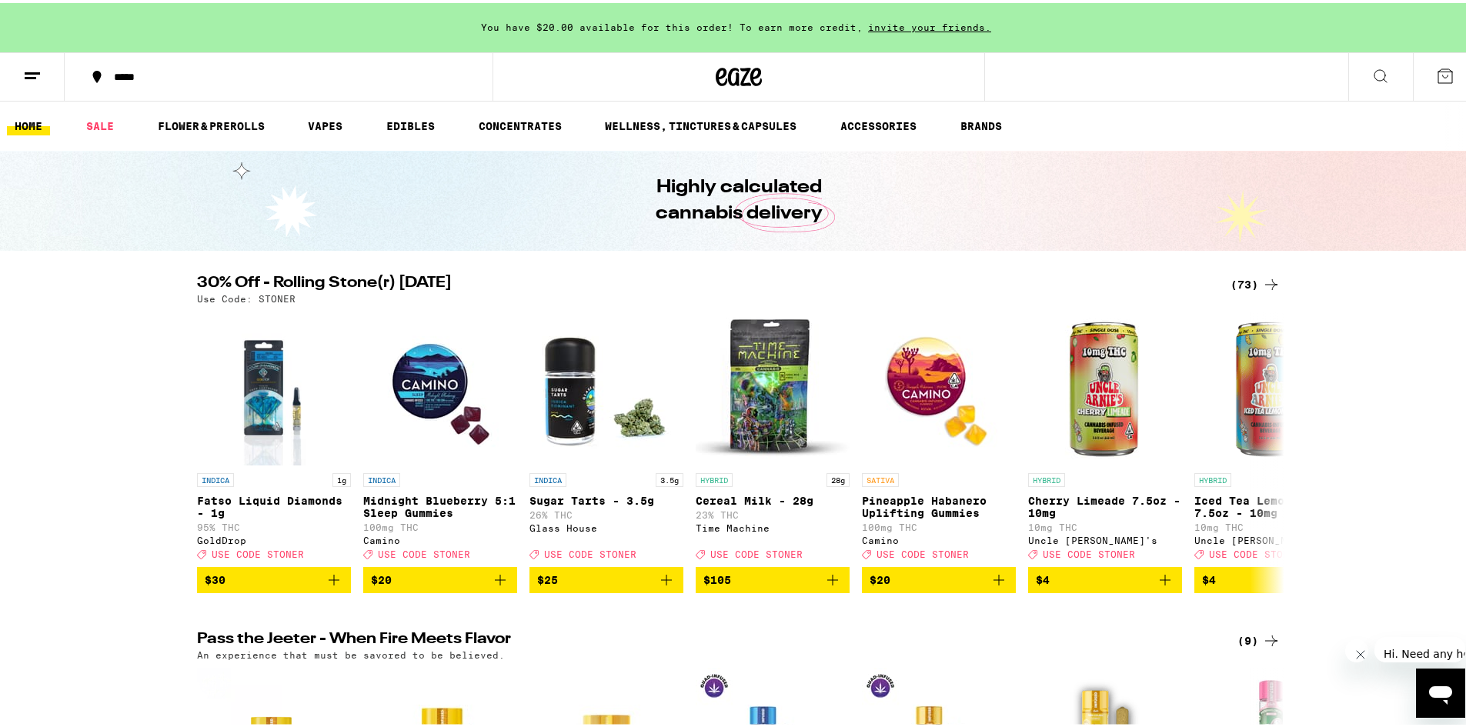
click at [38, 70] on line at bounding box center [32, 70] width 15 height 0
click at [28, 70] on line at bounding box center [32, 70] width 15 height 0
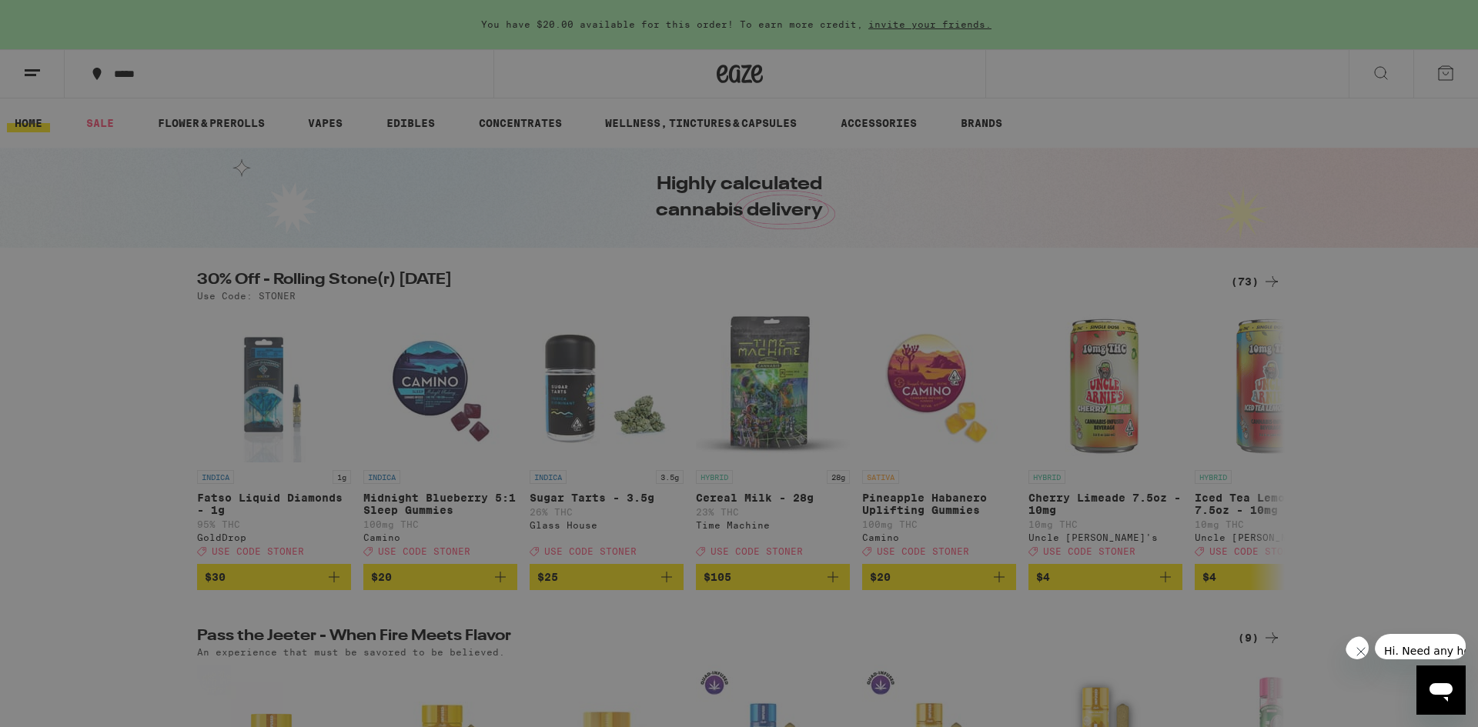
click at [0, 50] on button at bounding box center [32, 74] width 65 height 48
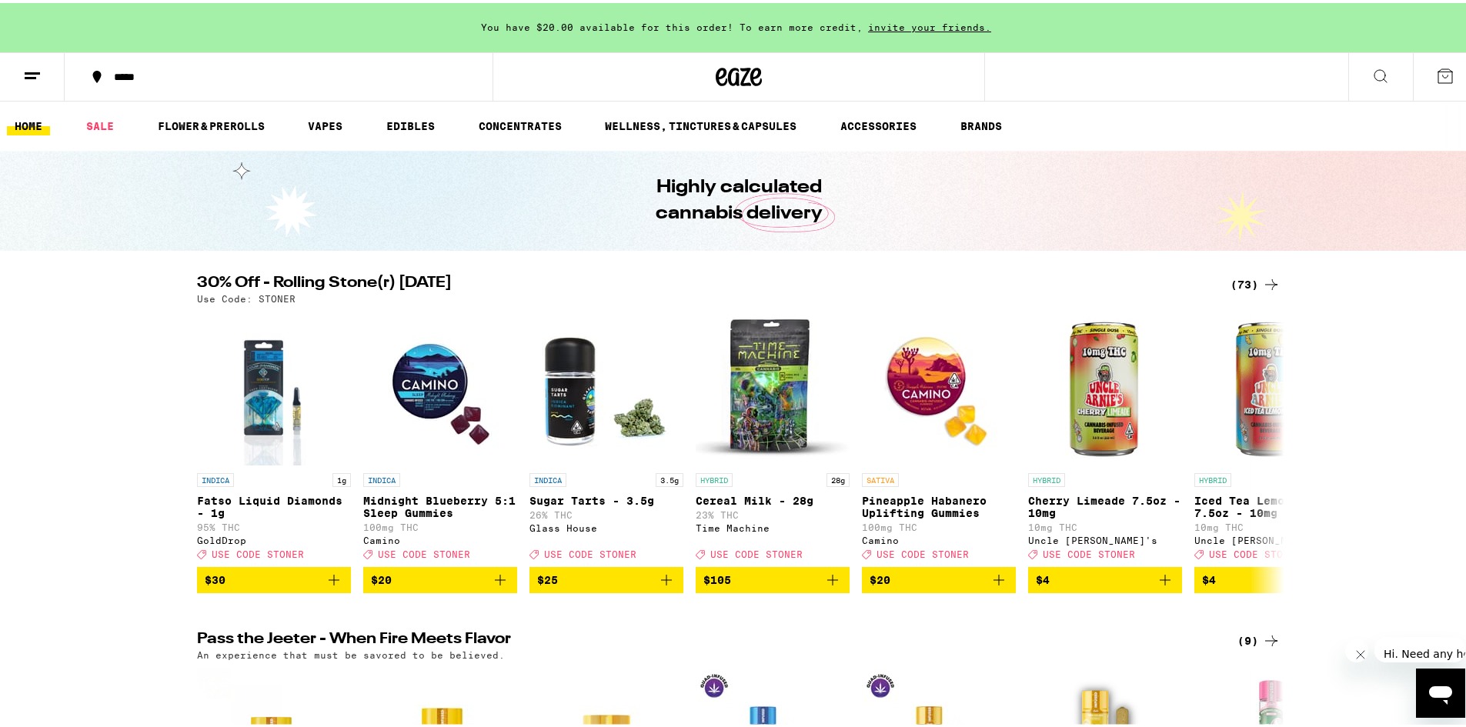
click at [55, 85] on button at bounding box center [32, 74] width 65 height 48
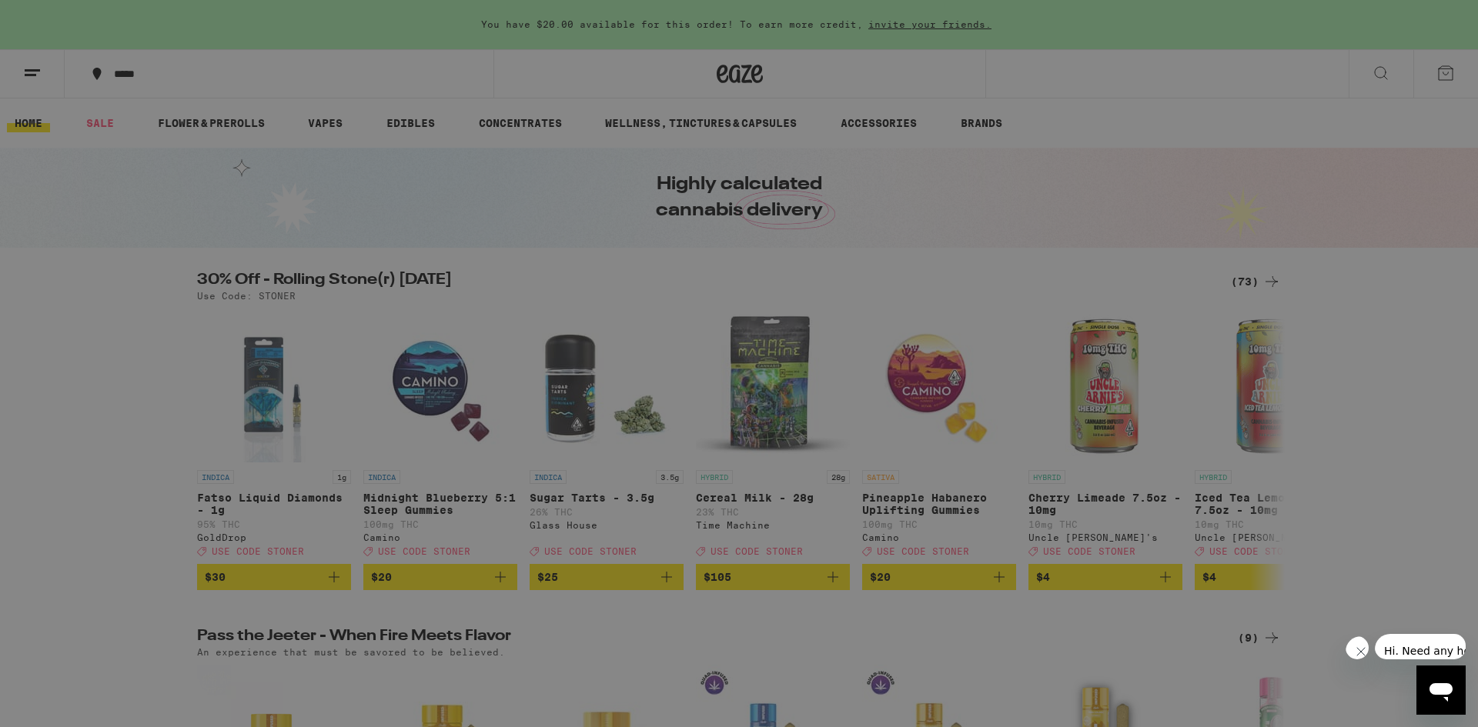
click at [129, 545] on link "Account" at bounding box center [214, 539] width 270 height 18
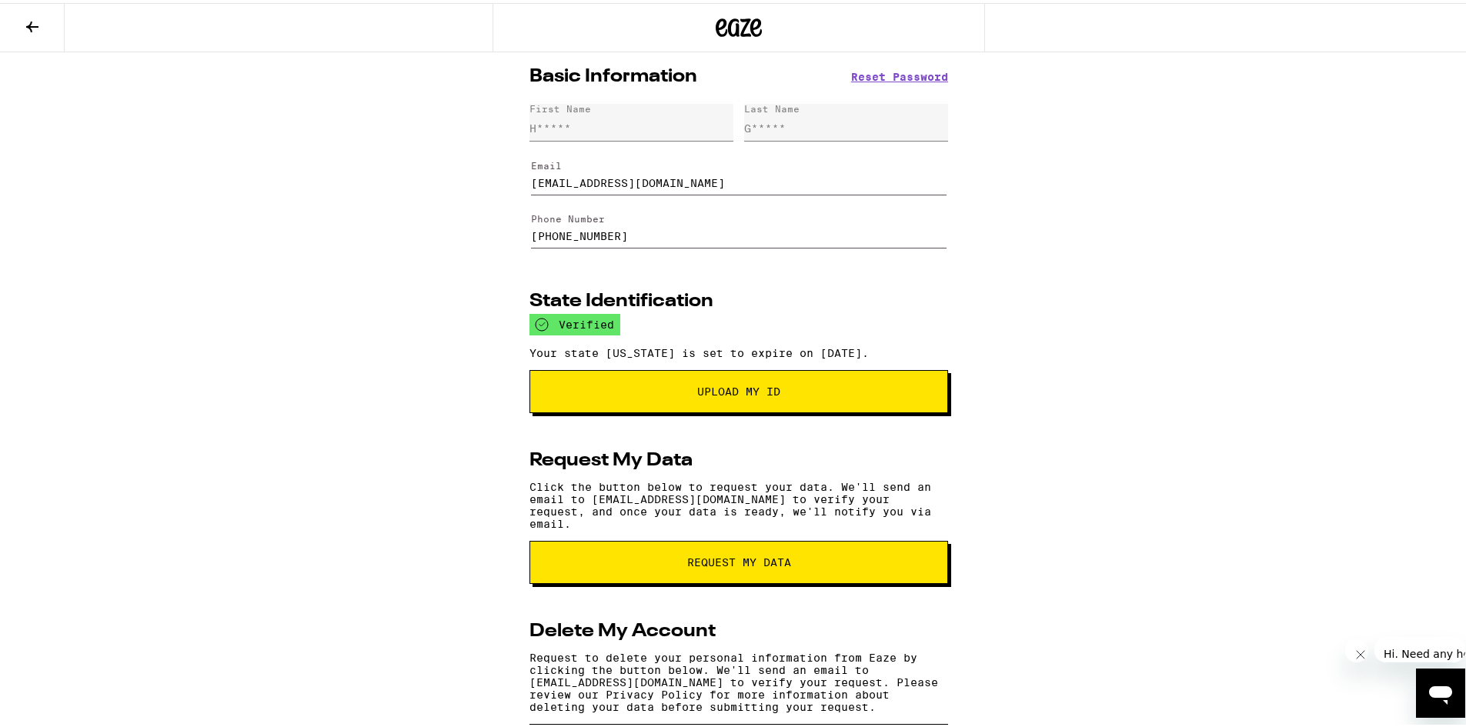
click at [783, 410] on button "Upload My ID" at bounding box center [739, 388] width 419 height 43
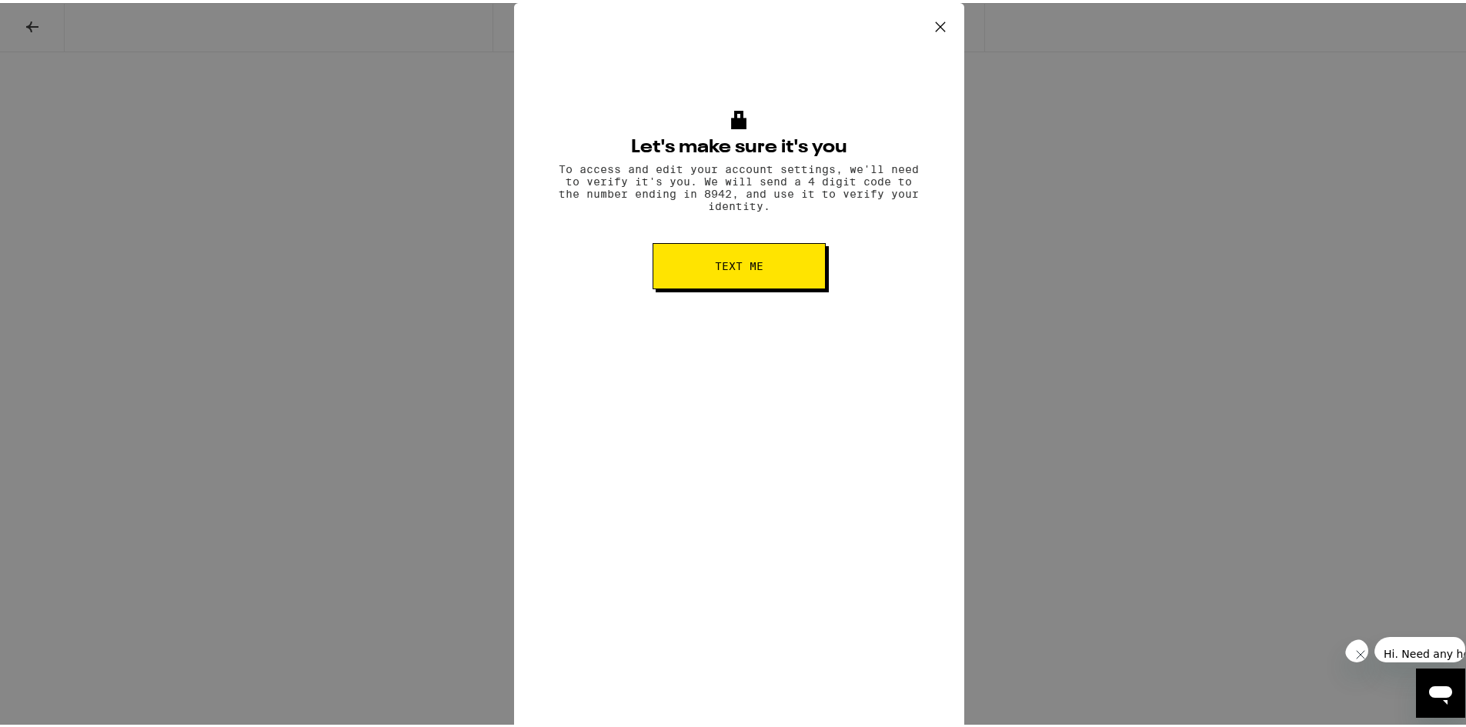
click at [753, 279] on button "Text me" at bounding box center [739, 263] width 173 height 46
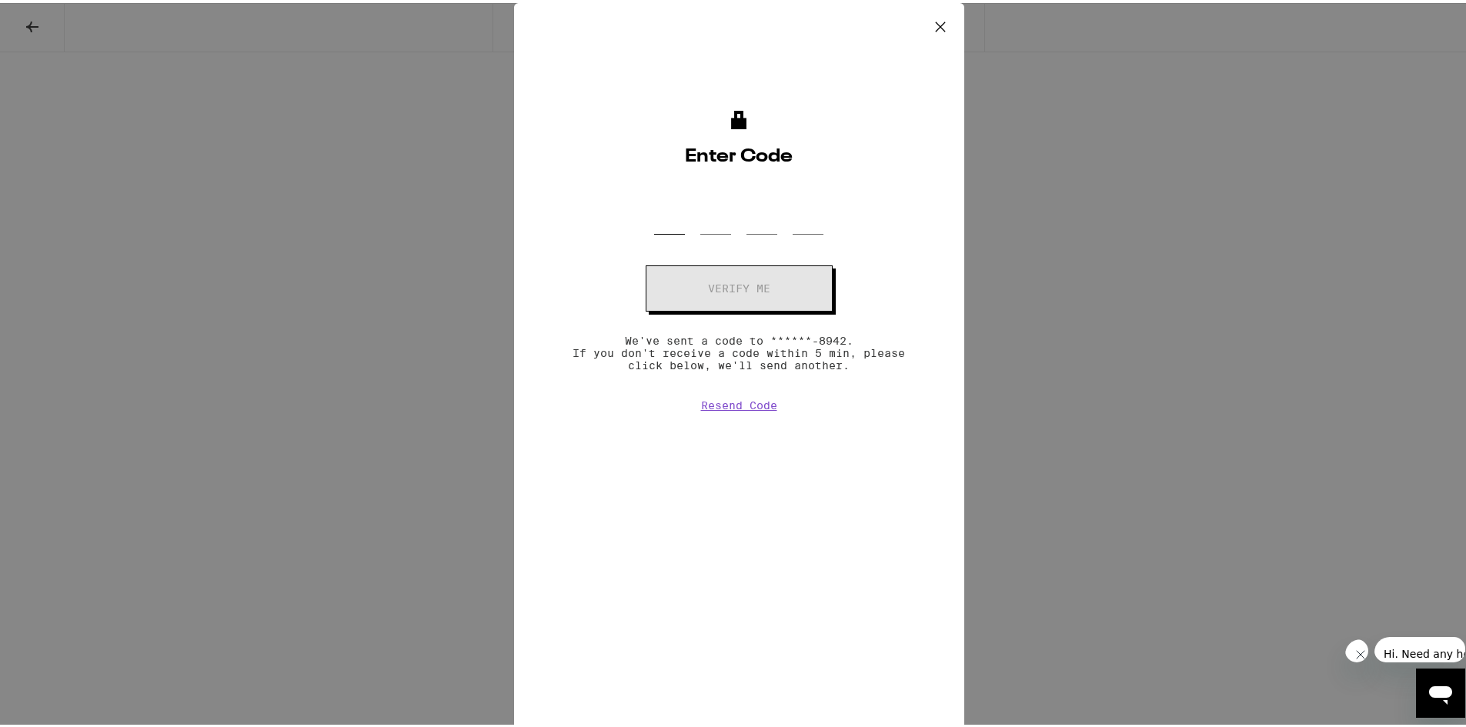
click at [665, 217] on input "OTP Code" at bounding box center [669, 208] width 31 height 45
type input "2"
type input "9"
type input "0"
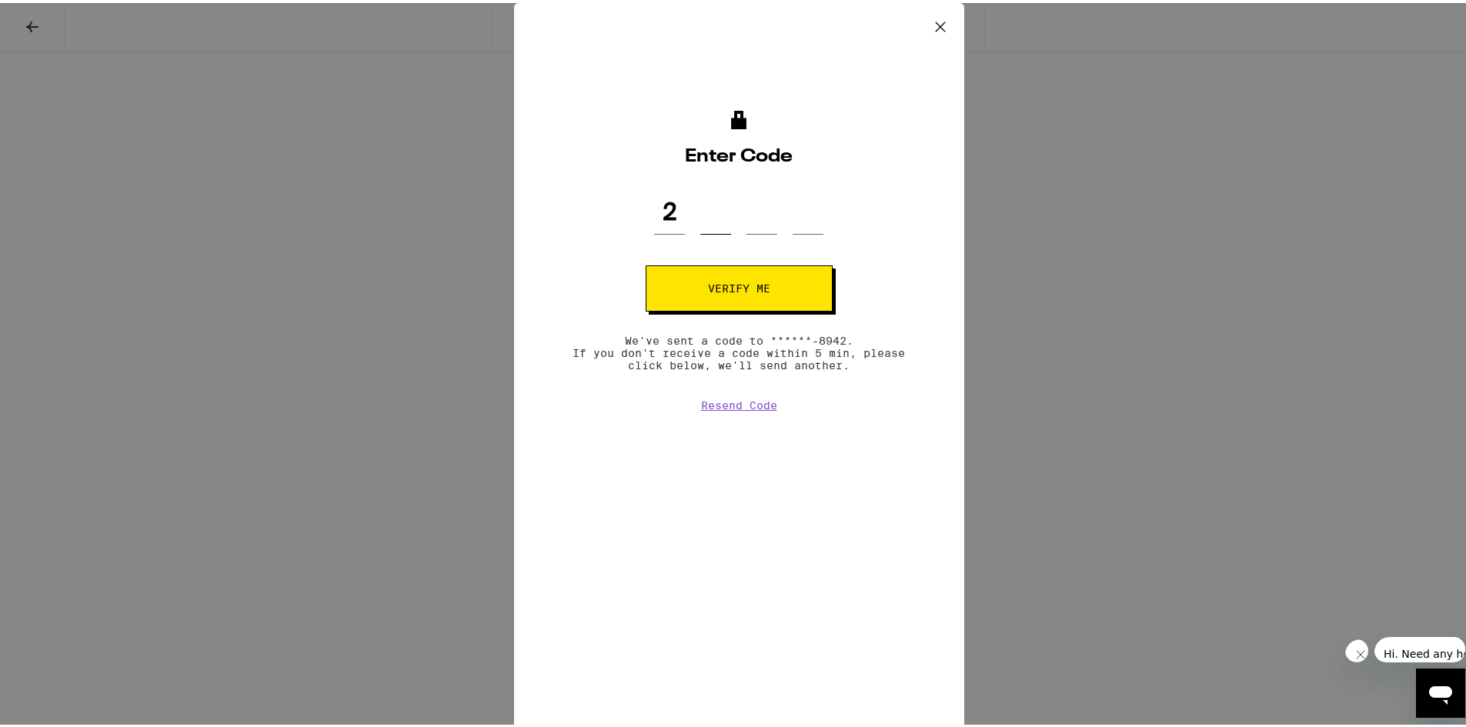
type input "9"
type input "0"
type input "8"
click at [770, 295] on button "Verify me" at bounding box center [739, 285] width 187 height 46
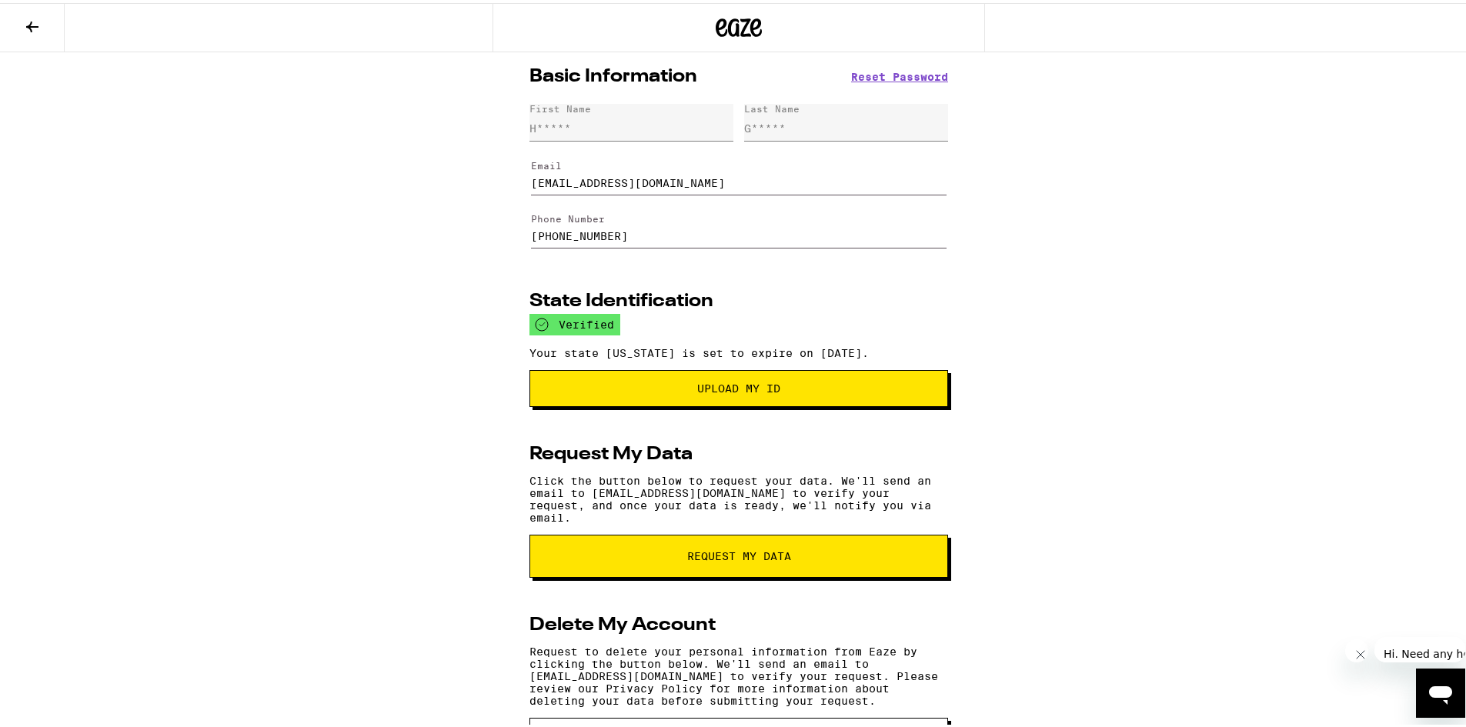
click at [762, 401] on button "Upload my ID" at bounding box center [739, 385] width 419 height 37
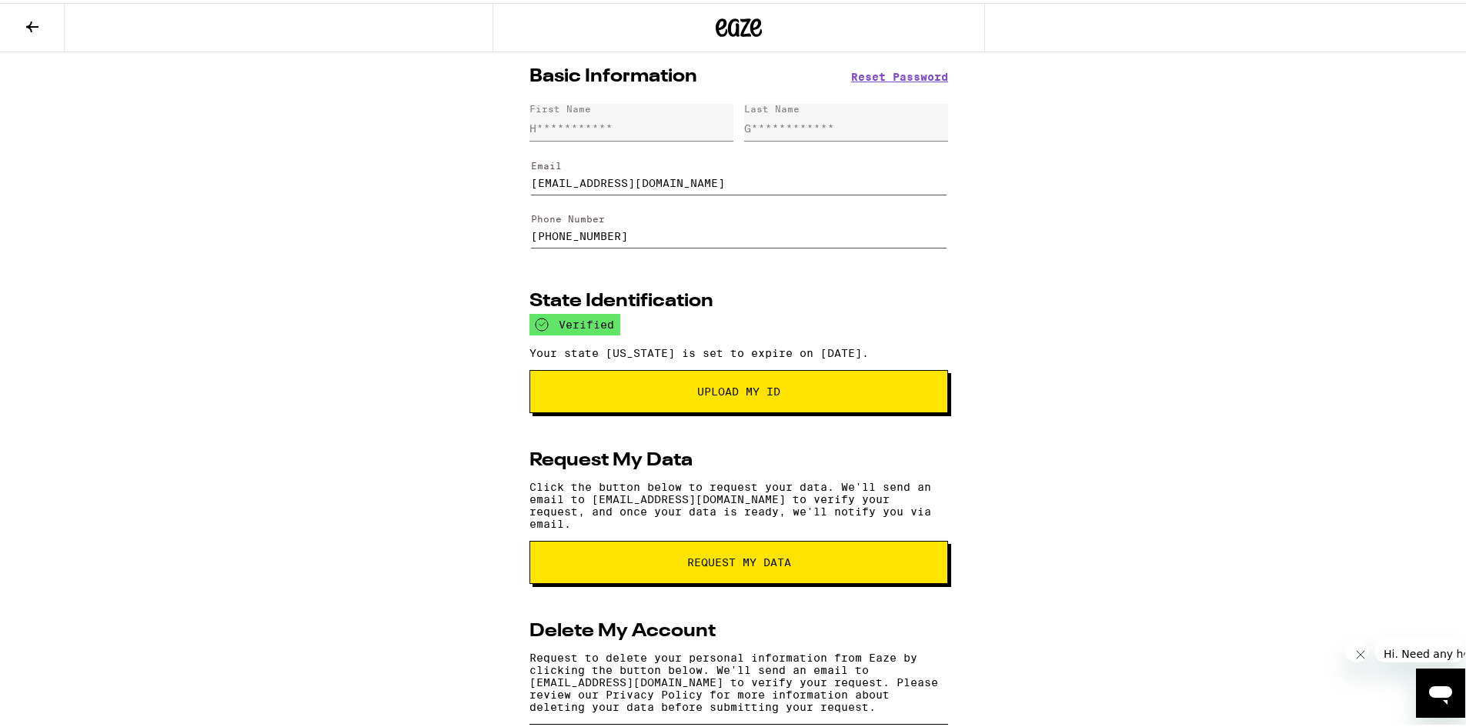
click at [739, 26] on icon at bounding box center [739, 24] width 23 height 18
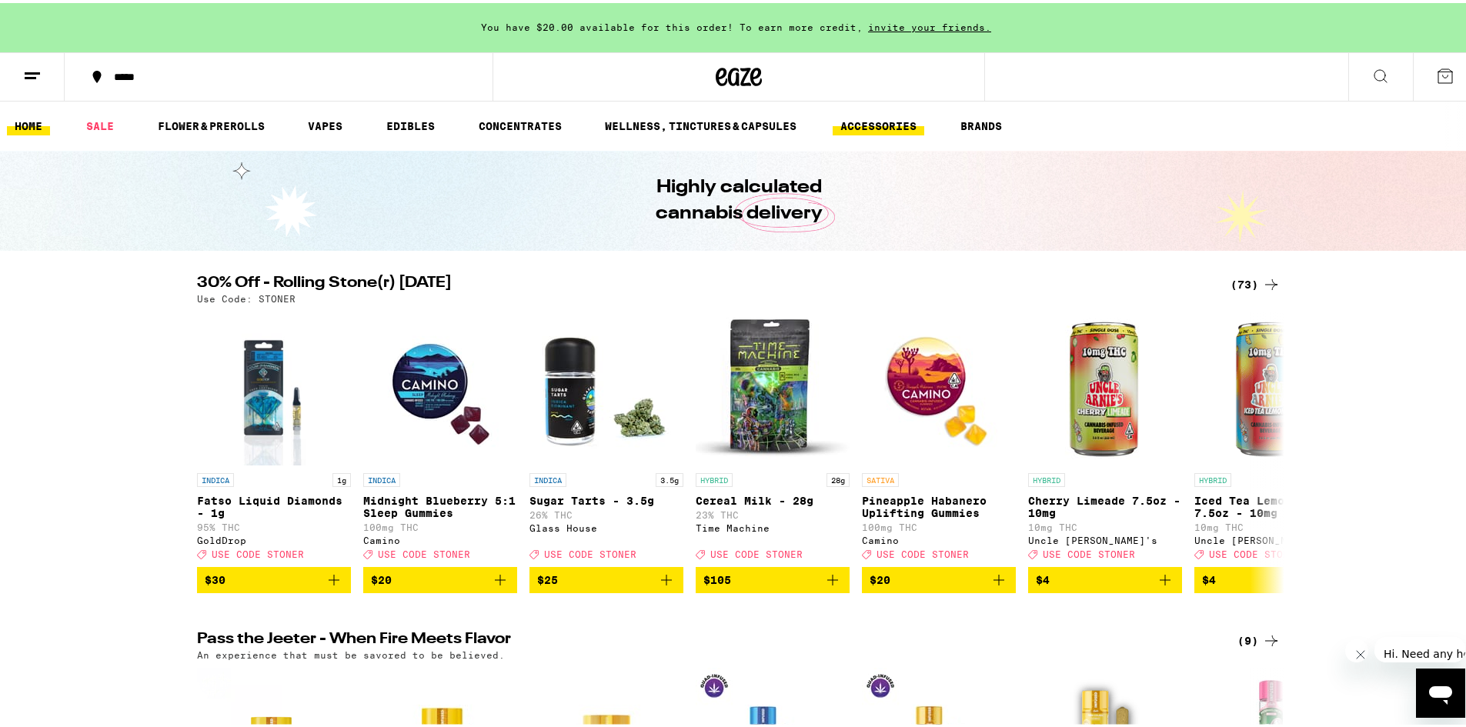
click at [894, 121] on link "ACCESSORIES" at bounding box center [879, 123] width 92 height 18
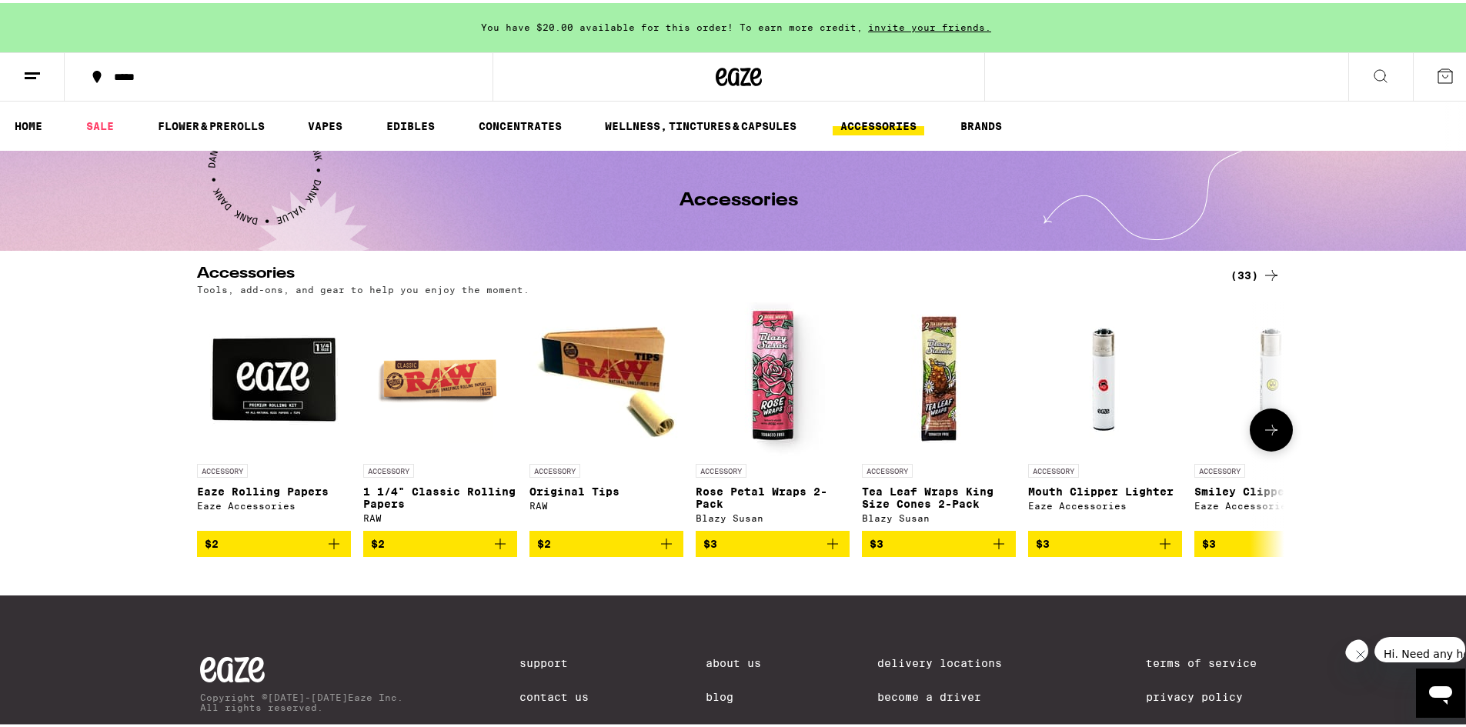
click at [1279, 426] on button at bounding box center [1271, 427] width 43 height 43
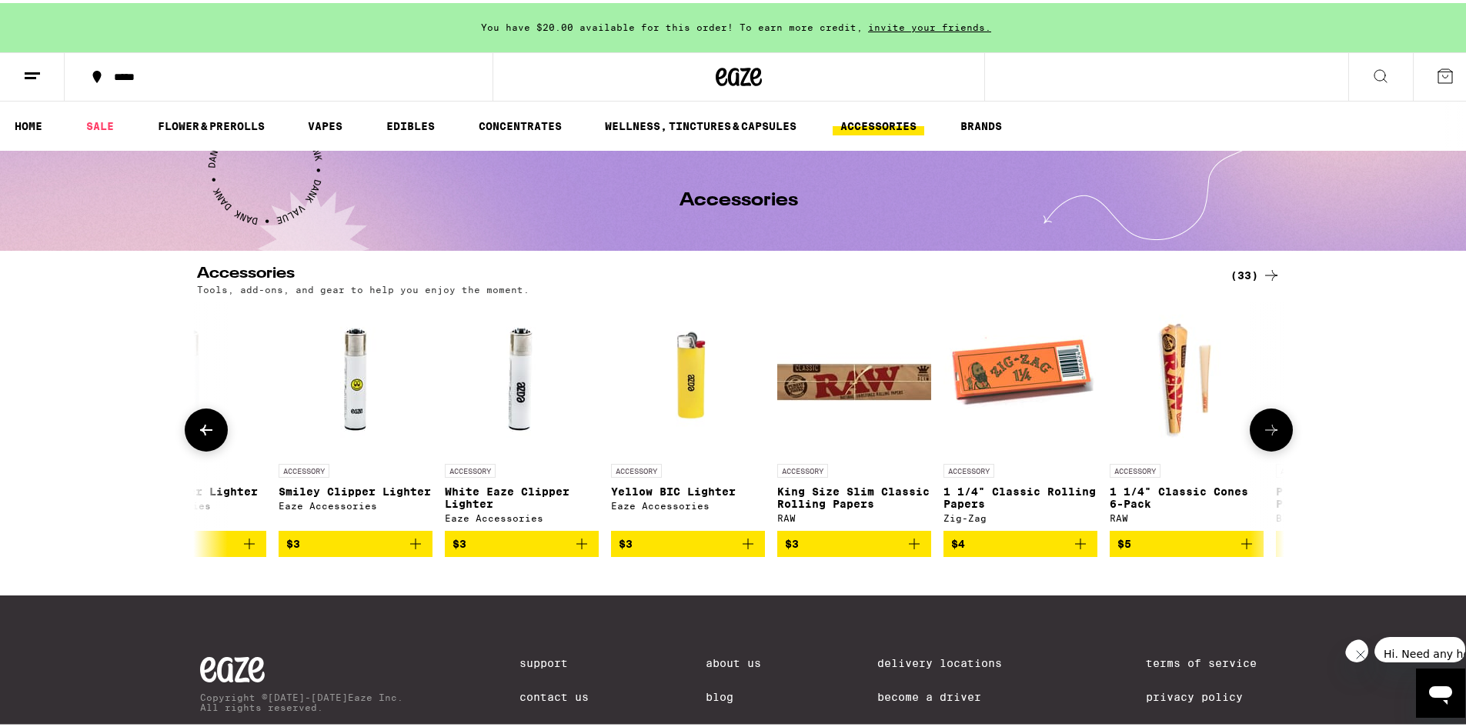
click at [1279, 426] on button at bounding box center [1271, 427] width 43 height 43
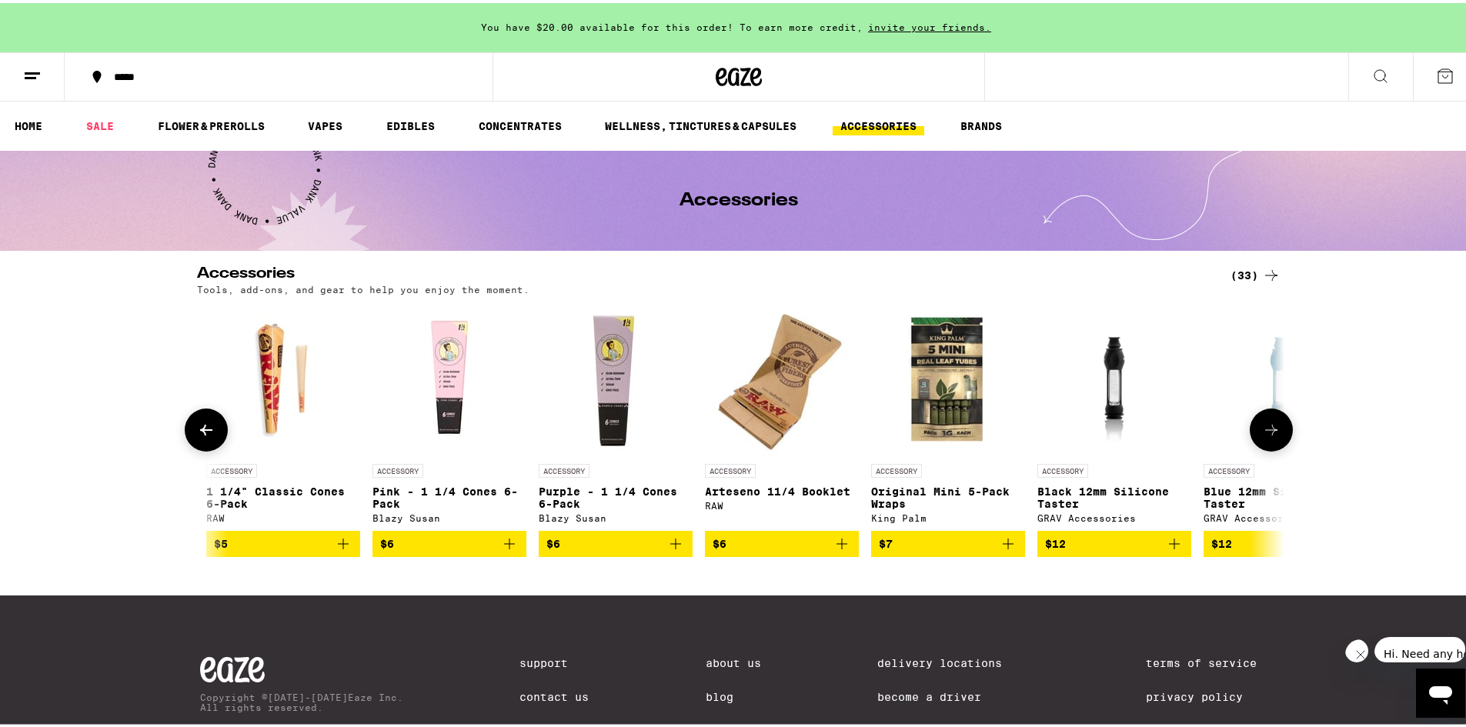
scroll to position [0, 1832]
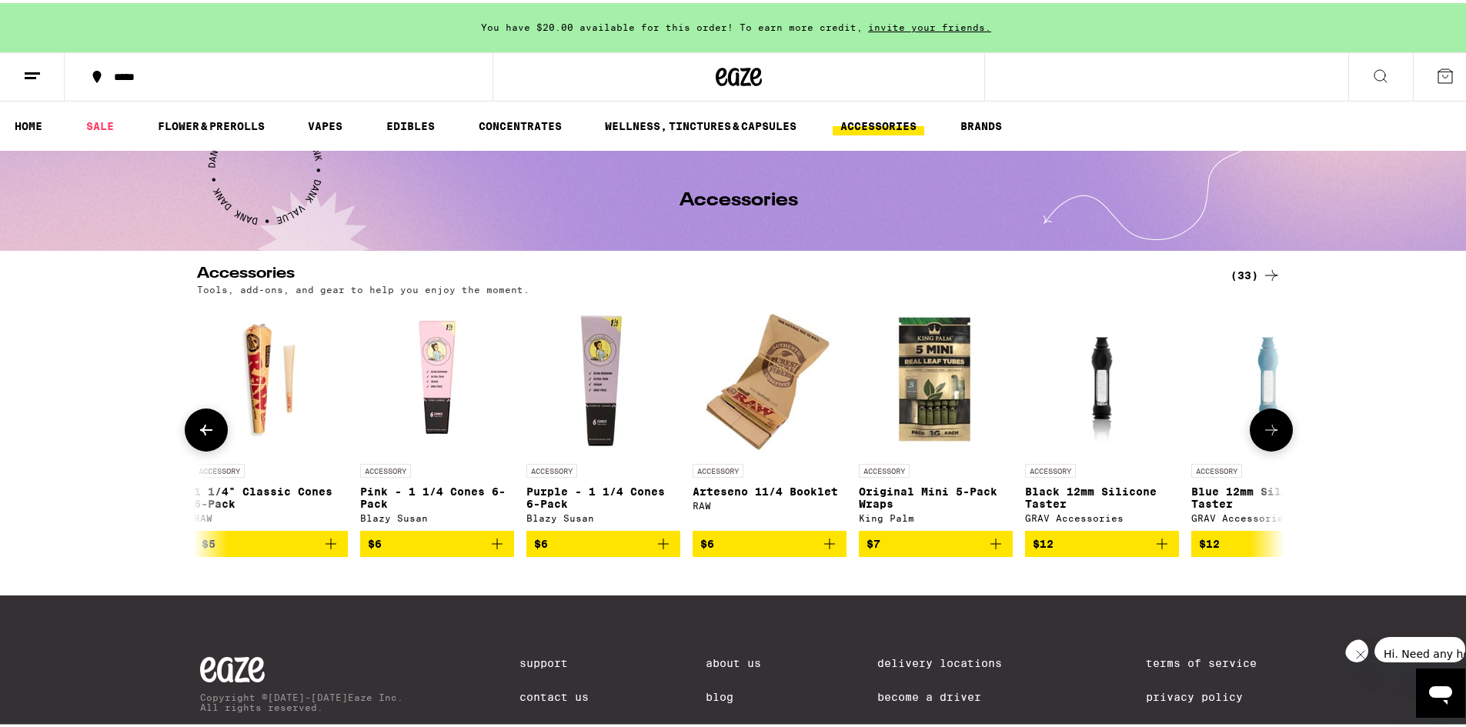
click at [1279, 426] on button at bounding box center [1271, 427] width 43 height 43
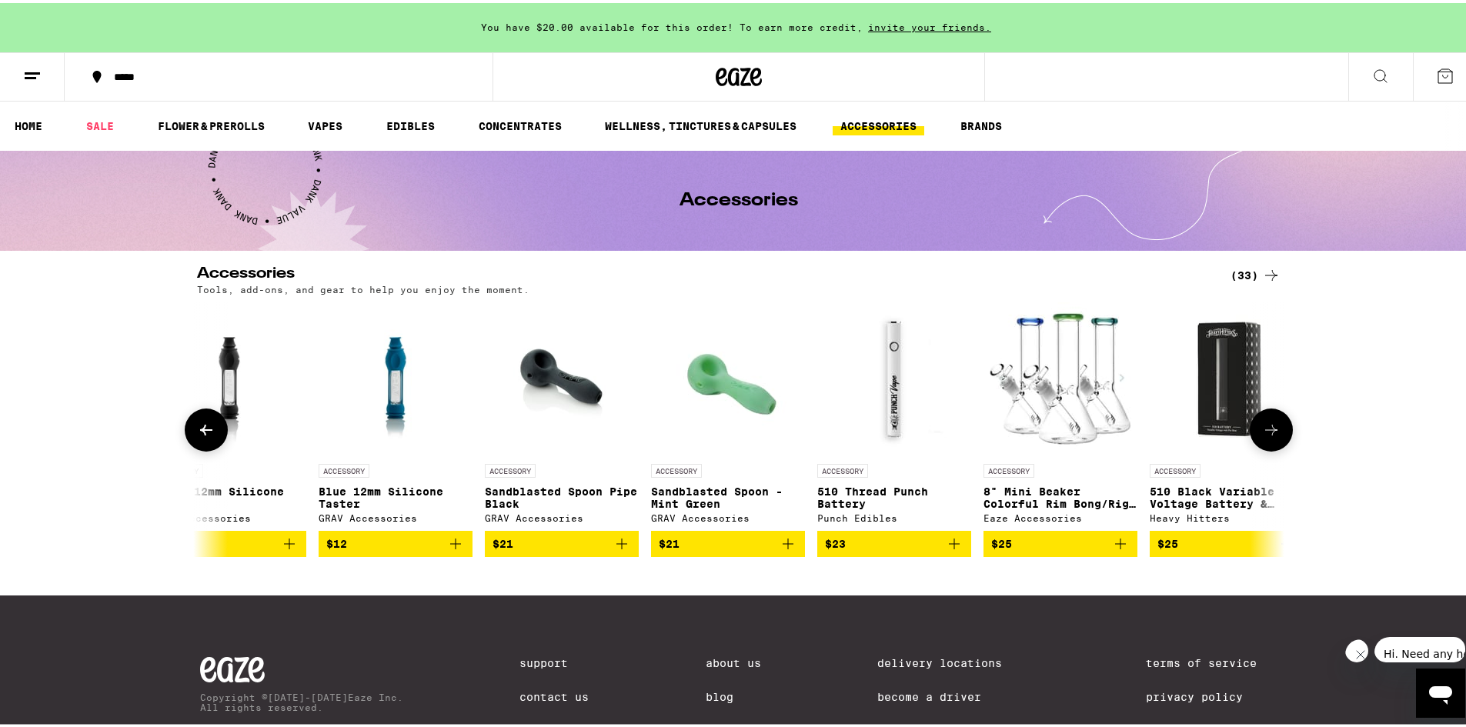
scroll to position [0, 2748]
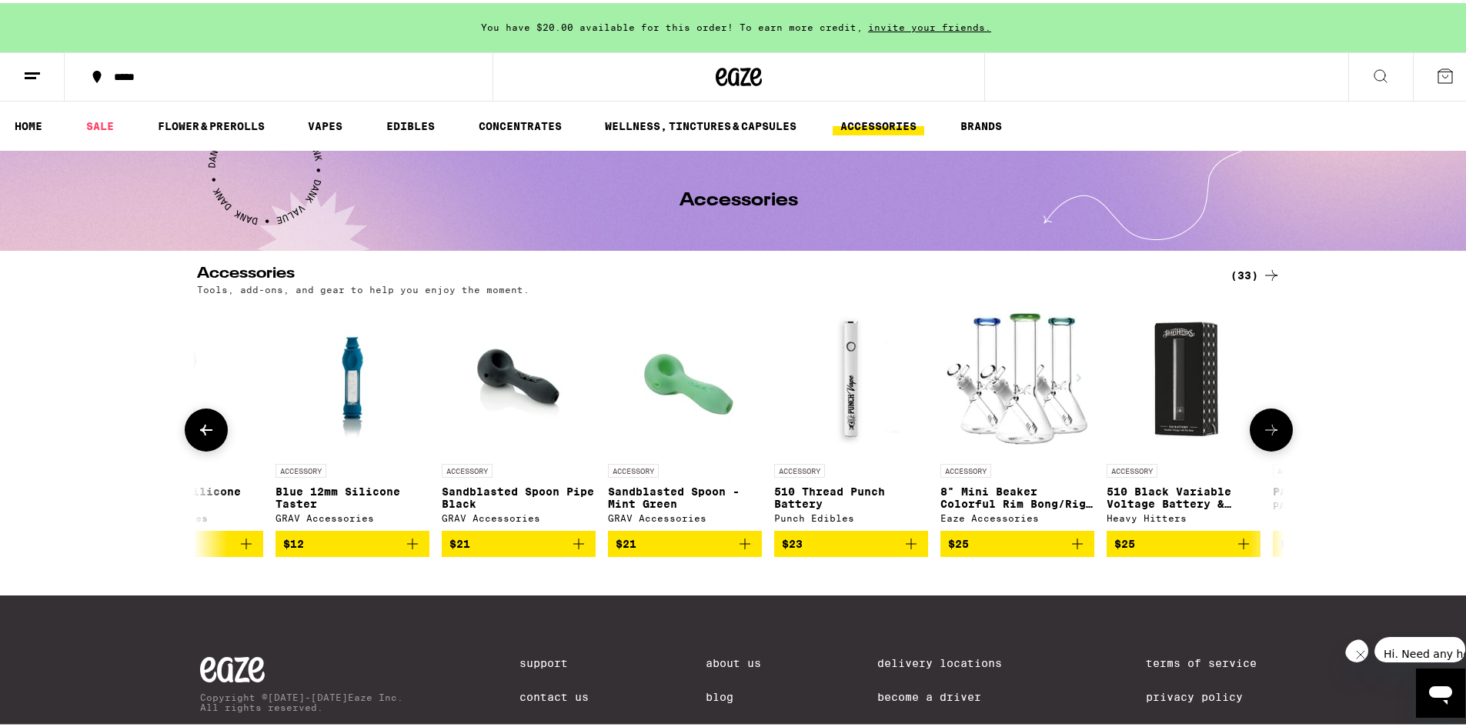
click at [904, 550] on icon "Add to bag" at bounding box center [911, 541] width 18 height 18
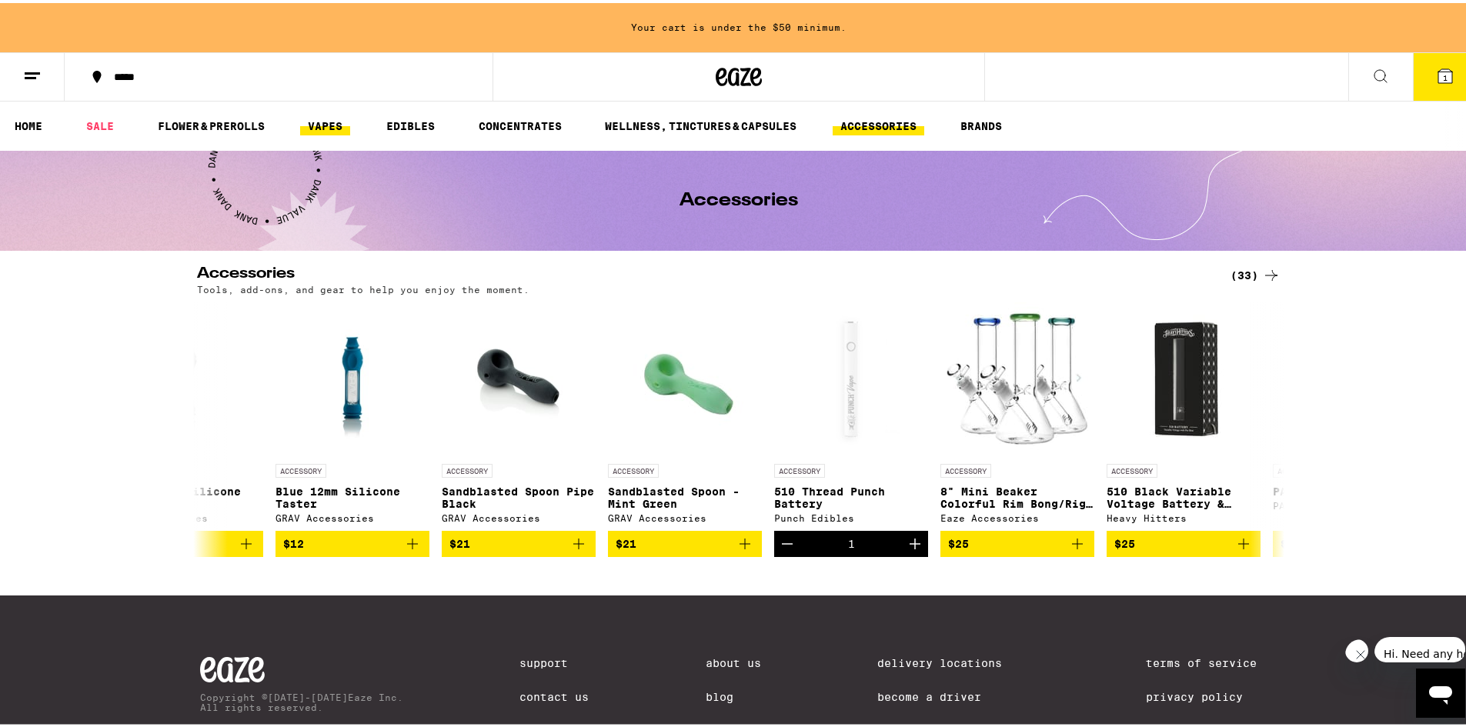
click at [313, 125] on link "VAPES" at bounding box center [325, 123] width 50 height 18
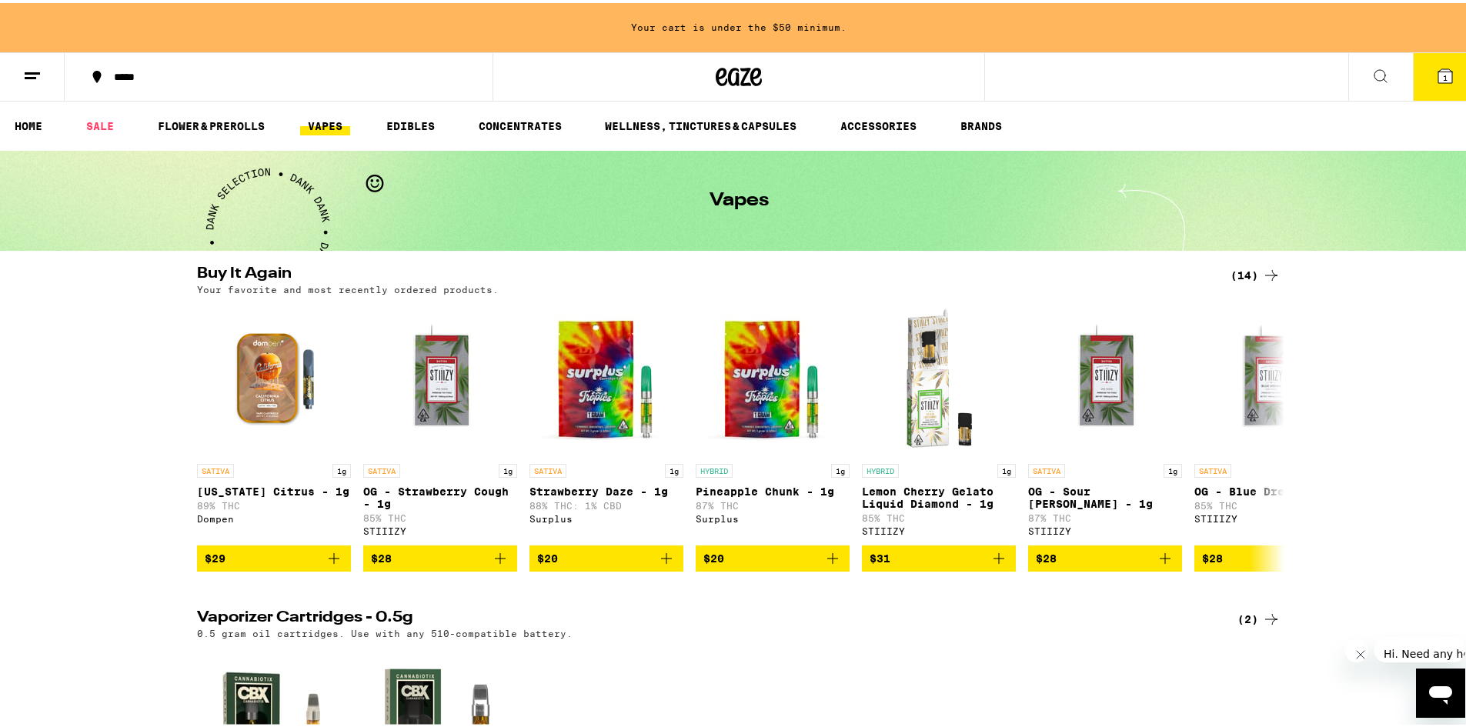
click at [664, 565] on icon "Add to bag" at bounding box center [666, 555] width 18 height 18
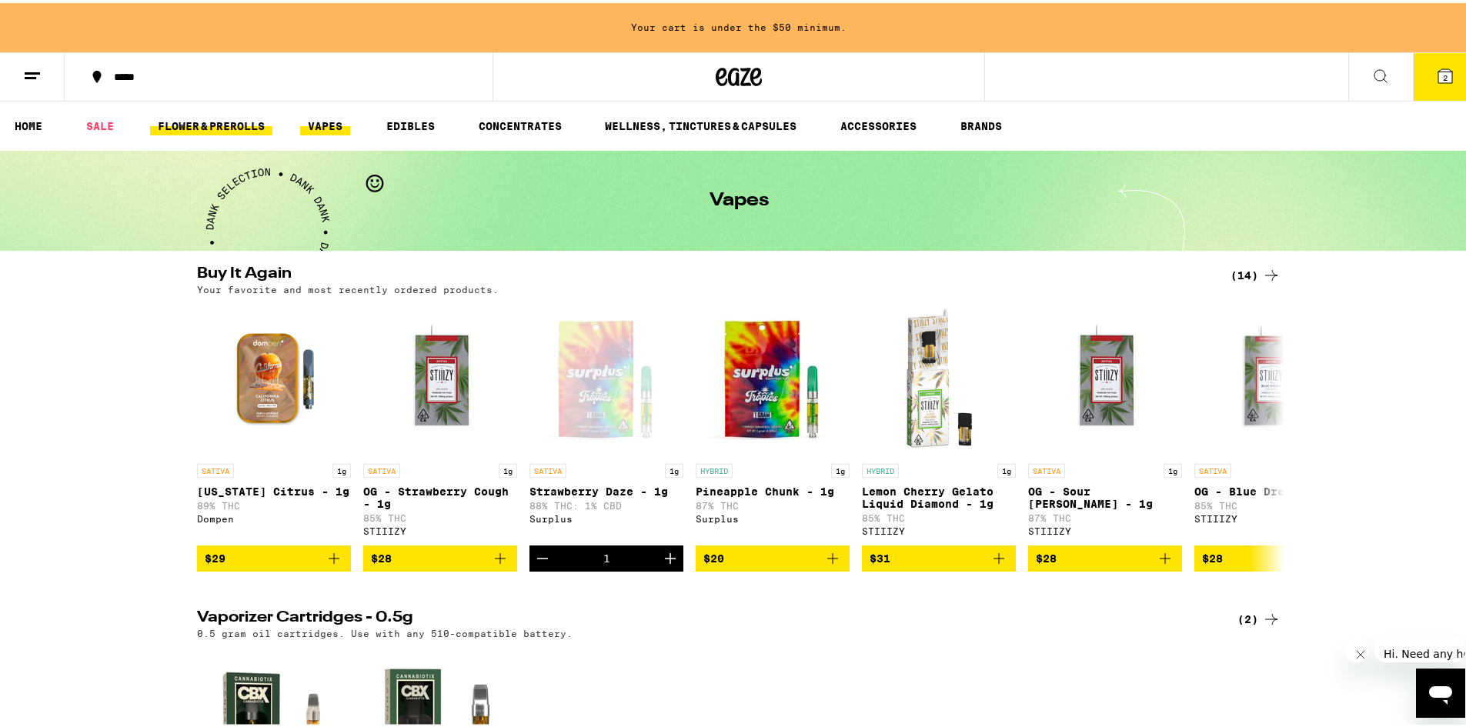
click at [226, 121] on link "FLOWER & PREROLLS" at bounding box center [211, 123] width 122 height 18
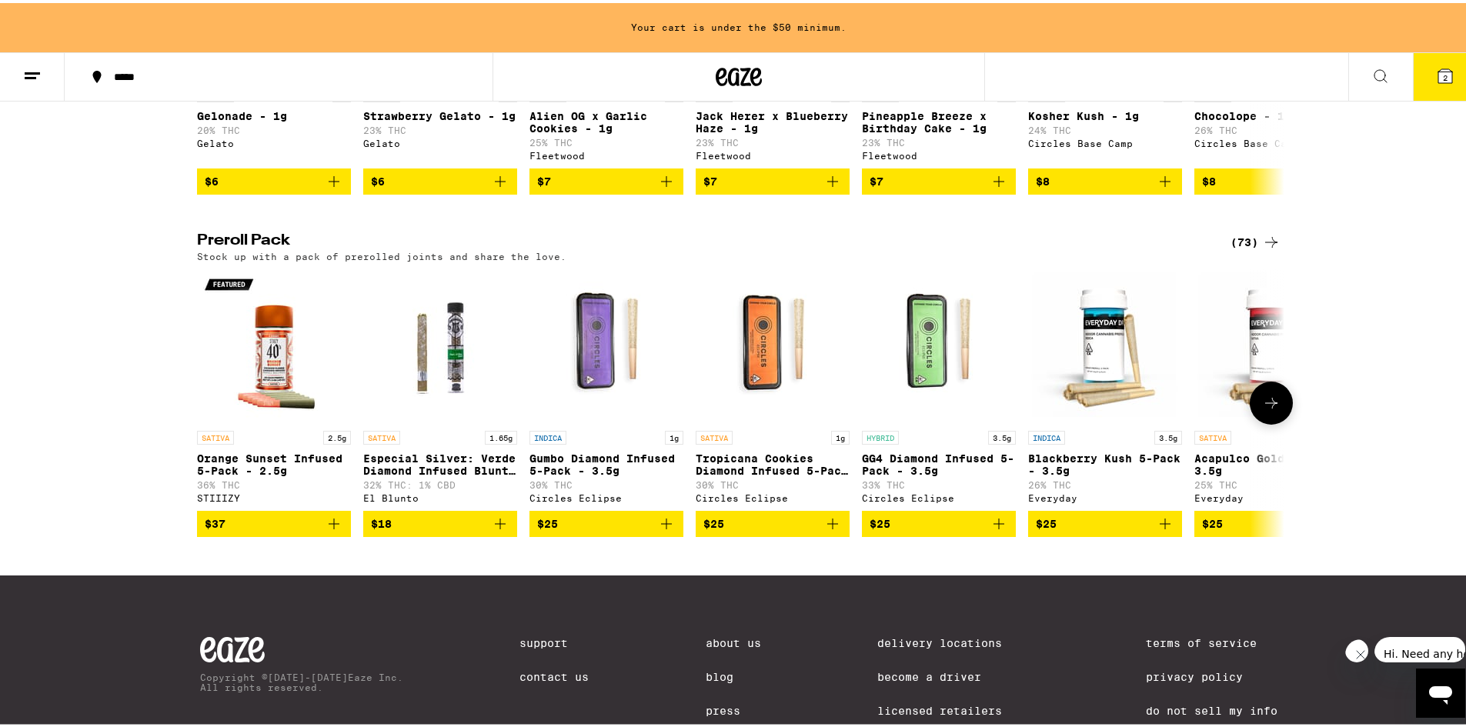
scroll to position [1077, 0]
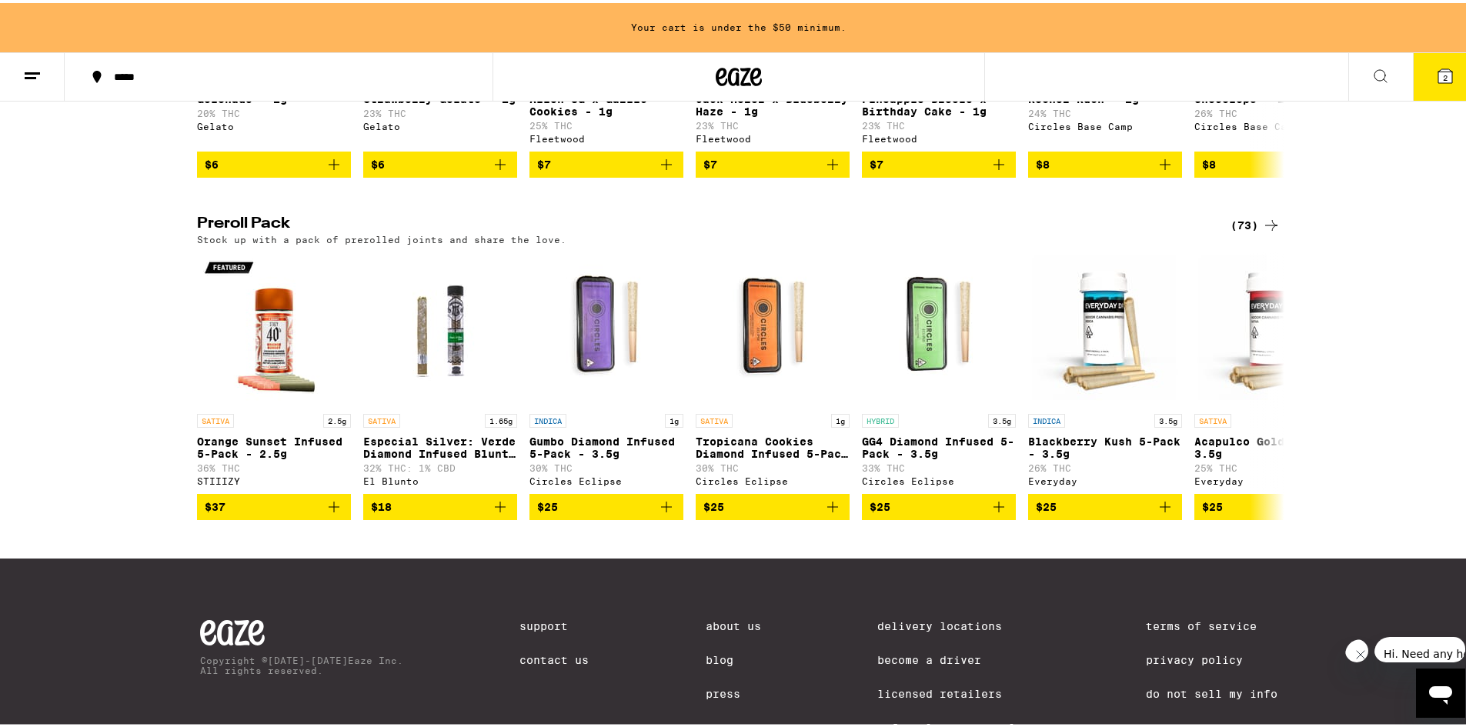
click at [1243, 232] on div "(73)" at bounding box center [1256, 222] width 50 height 18
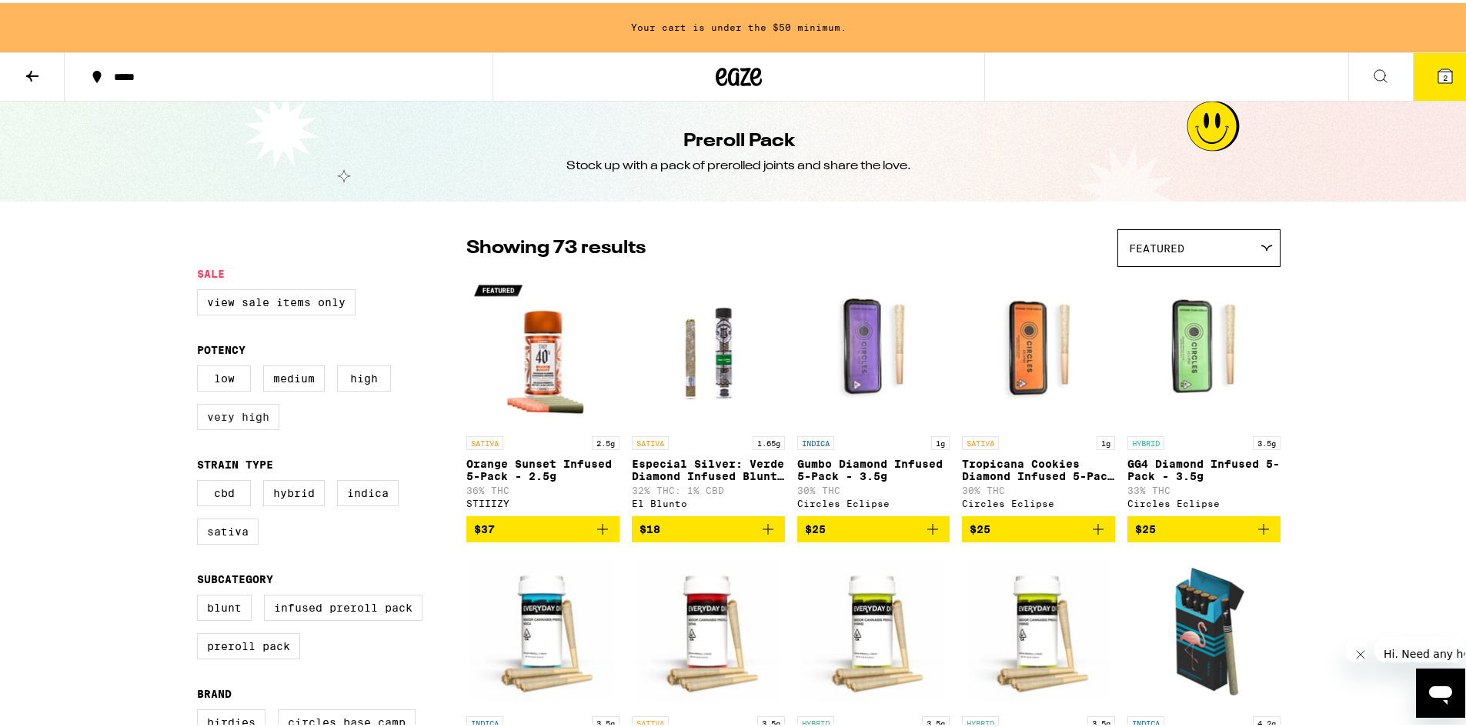
click at [208, 420] on label "Very High" at bounding box center [238, 414] width 82 height 26
click at [201, 366] on input "Very High" at bounding box center [200, 365] width 1 height 1
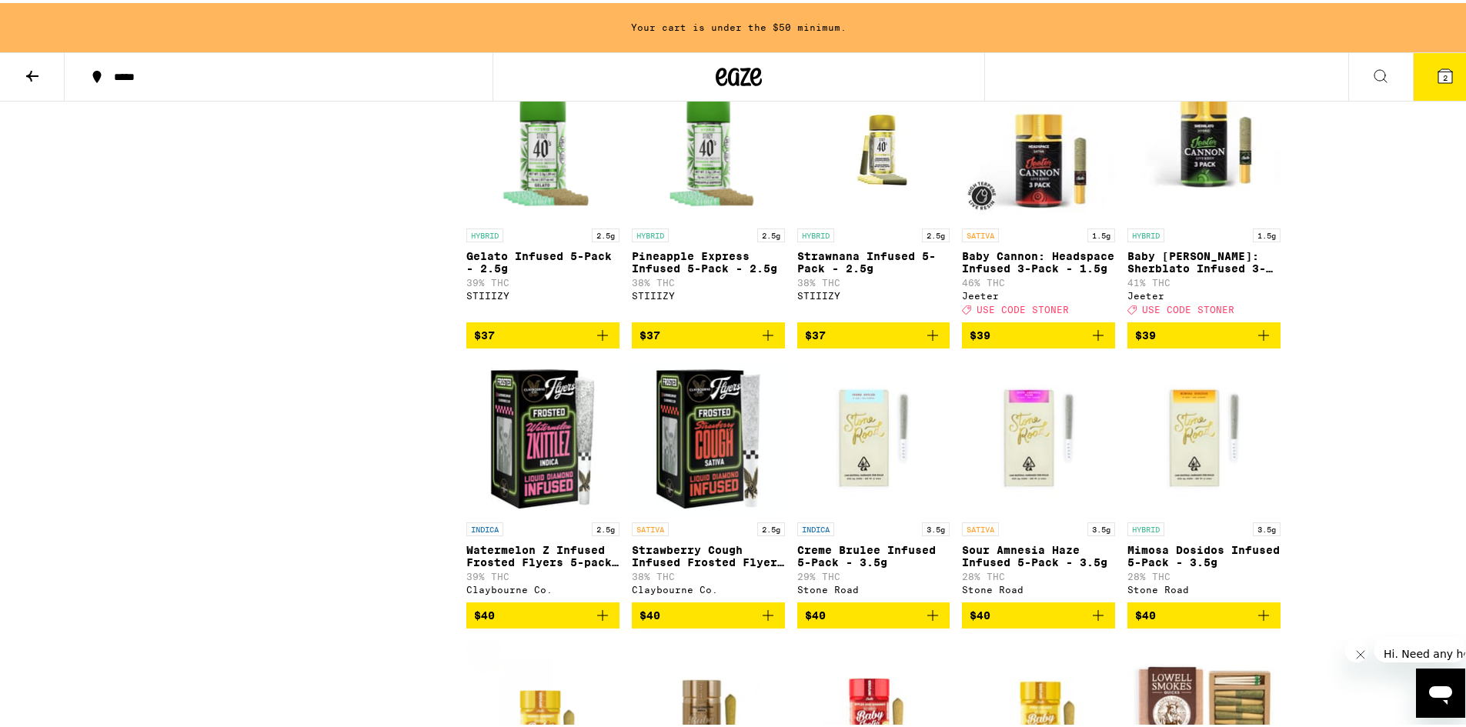
scroll to position [1308, 0]
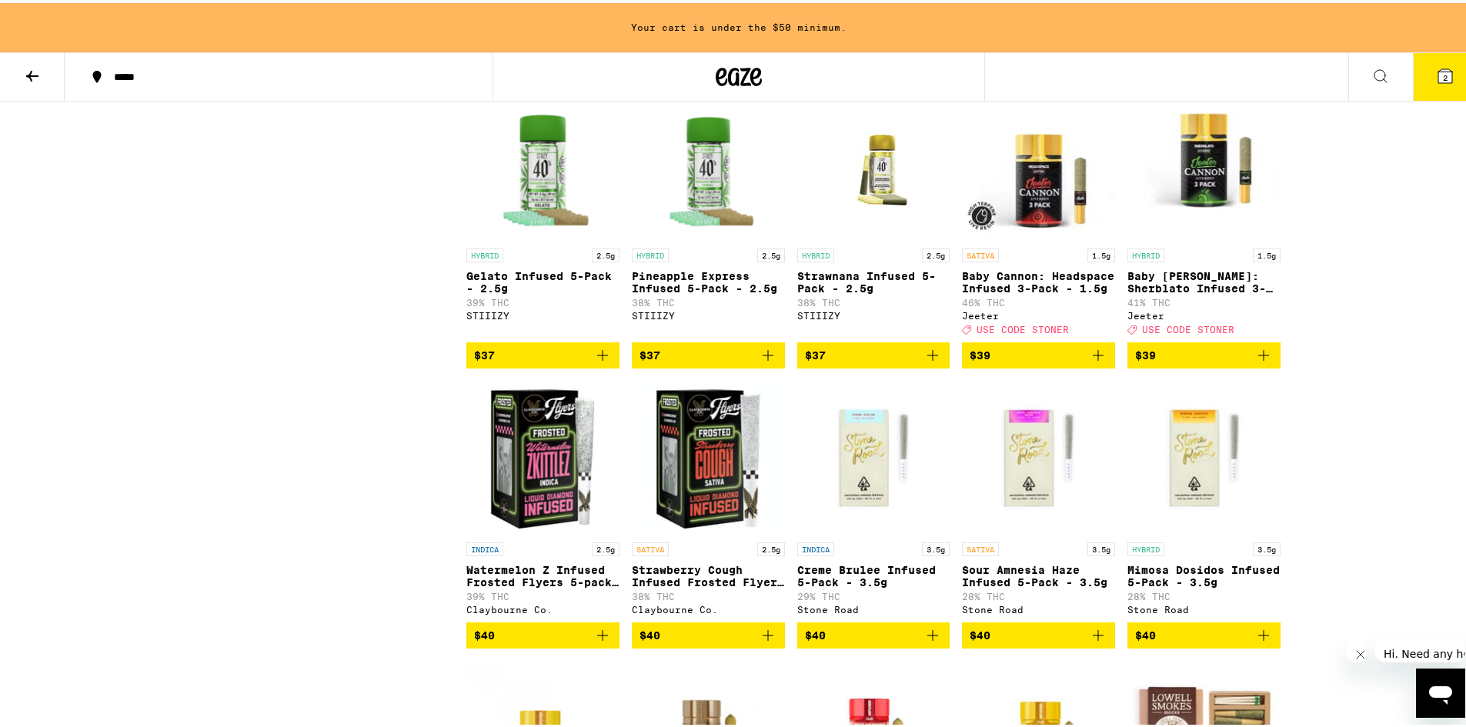
click at [1089, 362] on icon "Add to bag" at bounding box center [1098, 352] width 18 height 18
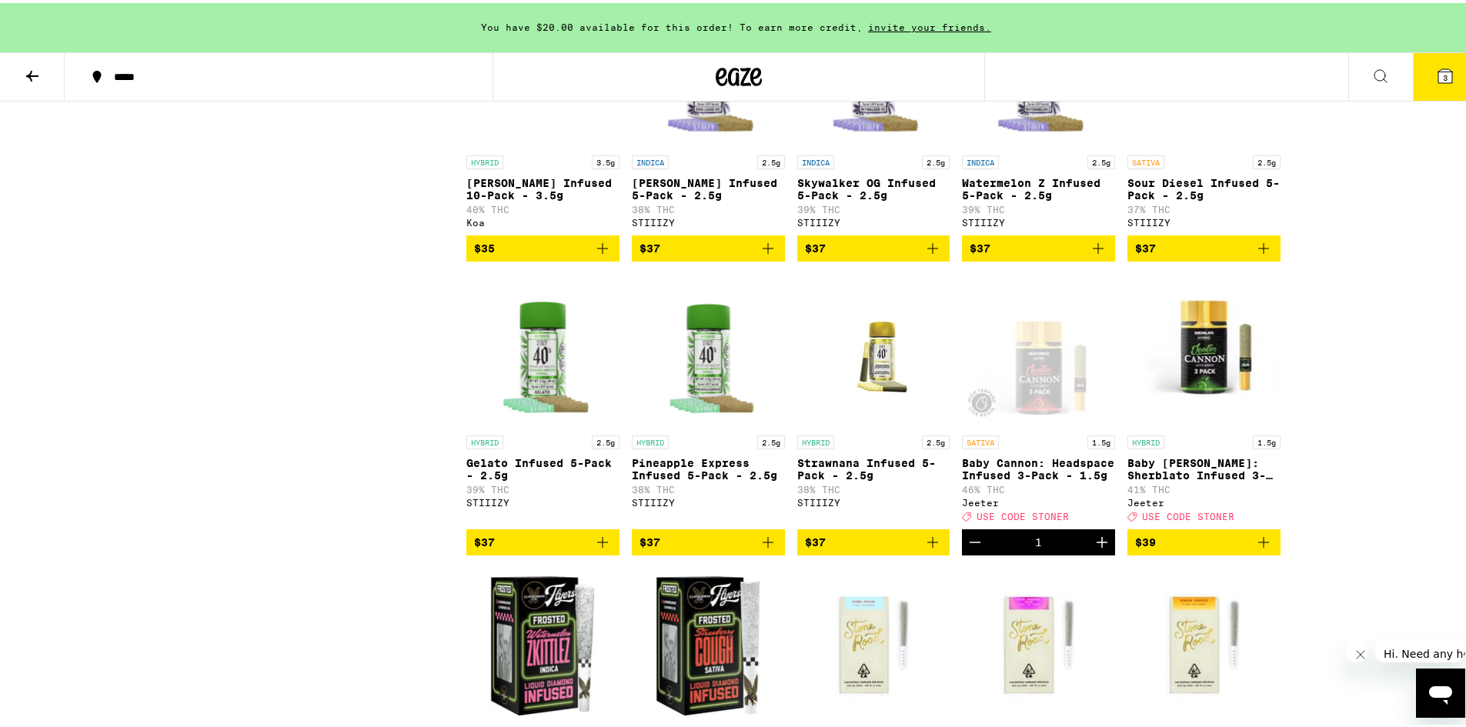
scroll to position [1154, 0]
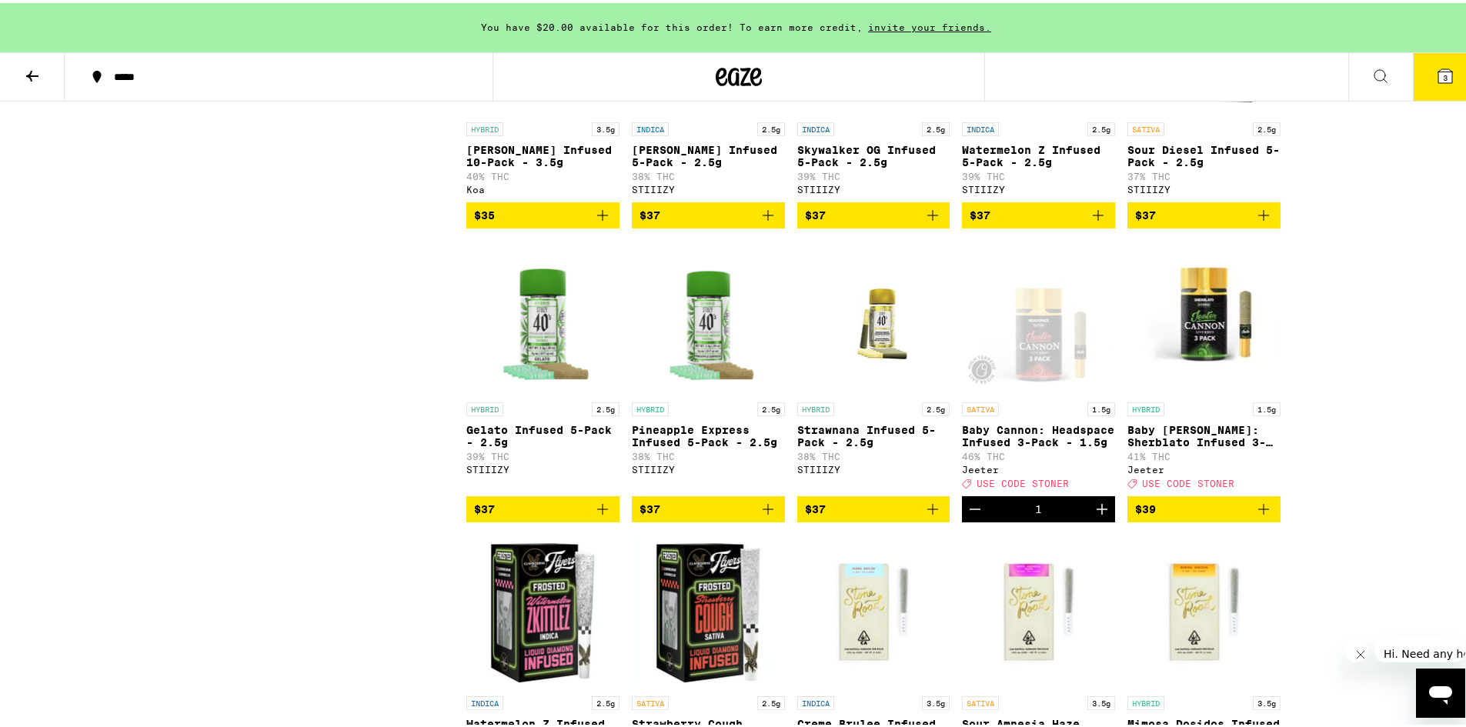
click at [966, 516] on icon "Decrement" at bounding box center [975, 506] width 18 height 18
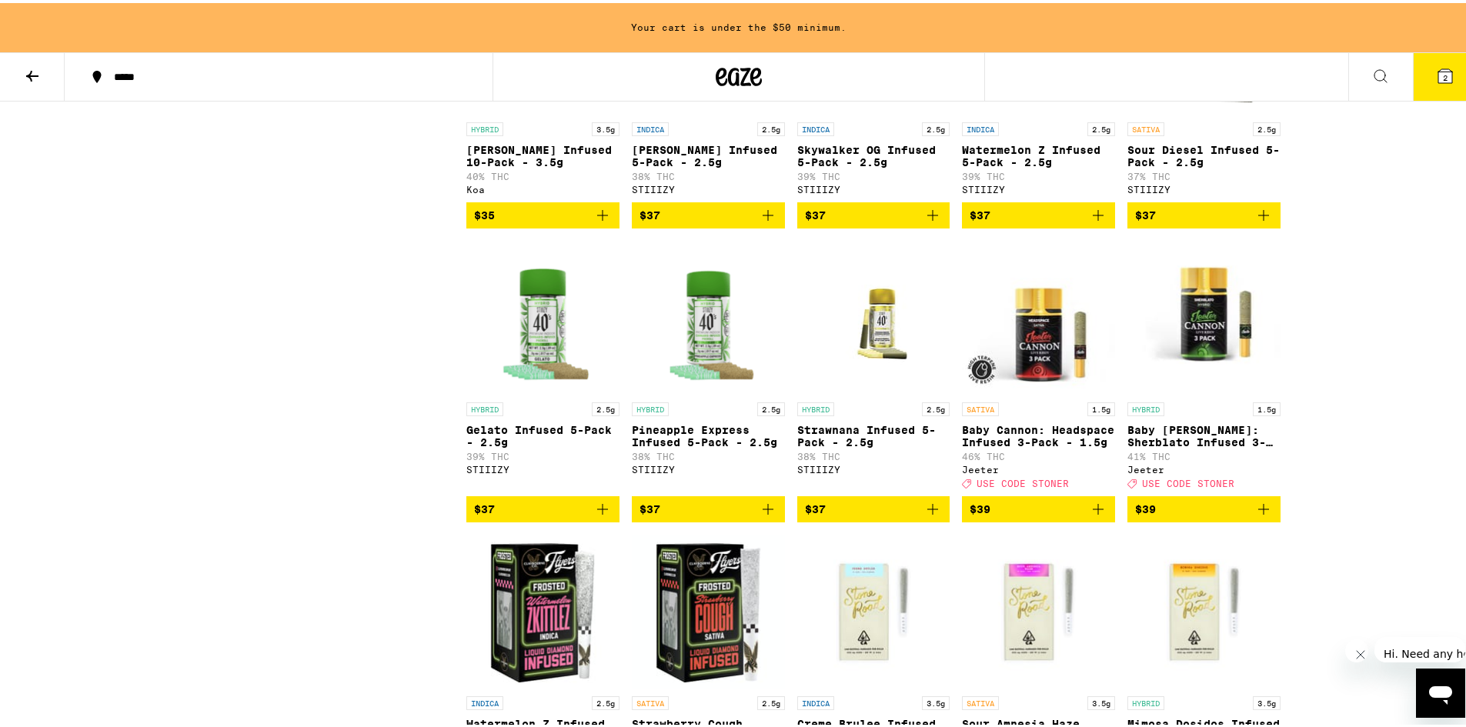
click at [598, 222] on icon "Add to bag" at bounding box center [602, 212] width 18 height 18
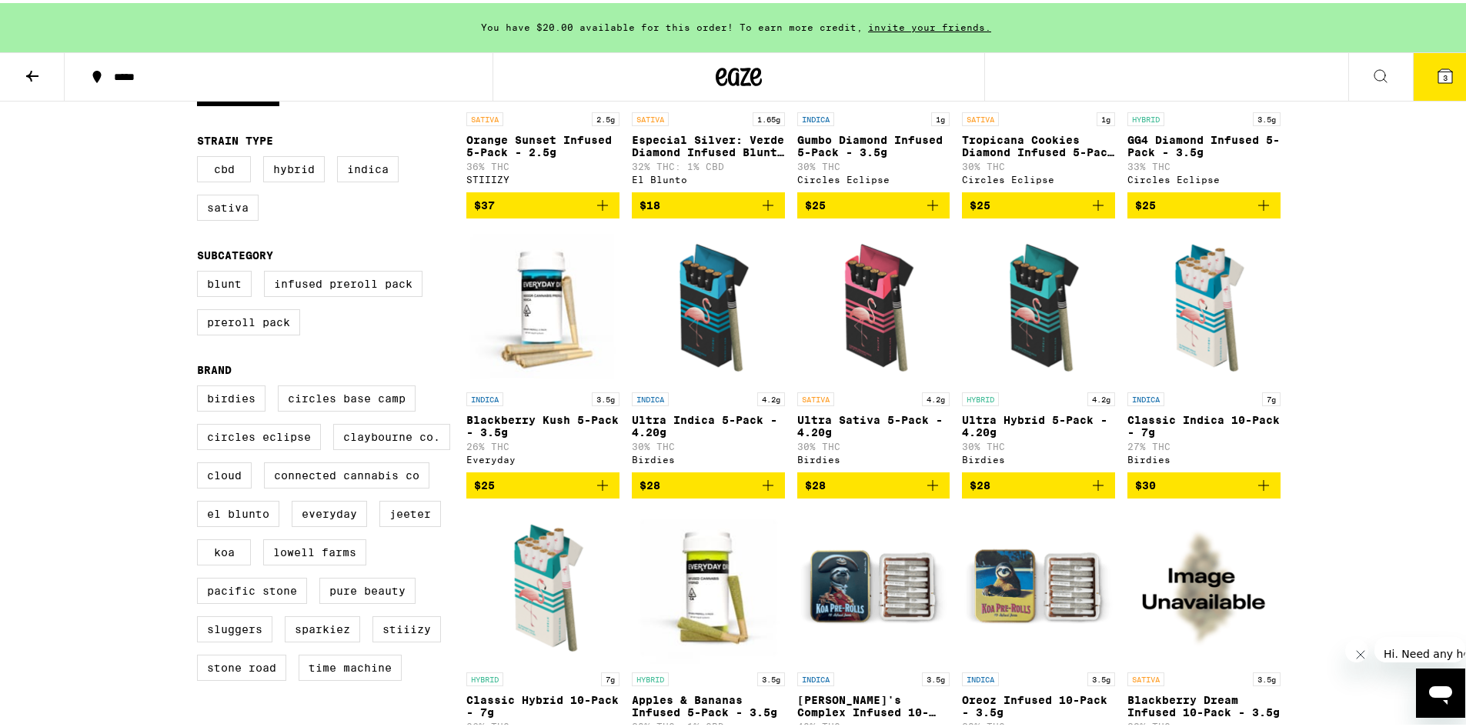
scroll to position [154, 0]
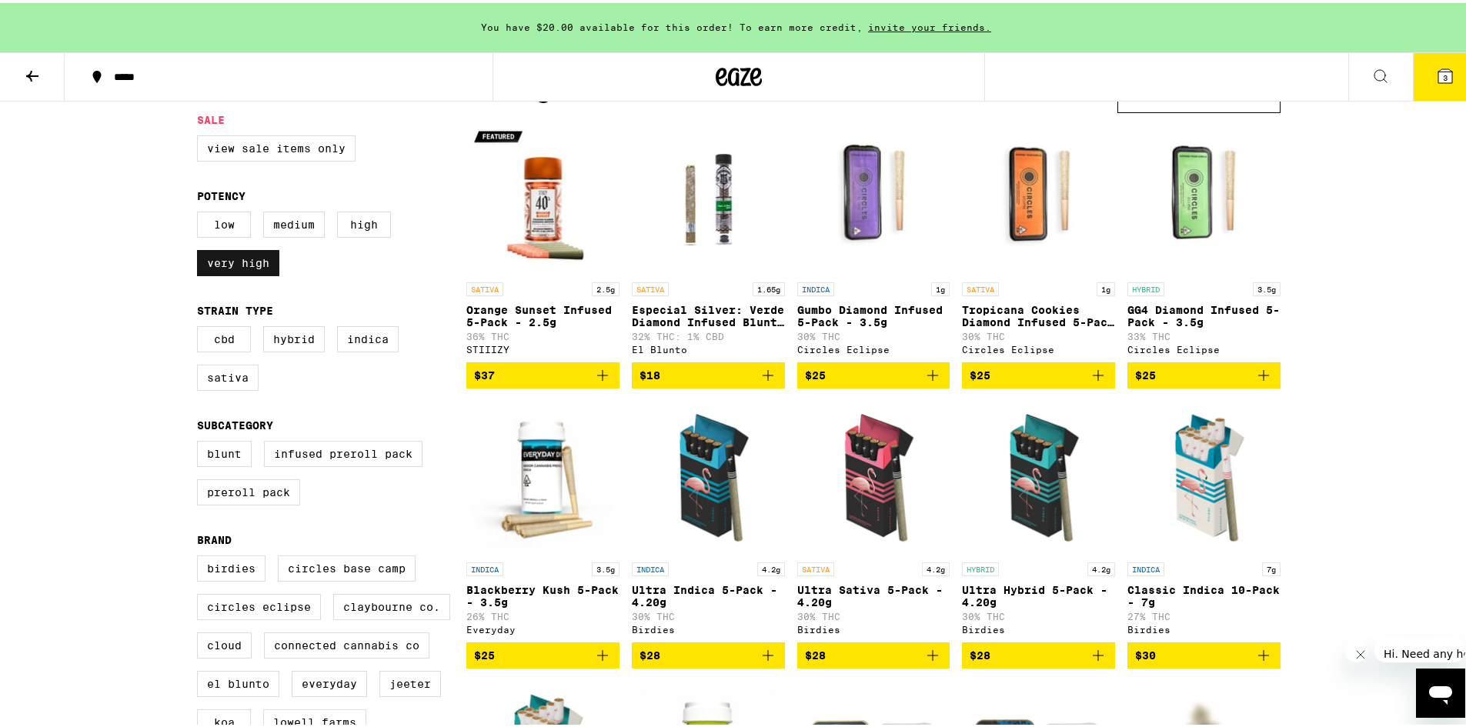
click at [242, 264] on label "Very High" at bounding box center [238, 260] width 82 height 26
click at [201, 212] on input "Very High" at bounding box center [200, 211] width 1 height 1
checkbox input "false"
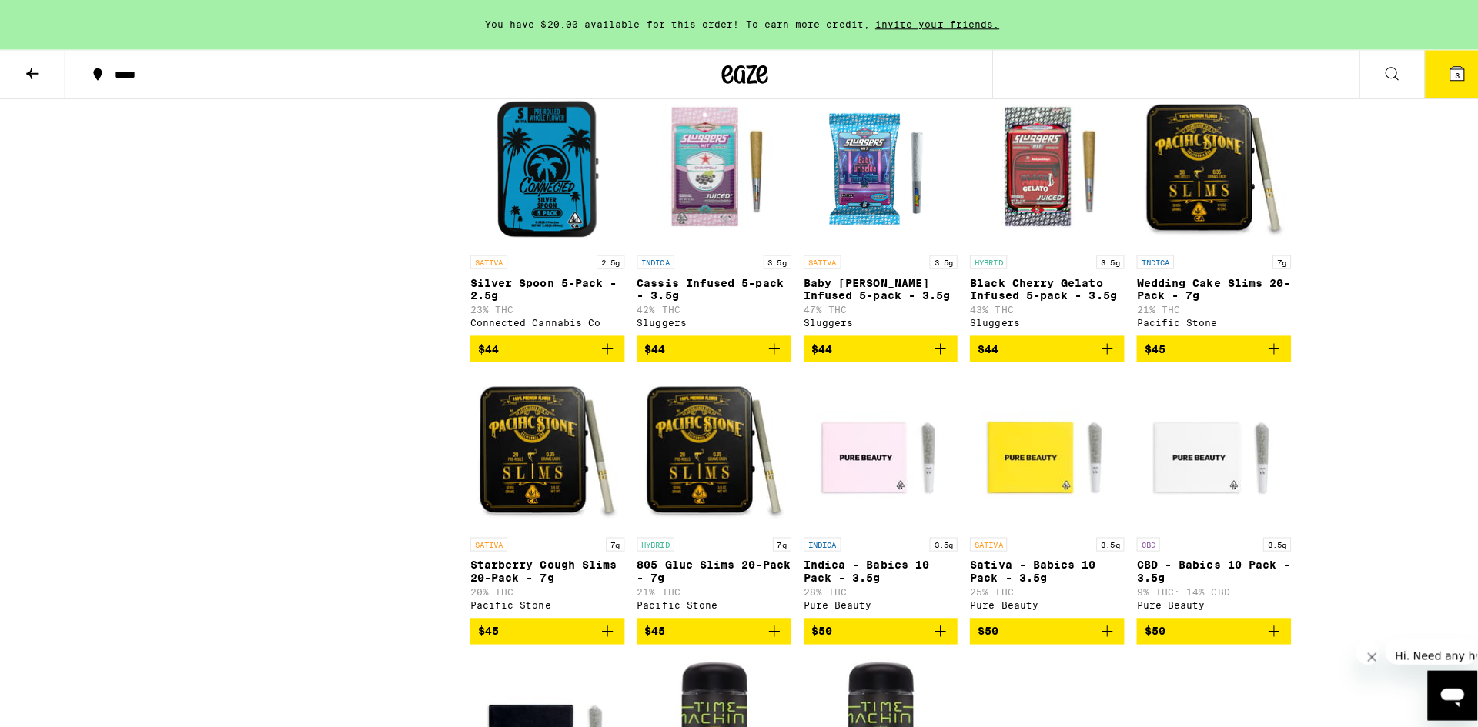
scroll to position [3617, 0]
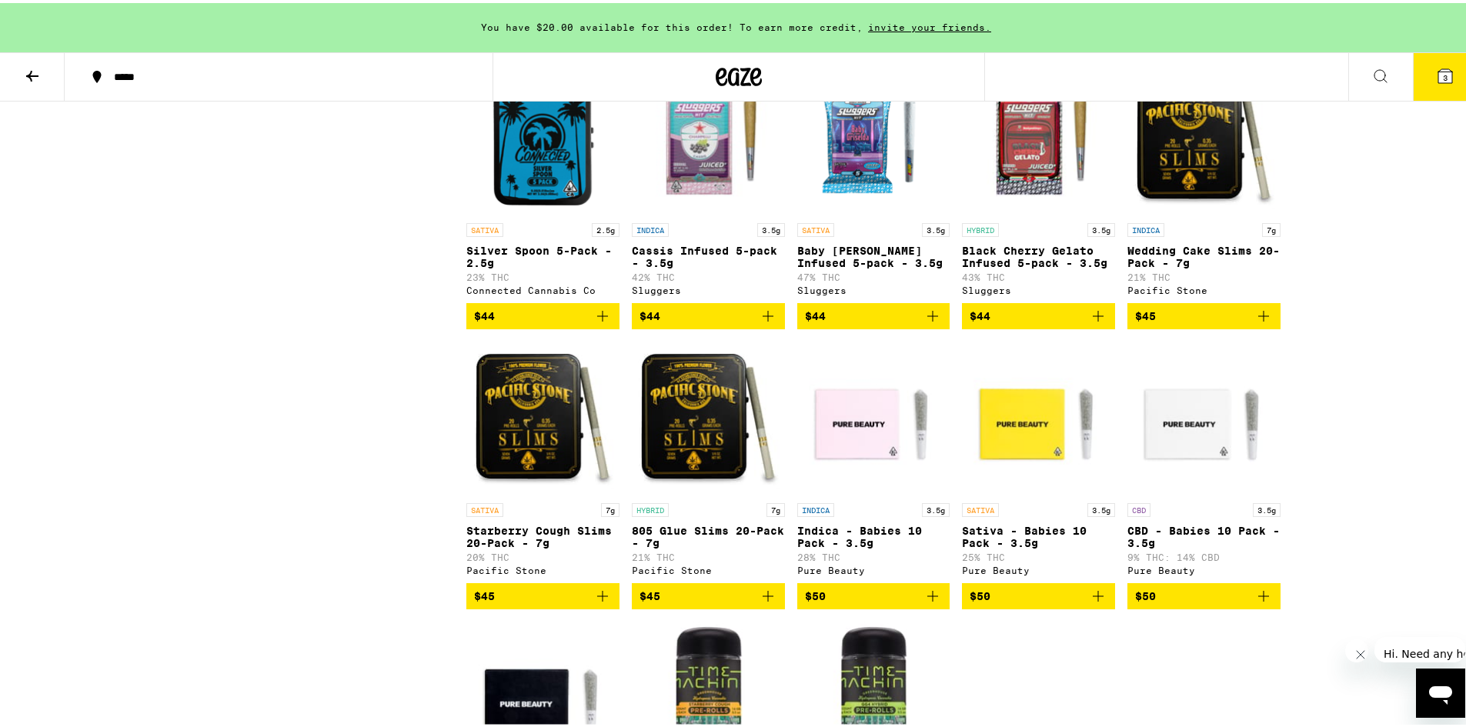
click at [1262, 322] on icon "Add to bag" at bounding box center [1263, 313] width 18 height 18
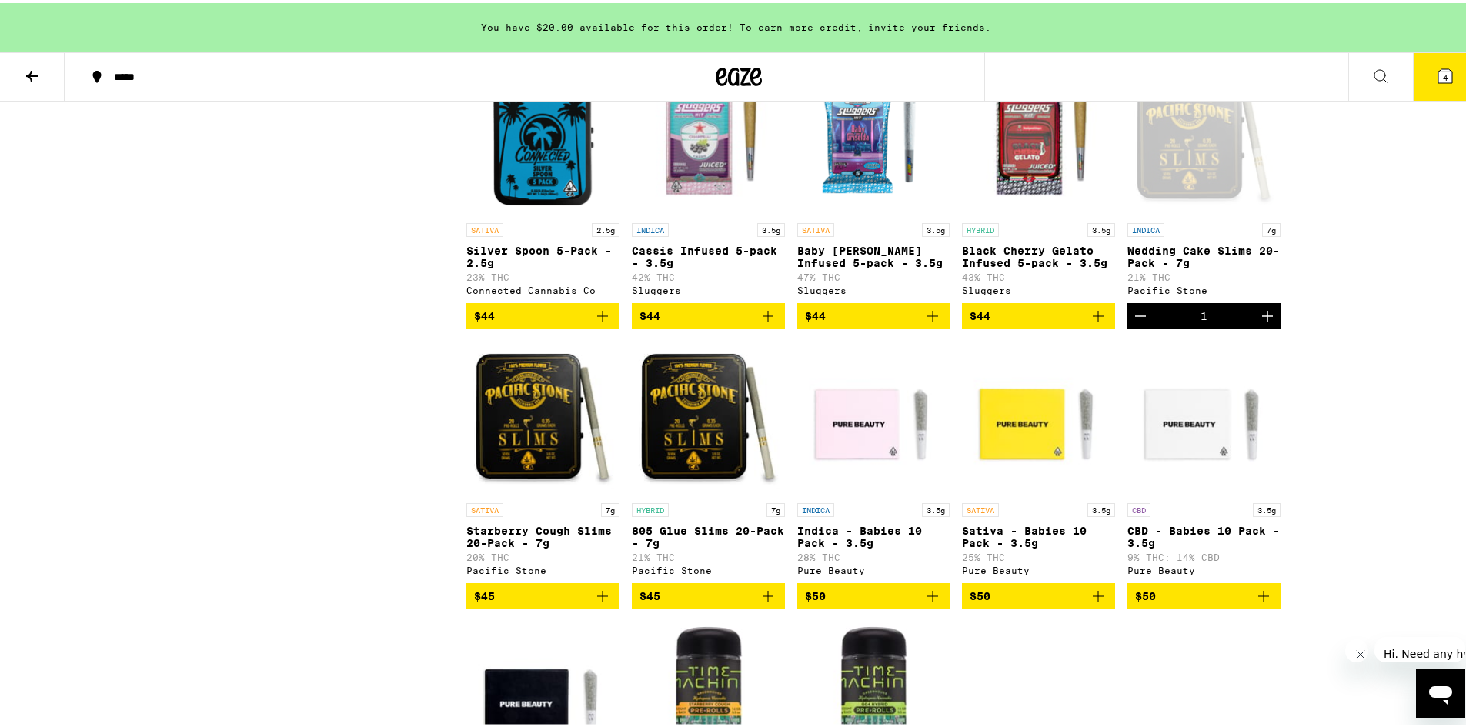
click at [1419, 75] on button "4" at bounding box center [1445, 74] width 65 height 48
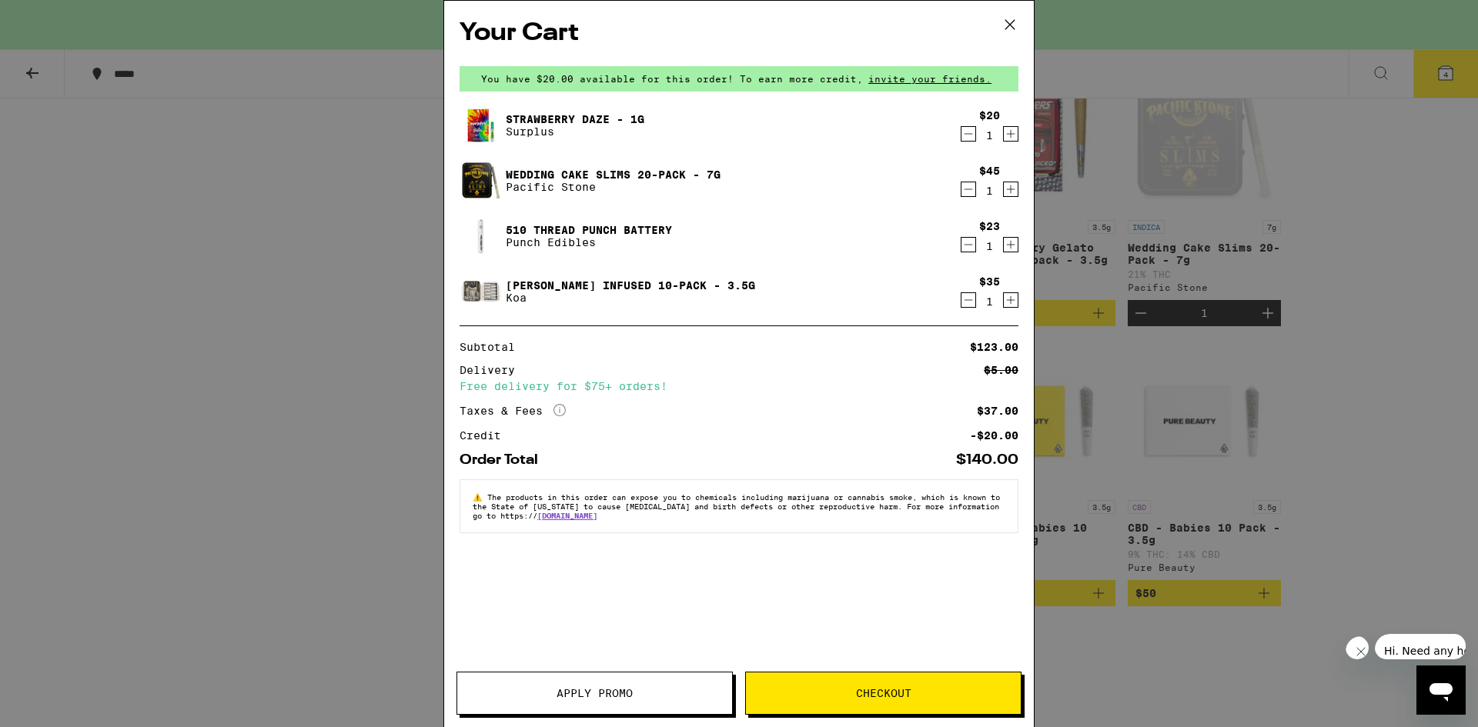
click at [772, 697] on span "Checkout" at bounding box center [883, 693] width 275 height 11
click at [910, 690] on span "Checkout" at bounding box center [883, 693] width 55 height 11
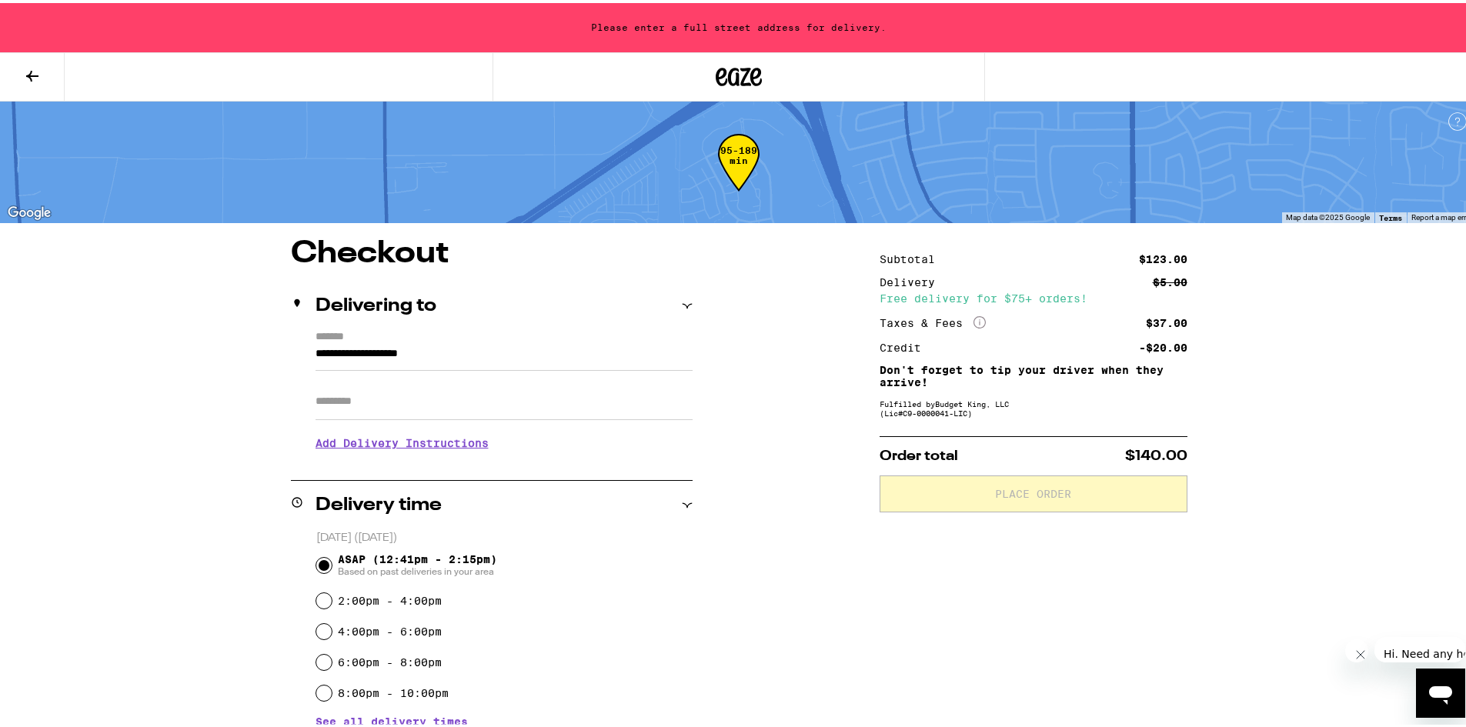
click at [503, 353] on input "**********" at bounding box center [504, 355] width 377 height 26
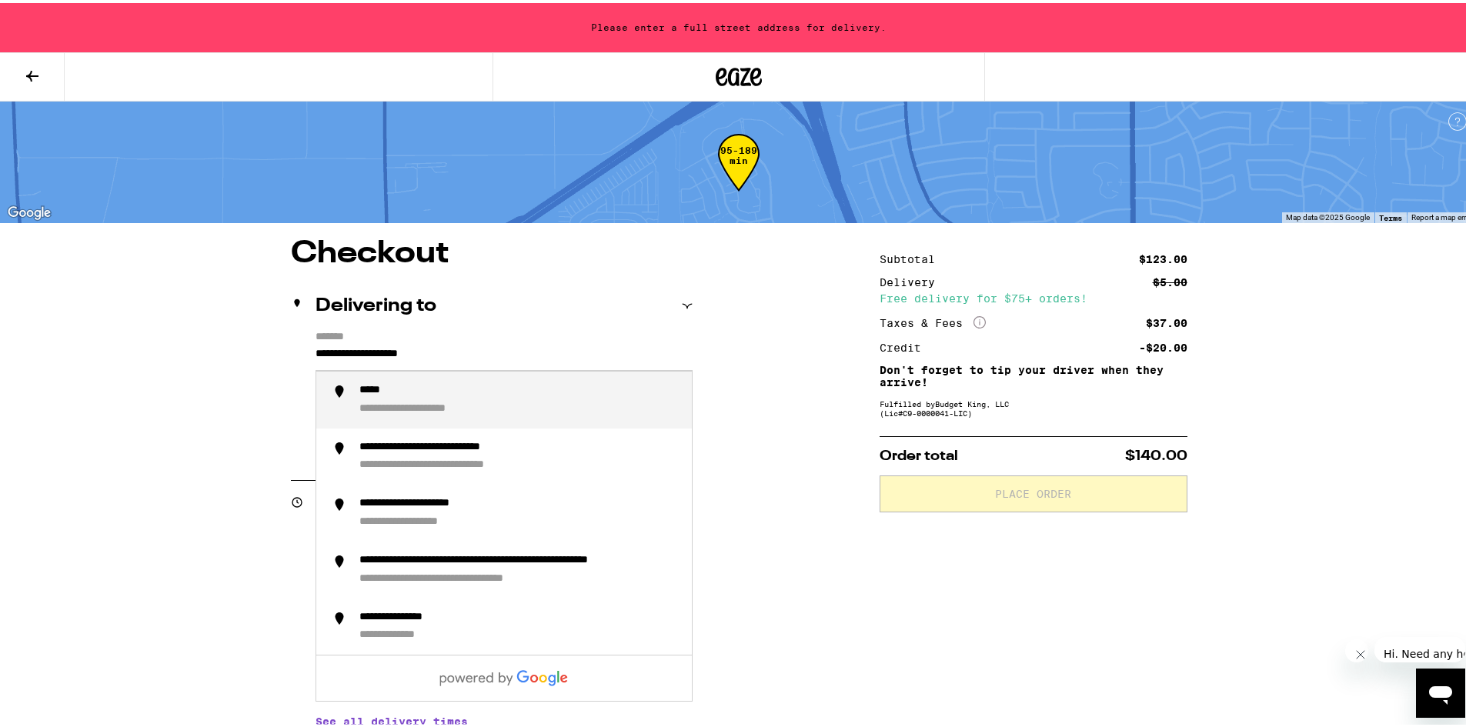
click at [503, 353] on input "**********" at bounding box center [504, 355] width 377 height 26
click at [503, 356] on input "**********" at bounding box center [504, 355] width 377 height 26
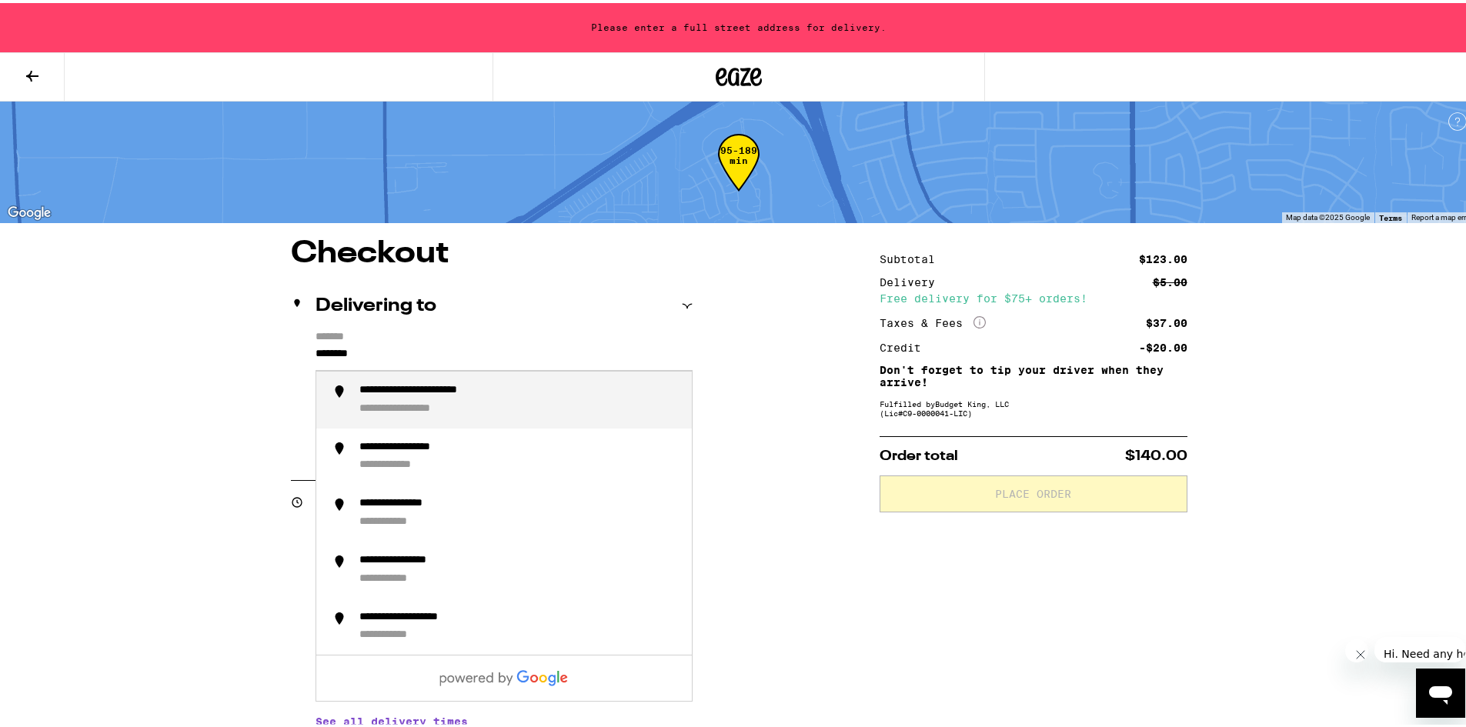
click at [506, 402] on div "**********" at bounding box center [519, 397] width 320 height 32
type input "**********"
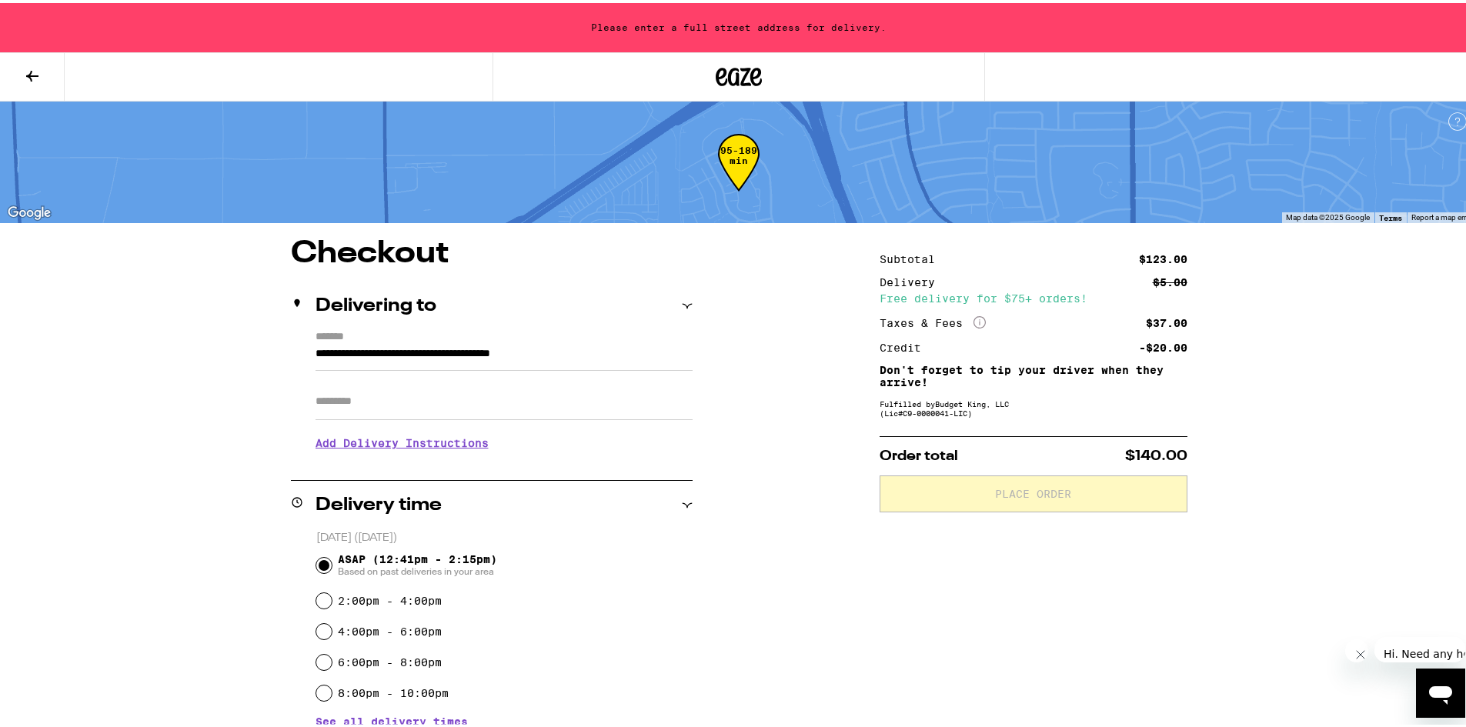
click at [494, 404] on body "**********" at bounding box center [739, 595] width 1478 height 1191
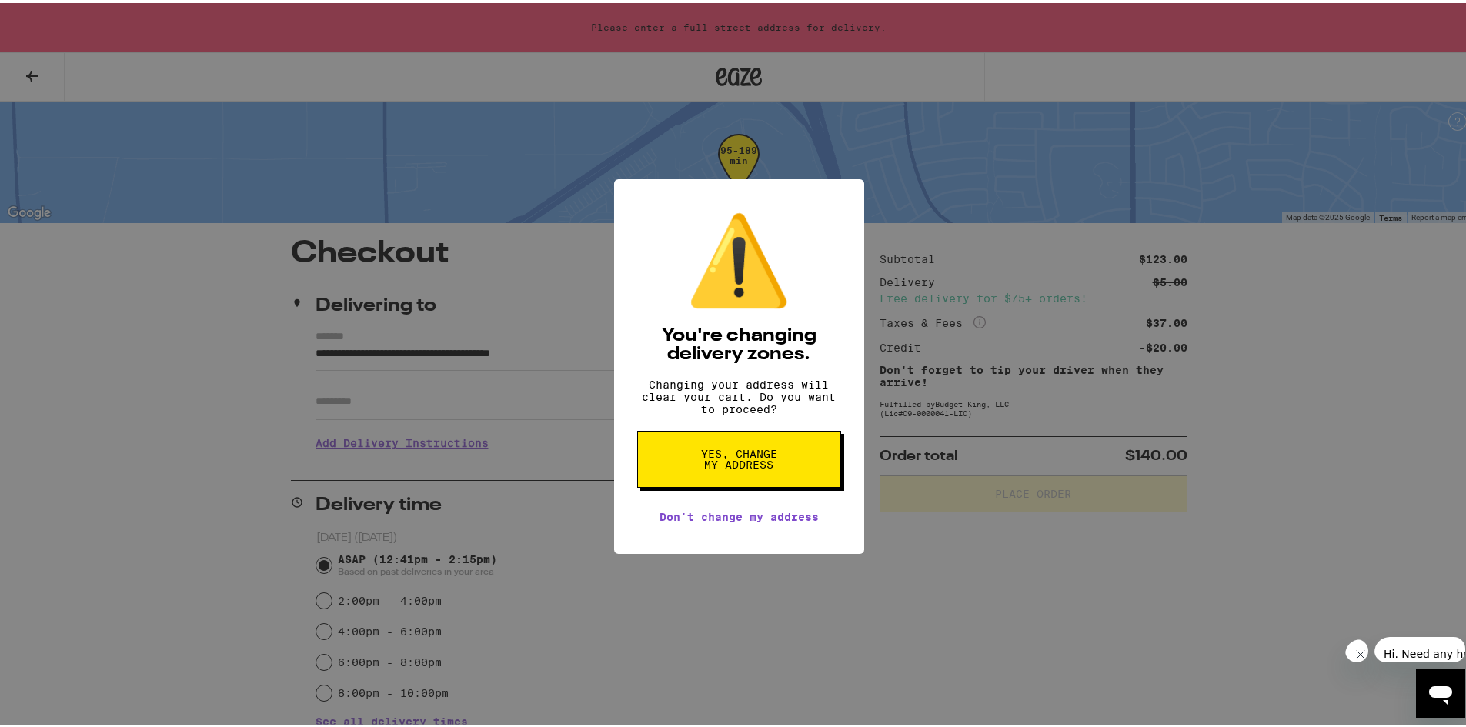
click at [707, 467] on span "Yes, change my address" at bounding box center [739, 457] width 79 height 22
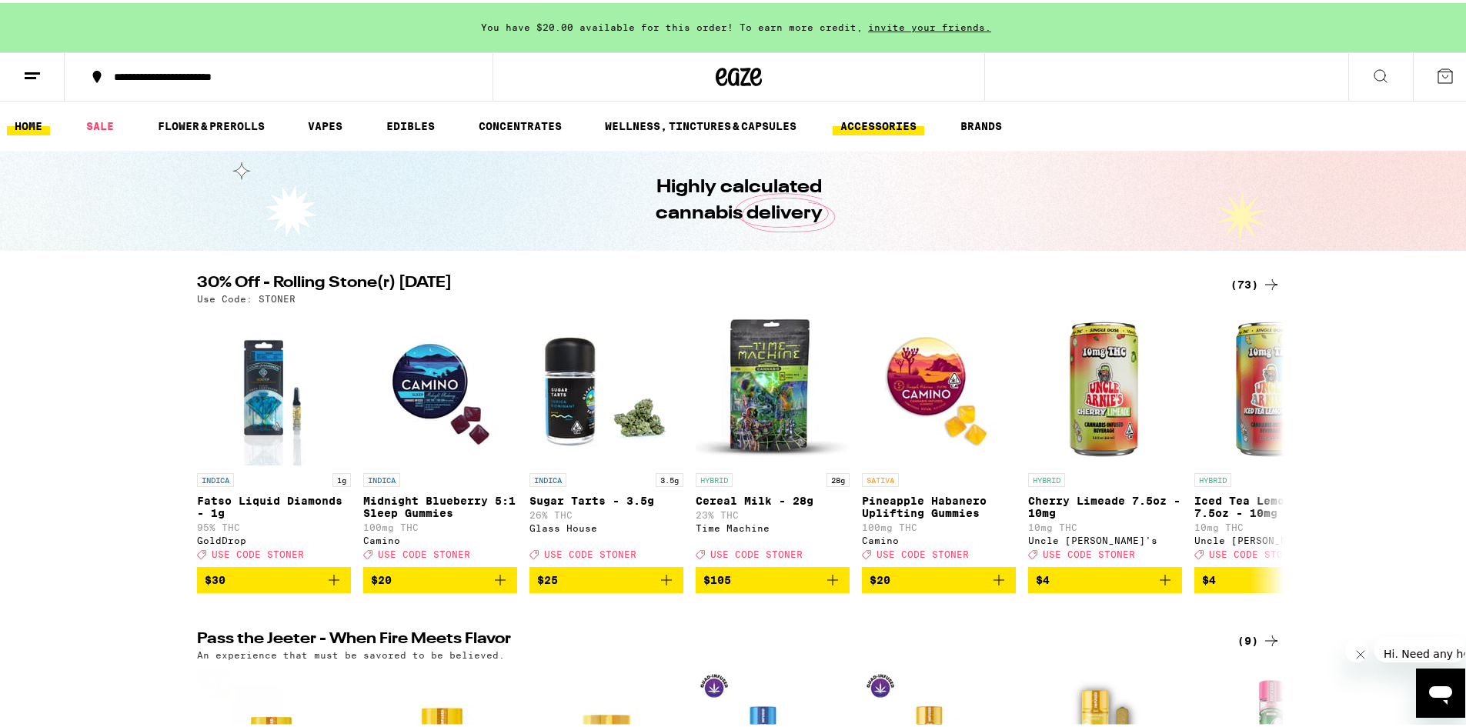
click at [861, 130] on link "ACCESSORIES" at bounding box center [879, 123] width 92 height 18
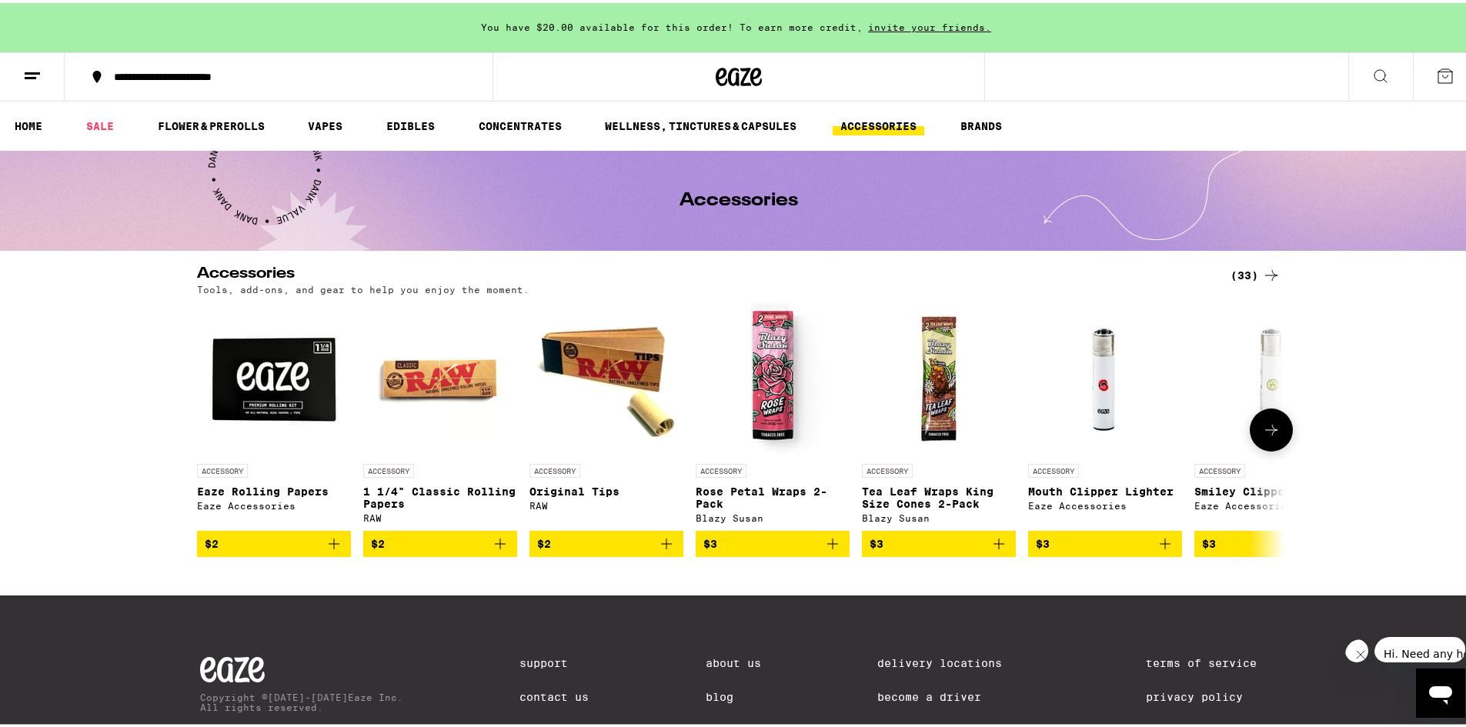
click at [1275, 426] on button at bounding box center [1271, 427] width 43 height 43
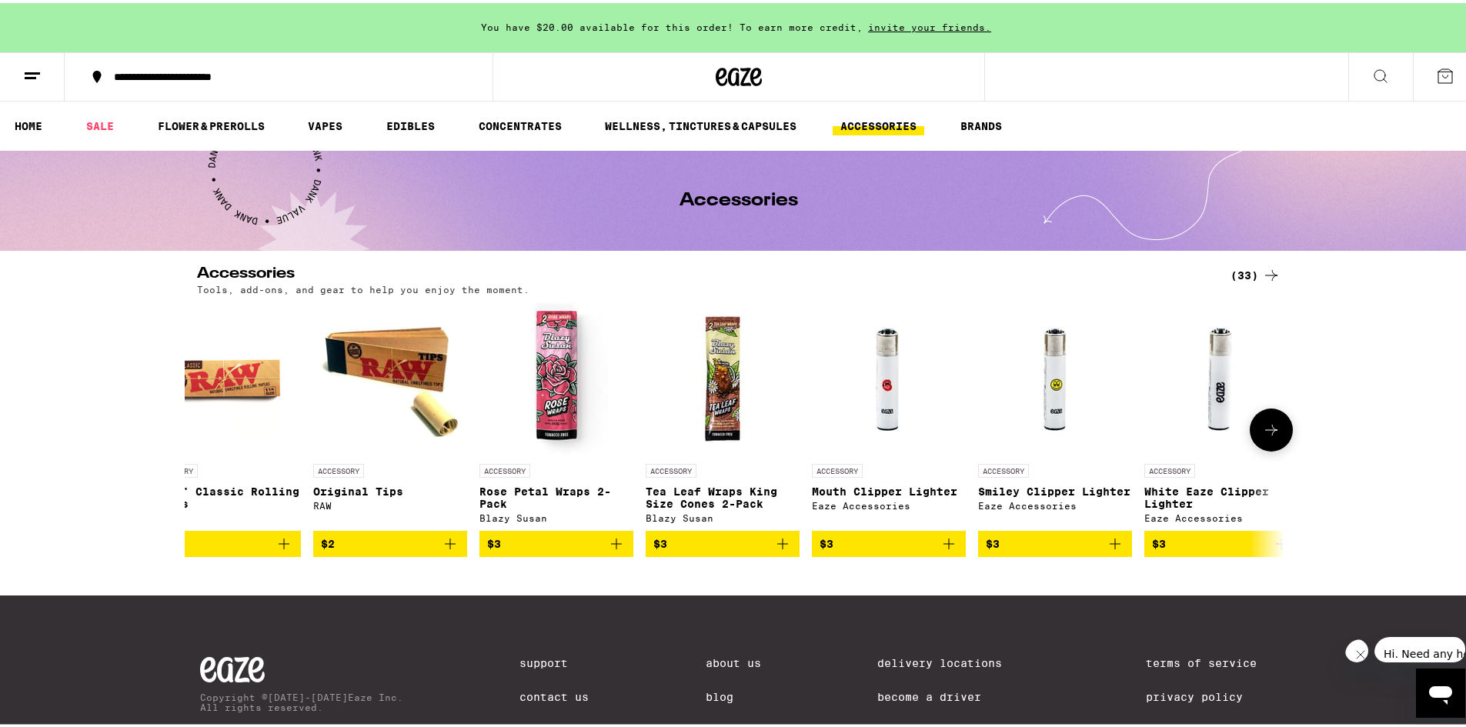
click at [1275, 427] on button at bounding box center [1271, 427] width 43 height 43
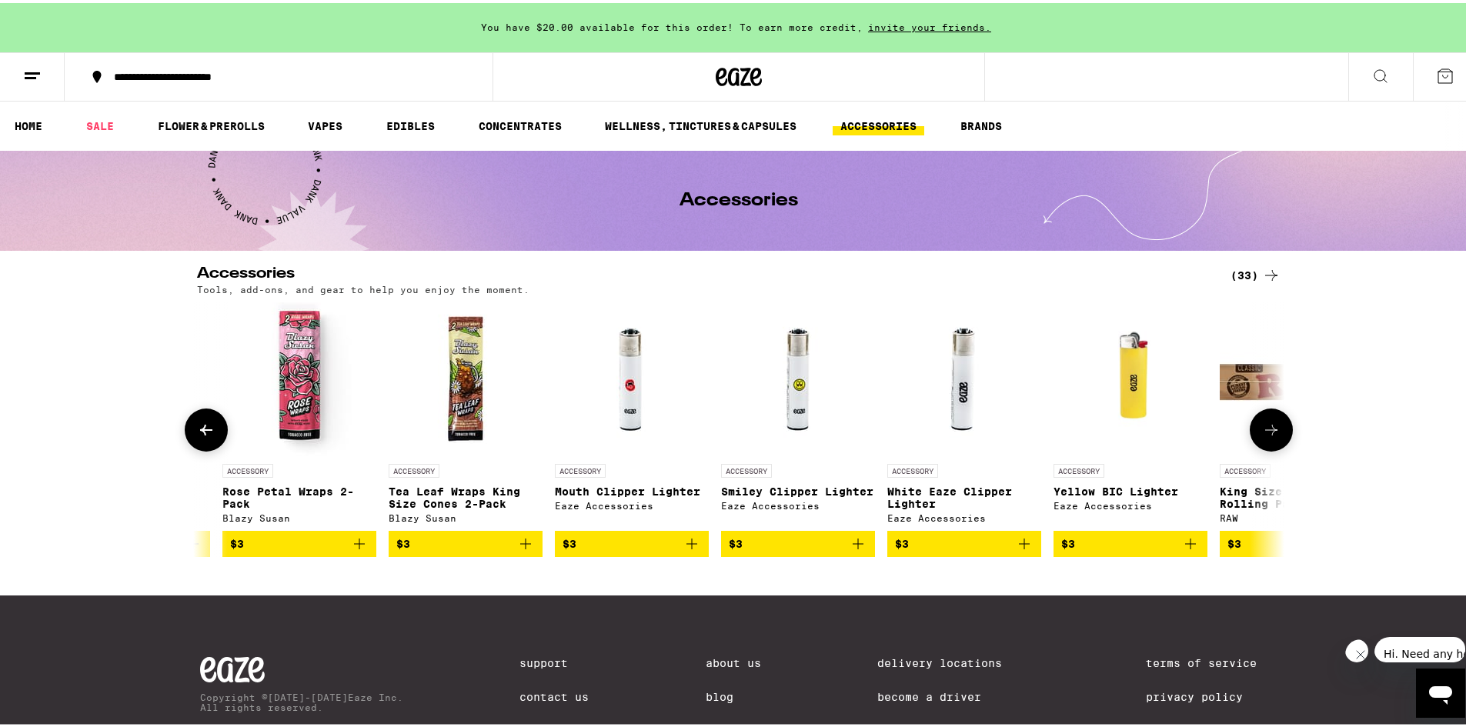
click at [1274, 427] on icon at bounding box center [1271, 427] width 18 height 18
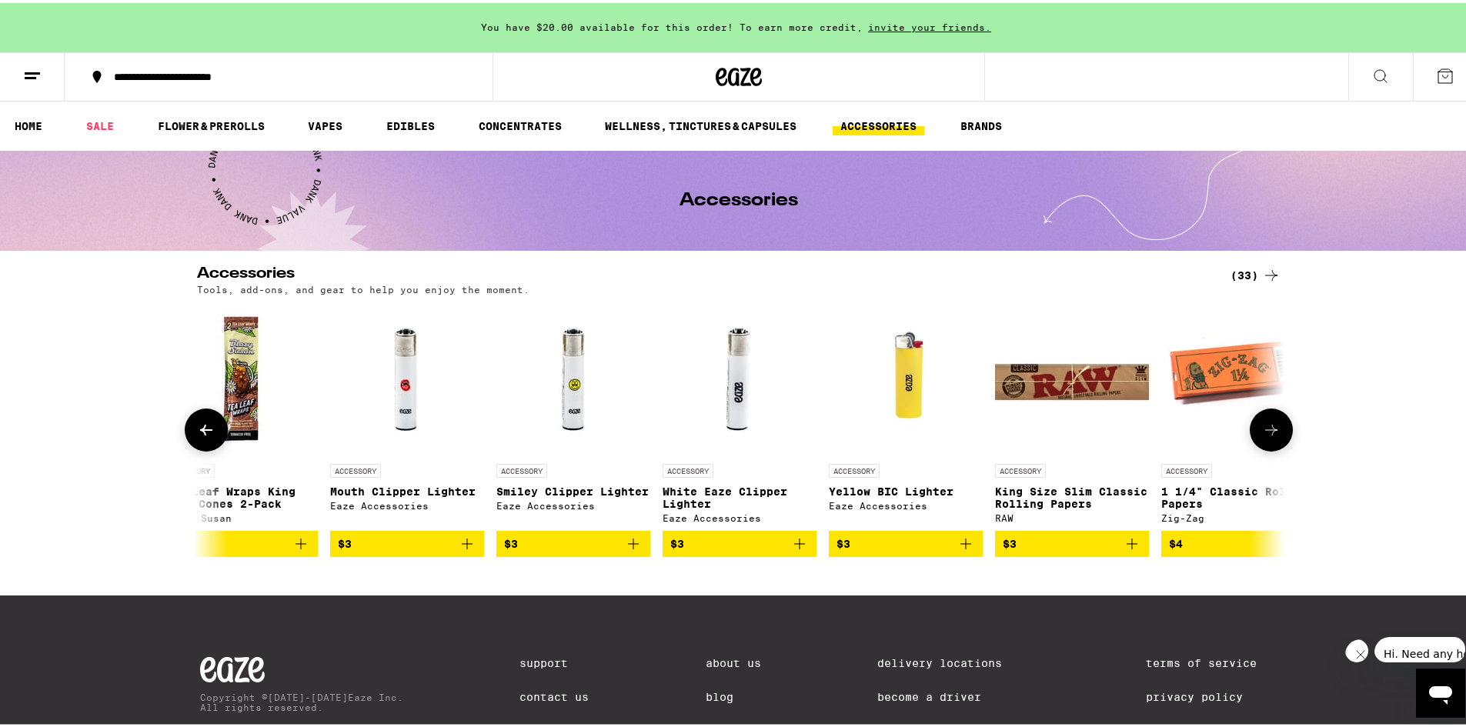
click at [1274, 427] on icon at bounding box center [1271, 427] width 18 height 18
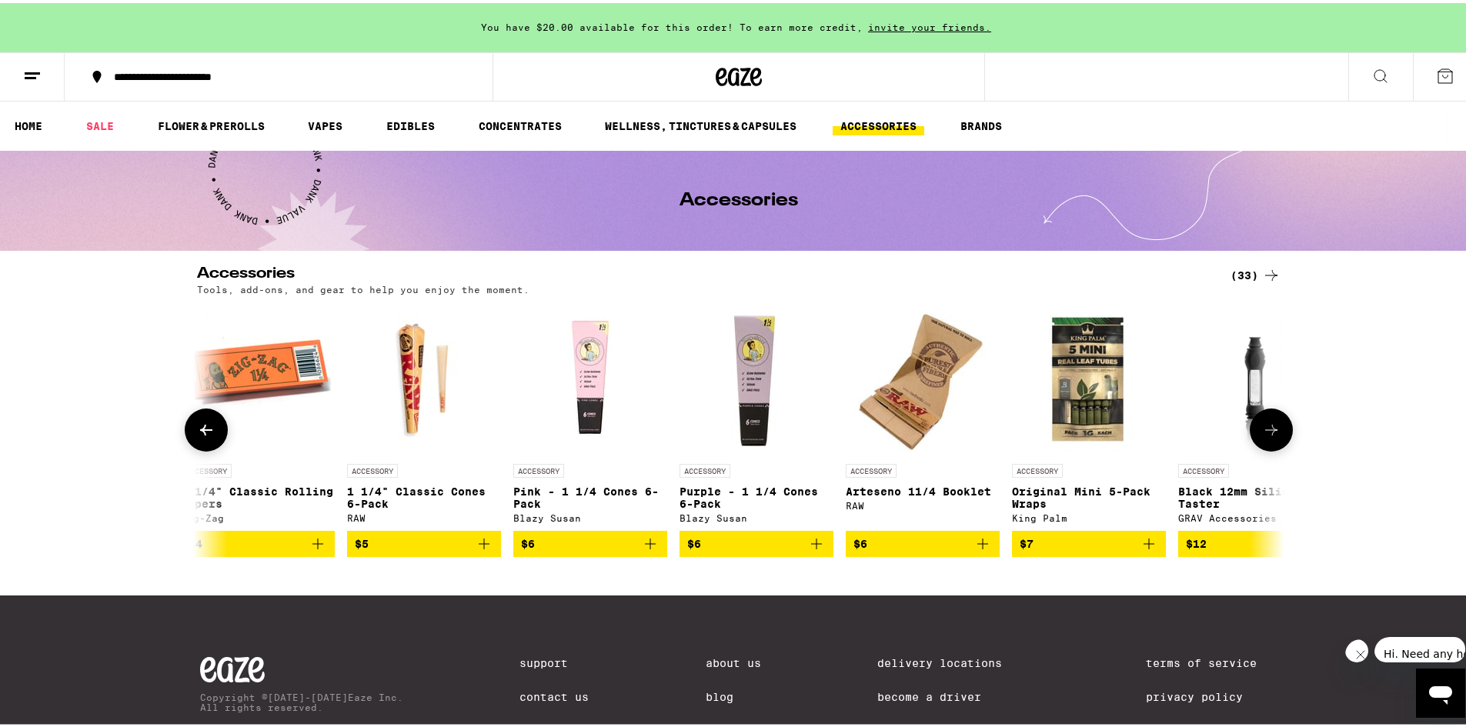
click at [1274, 427] on icon at bounding box center [1271, 427] width 18 height 18
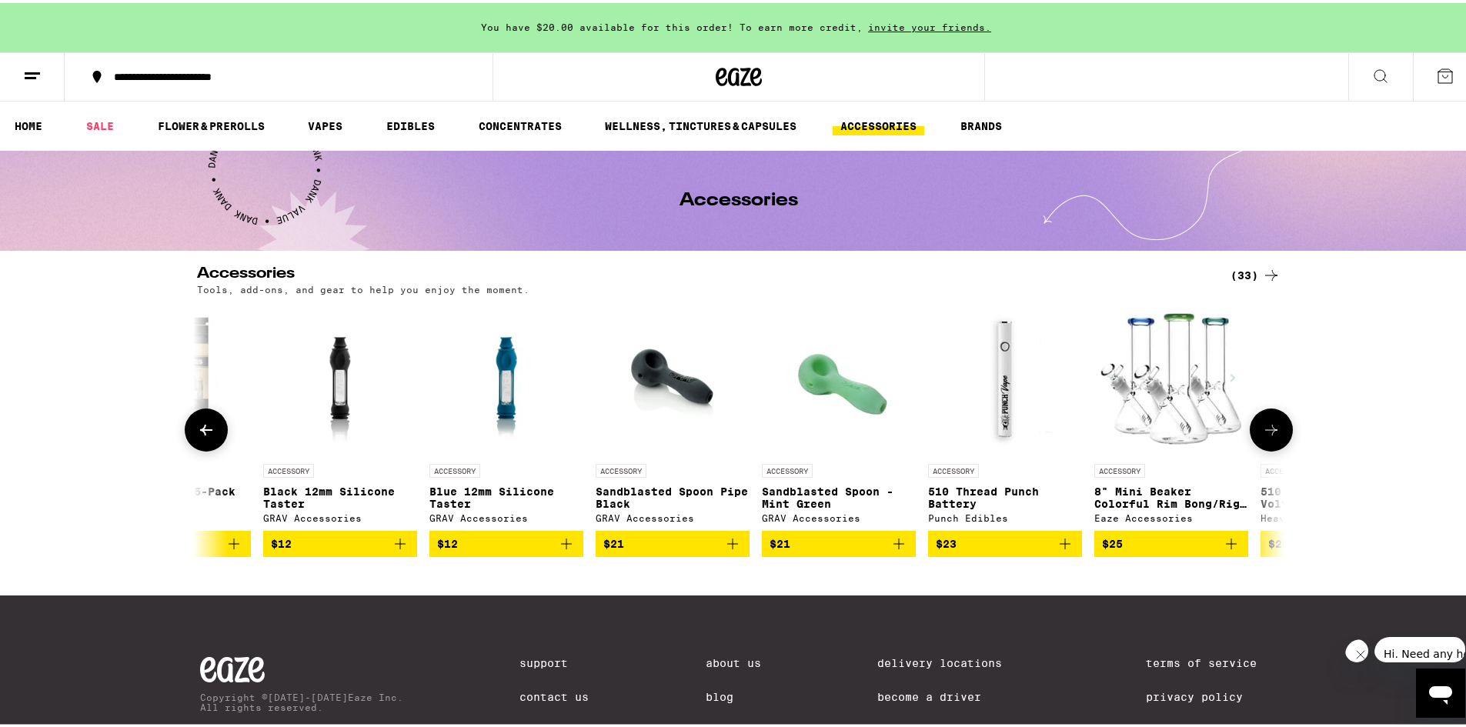
scroll to position [0, 2594]
click at [1061, 549] on icon "Add to bag" at bounding box center [1064, 541] width 18 height 18
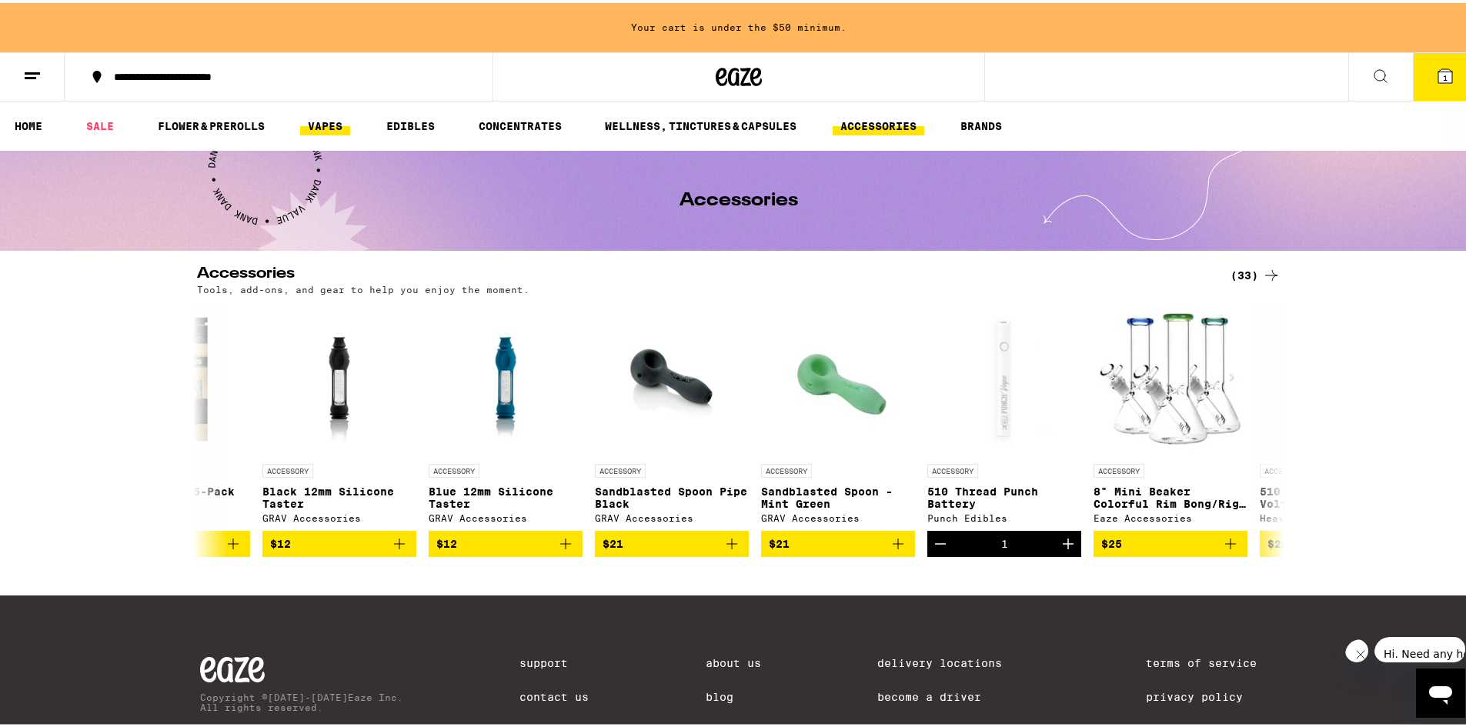
click at [328, 118] on link "VAPES" at bounding box center [325, 123] width 50 height 18
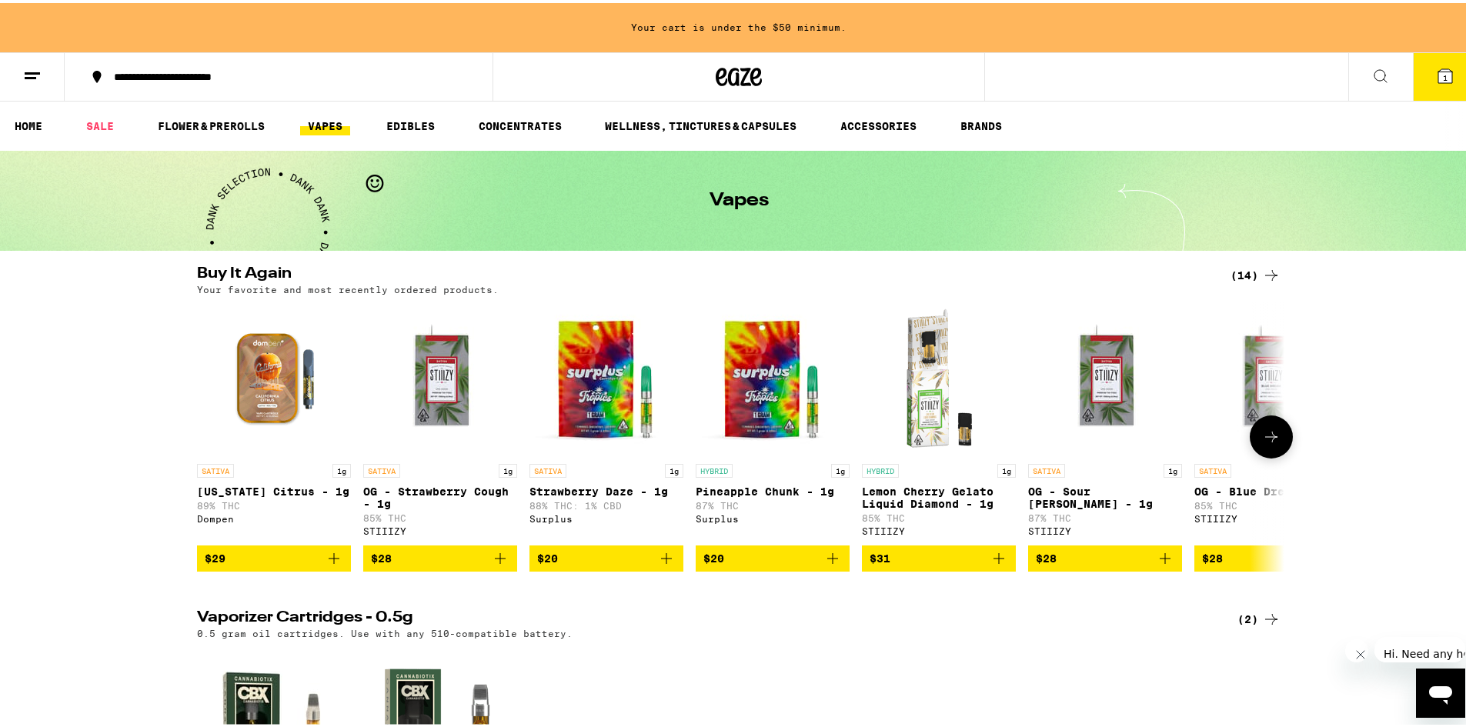
click at [663, 565] on icon "Add to bag" at bounding box center [666, 555] width 18 height 18
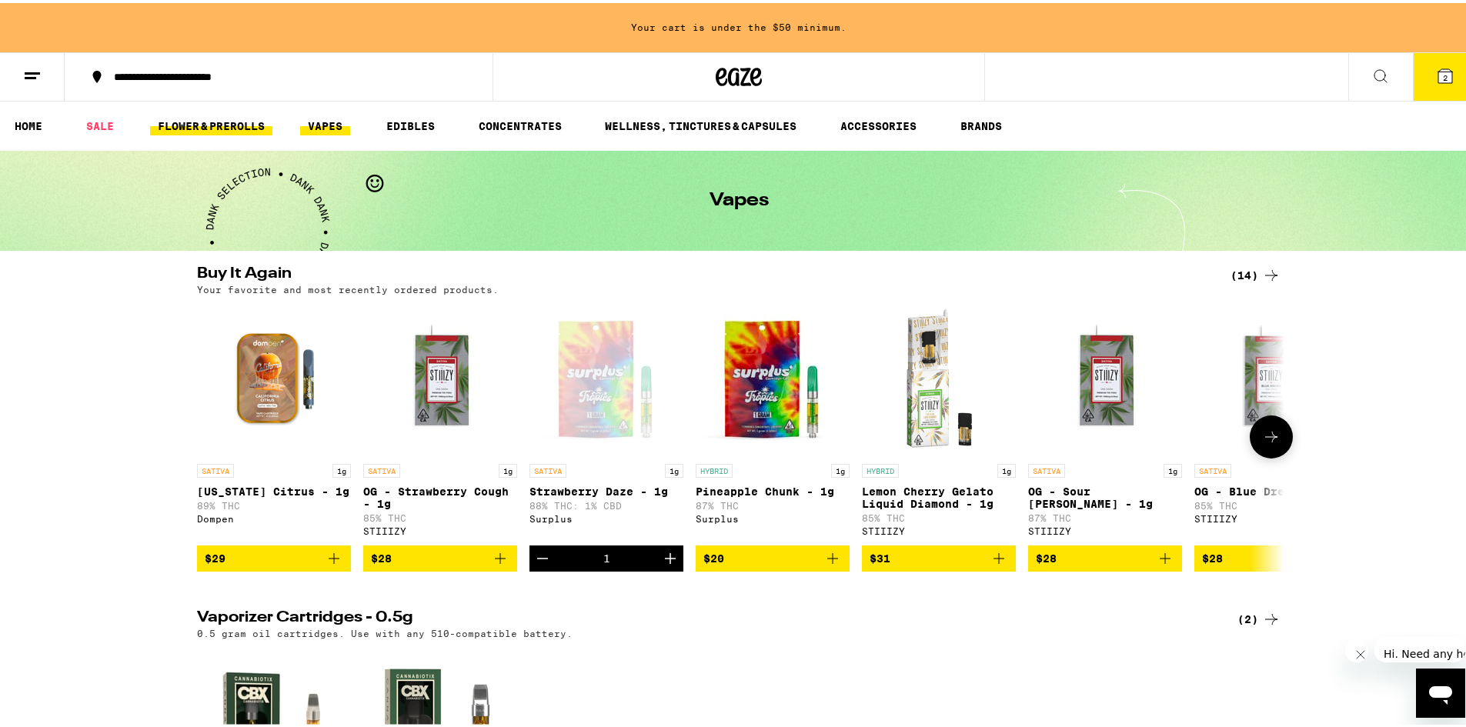
click at [229, 119] on link "FLOWER & PREROLLS" at bounding box center [211, 123] width 122 height 18
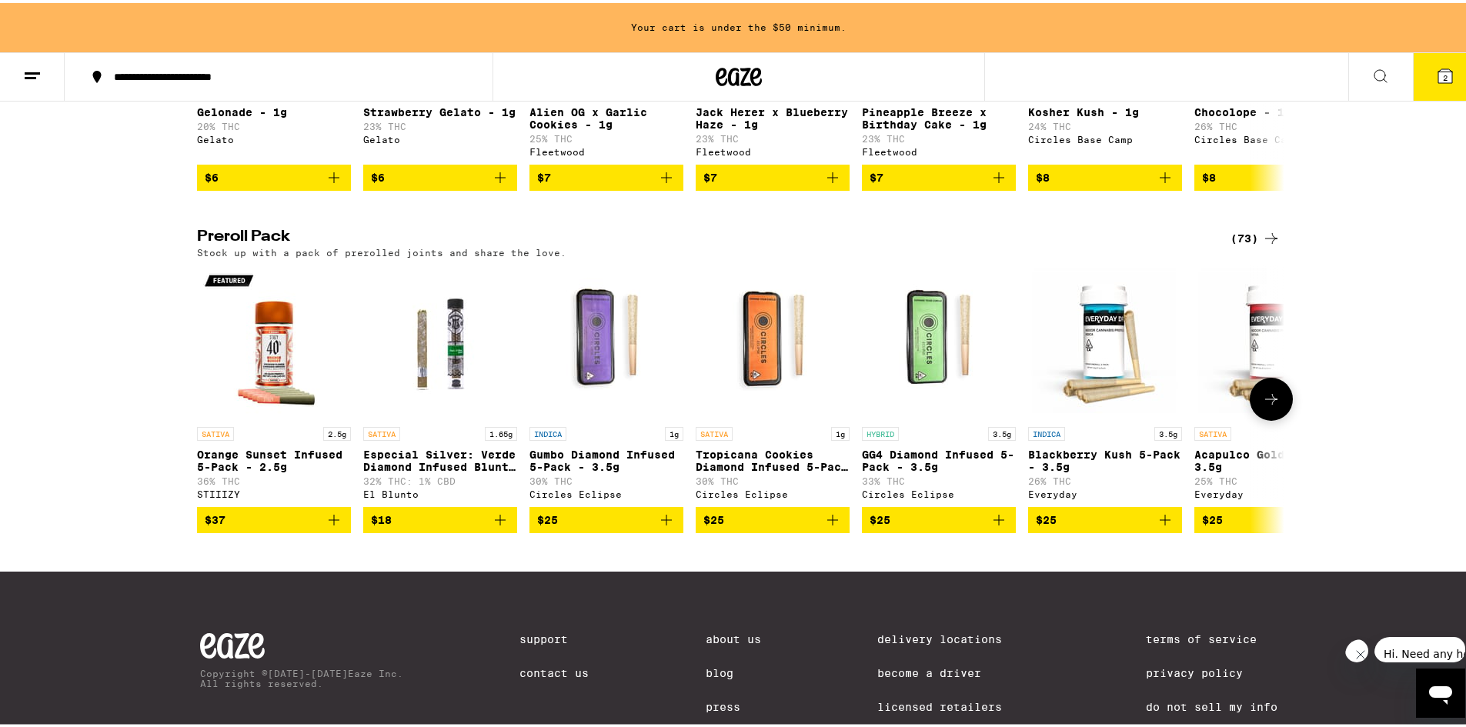
scroll to position [1077, 0]
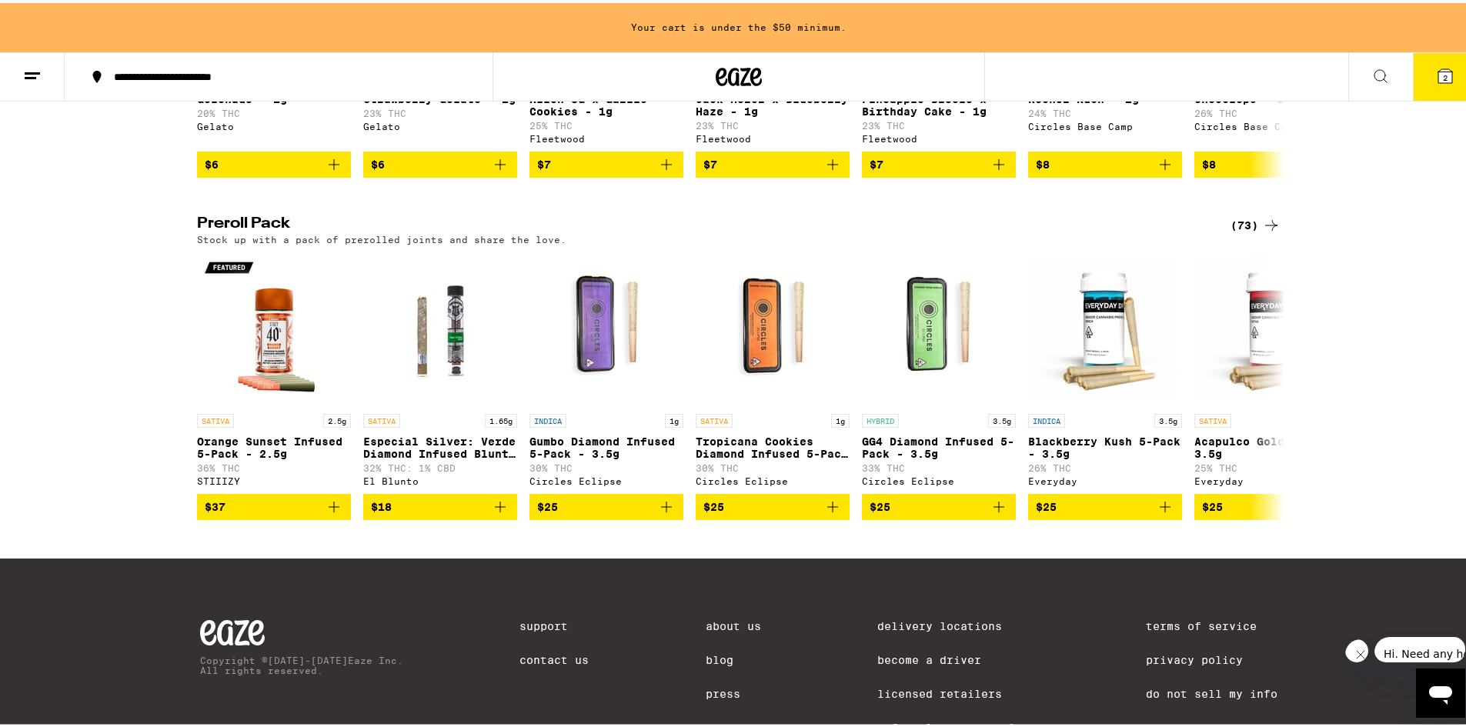
click at [1245, 232] on div "(73)" at bounding box center [1256, 222] width 50 height 18
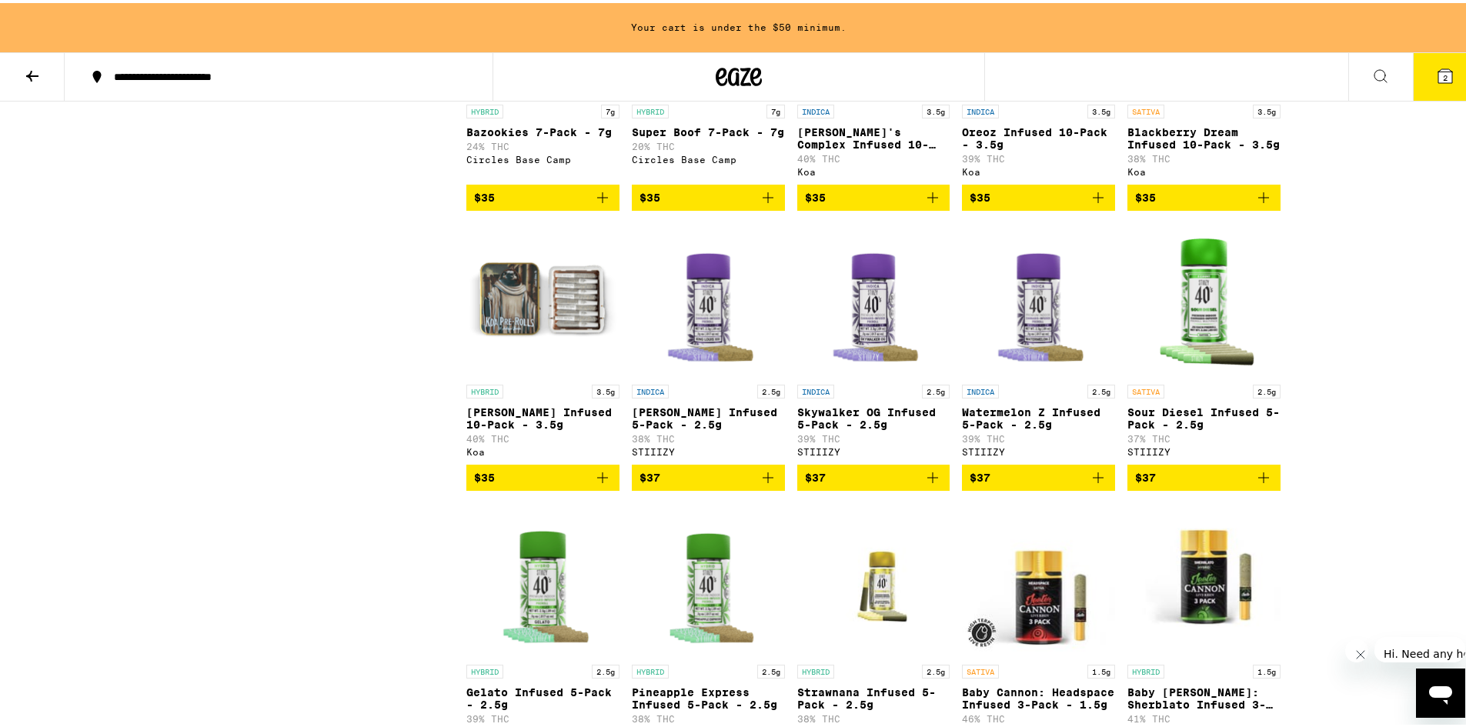
scroll to position [1847, 0]
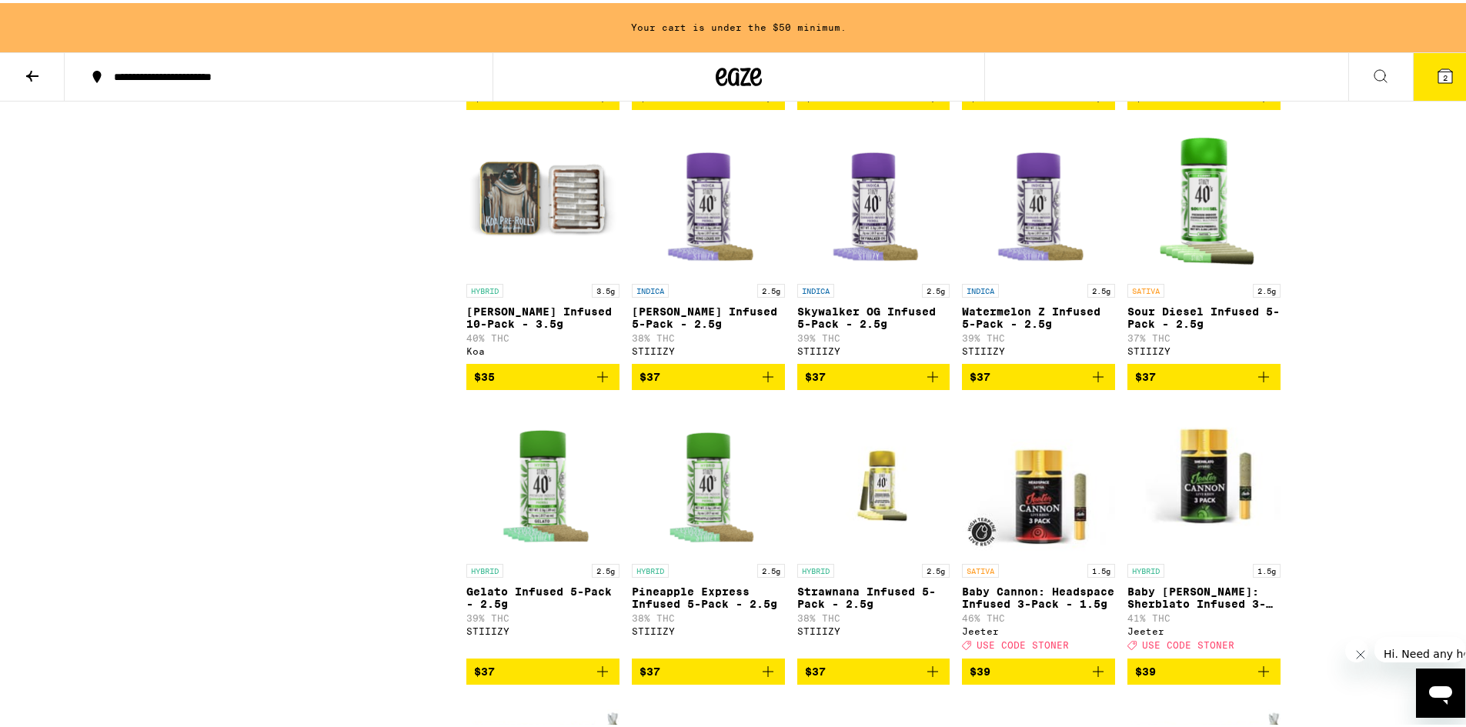
click at [594, 383] on icon "Add to bag" at bounding box center [602, 374] width 18 height 18
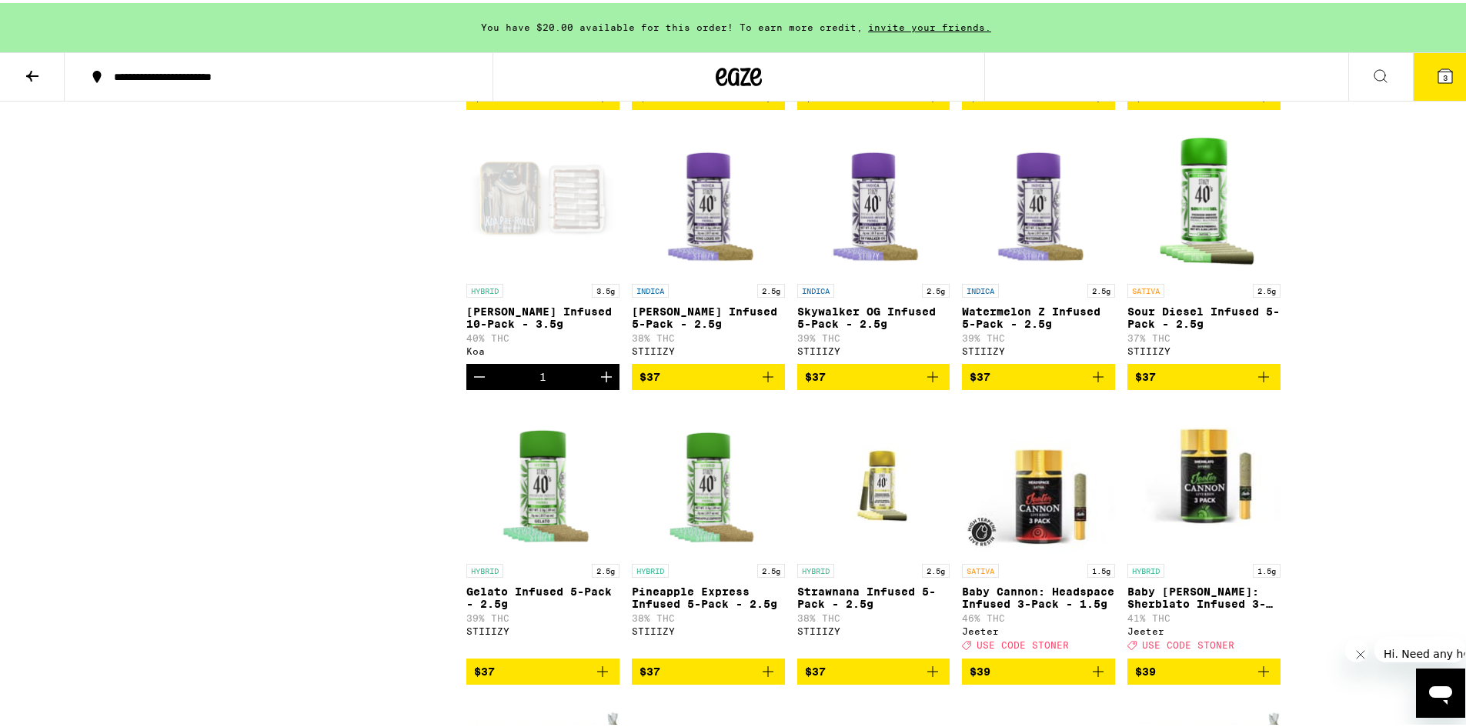
click at [474, 383] on icon "Decrement" at bounding box center [479, 374] width 18 height 18
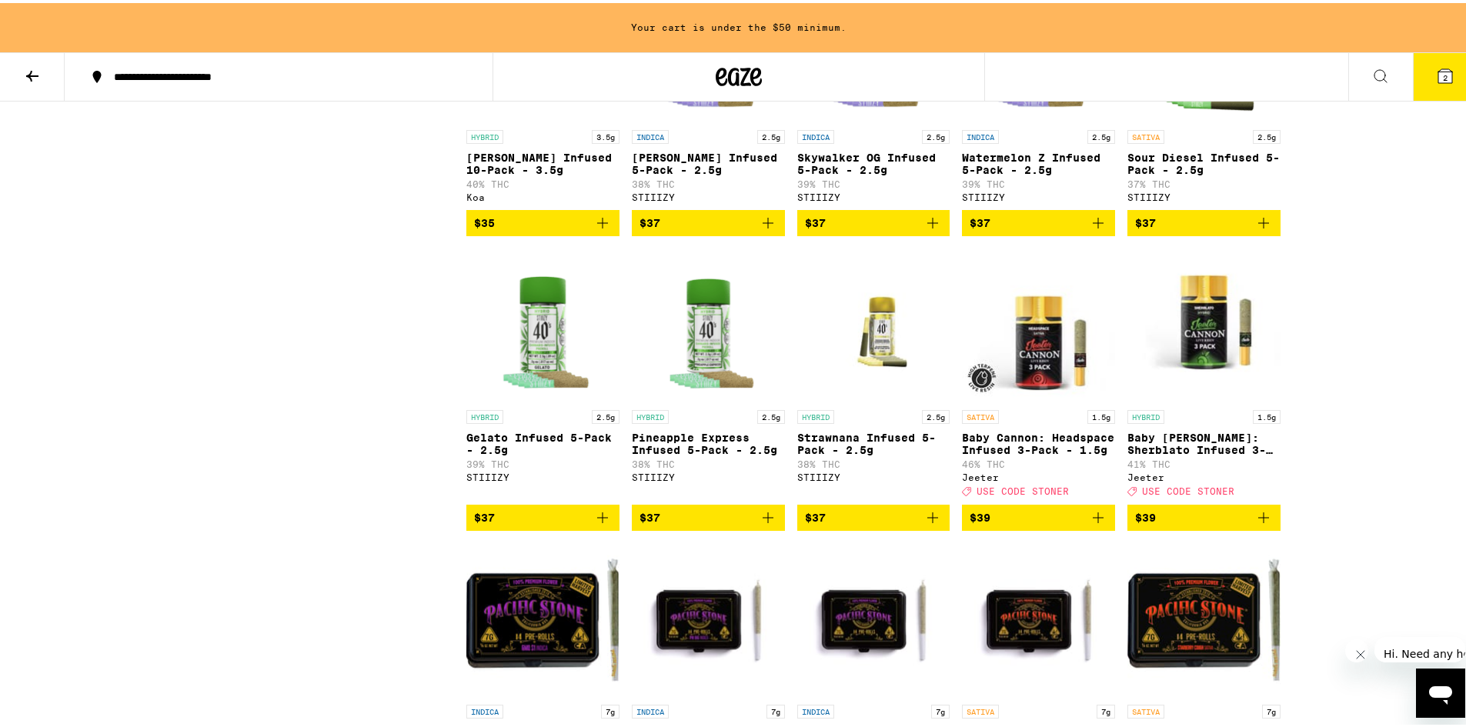
scroll to position [1770, 0]
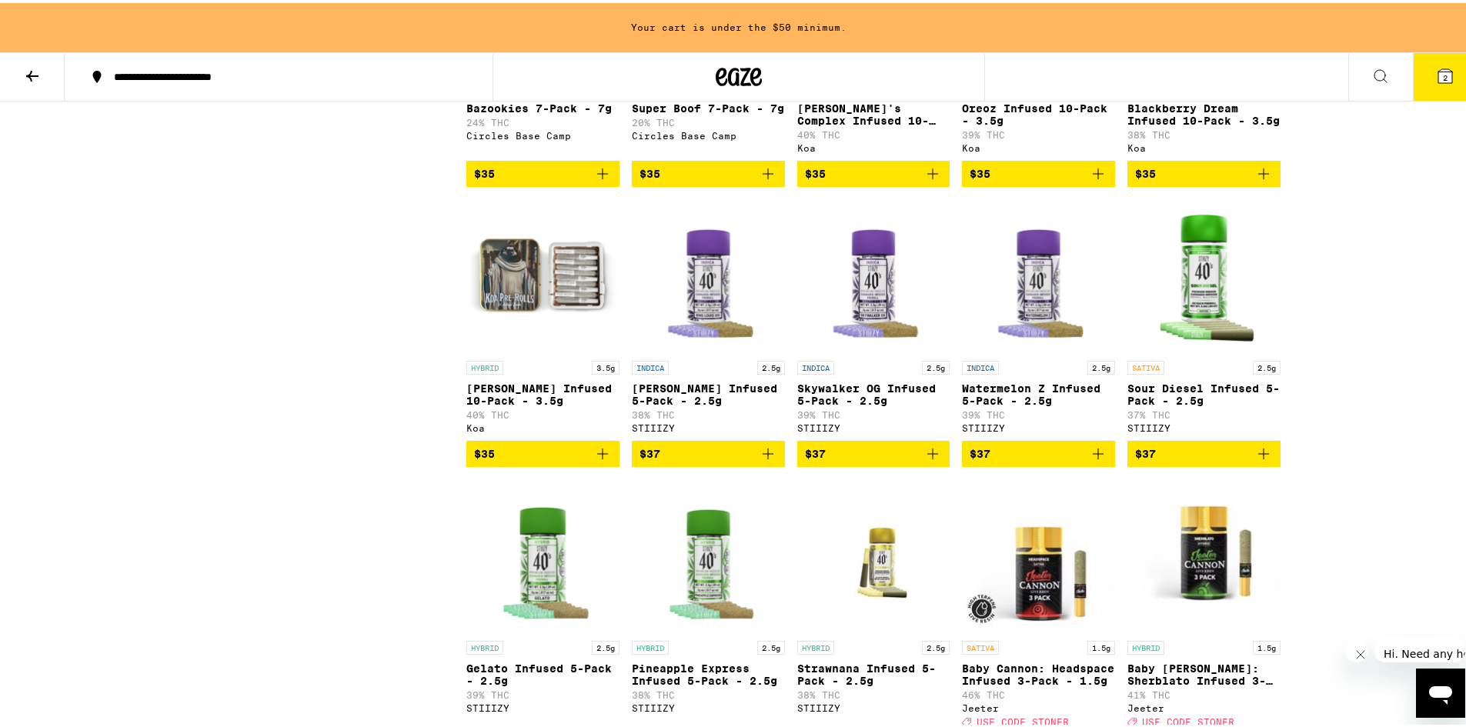
click at [597, 456] on icon "Add to bag" at bounding box center [602, 451] width 11 height 11
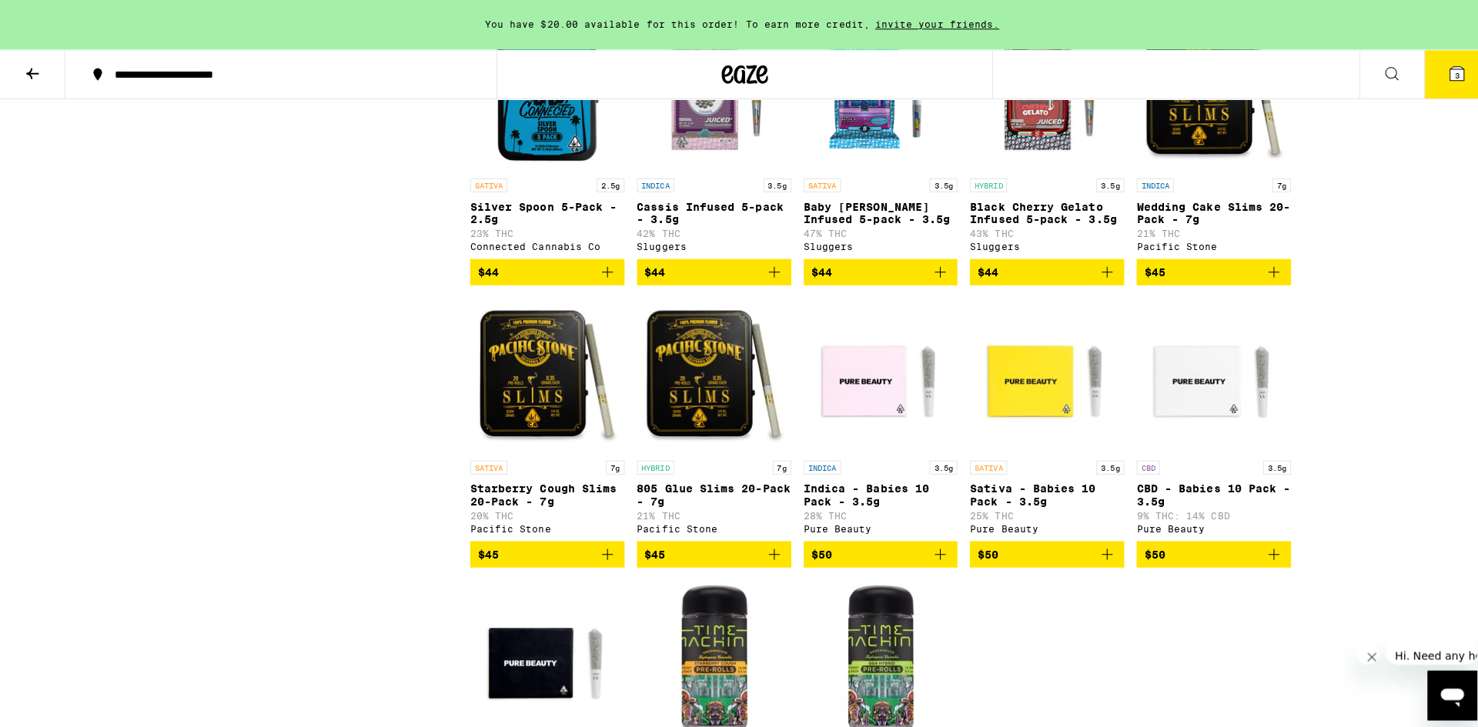
scroll to position [3694, 0]
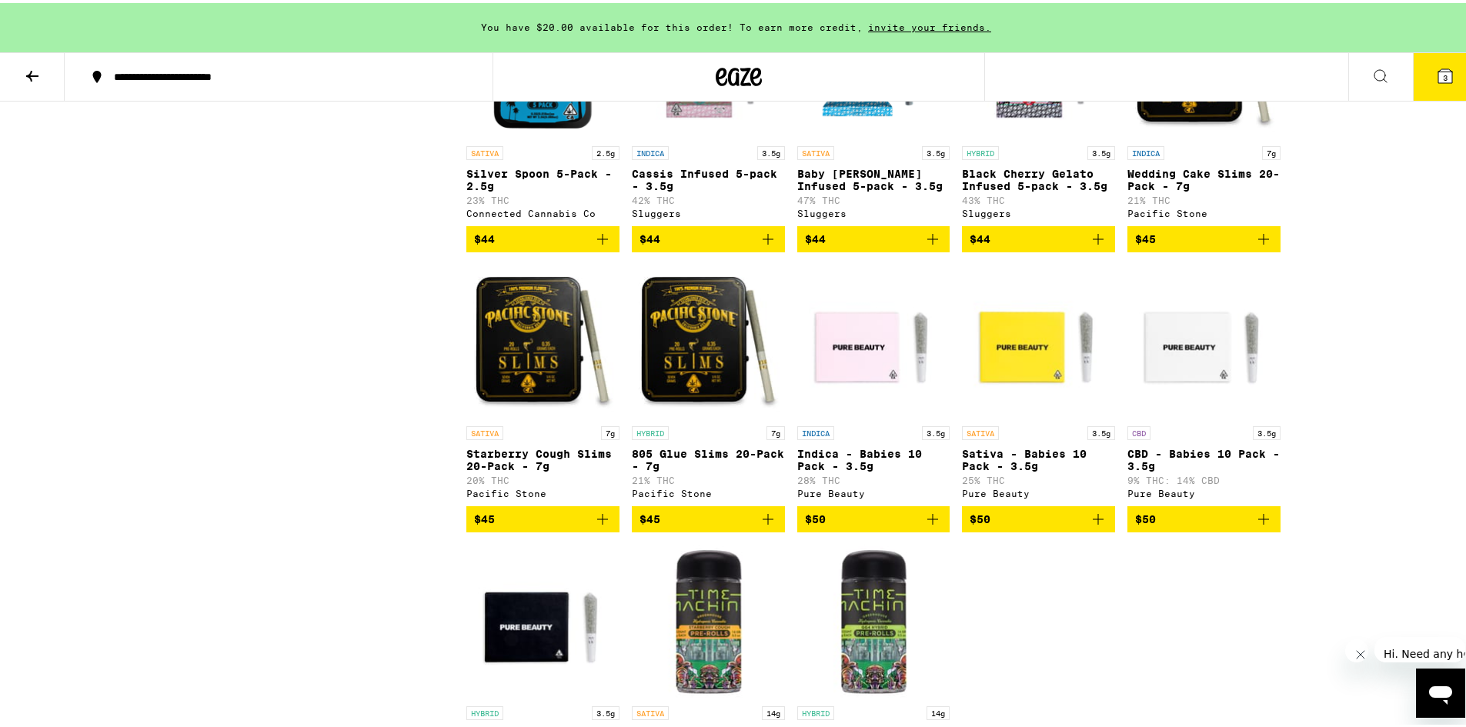
click at [1262, 246] on icon "Add to bag" at bounding box center [1263, 236] width 18 height 18
click at [1432, 90] on button "4" at bounding box center [1445, 74] width 65 height 48
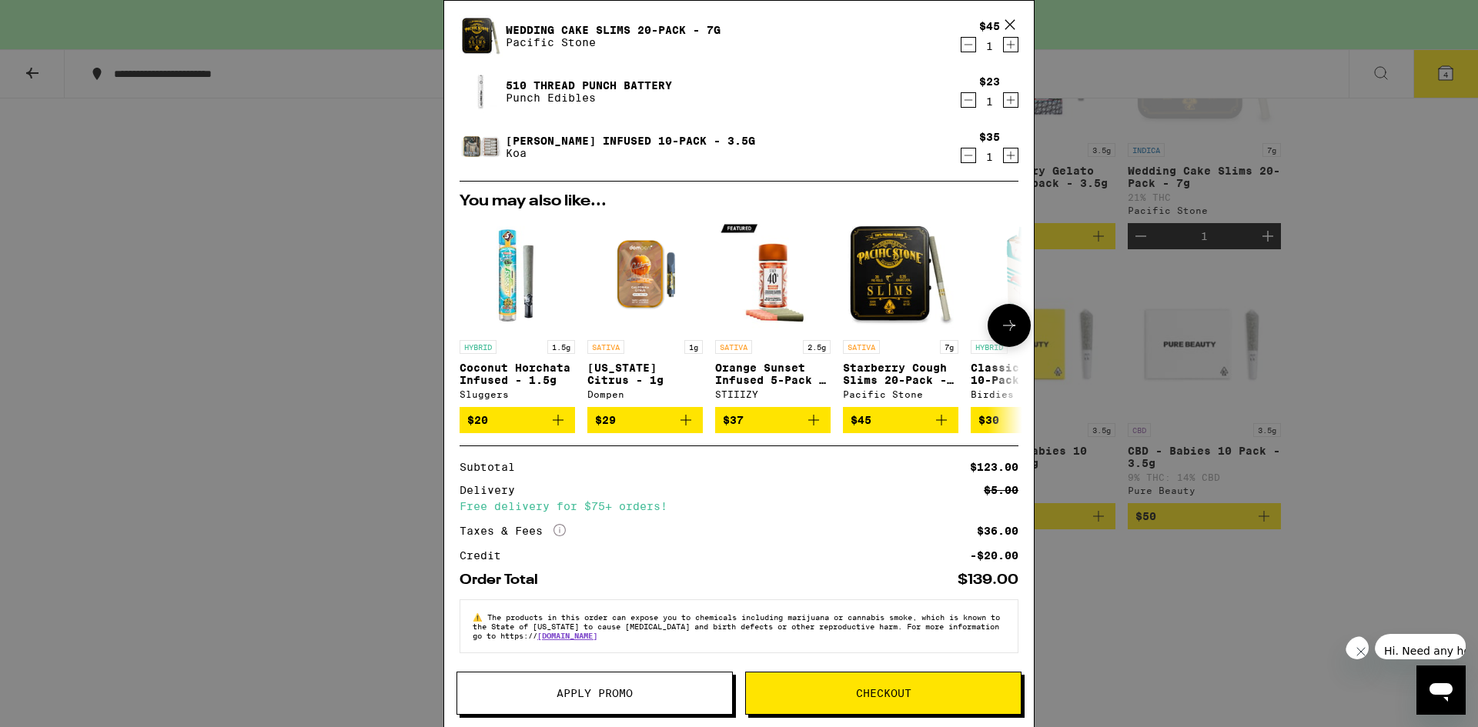
scroll to position [175, 0]
click at [866, 692] on span "Checkout" at bounding box center [883, 693] width 55 height 11
click at [910, 694] on span "Checkout" at bounding box center [883, 693] width 55 height 11
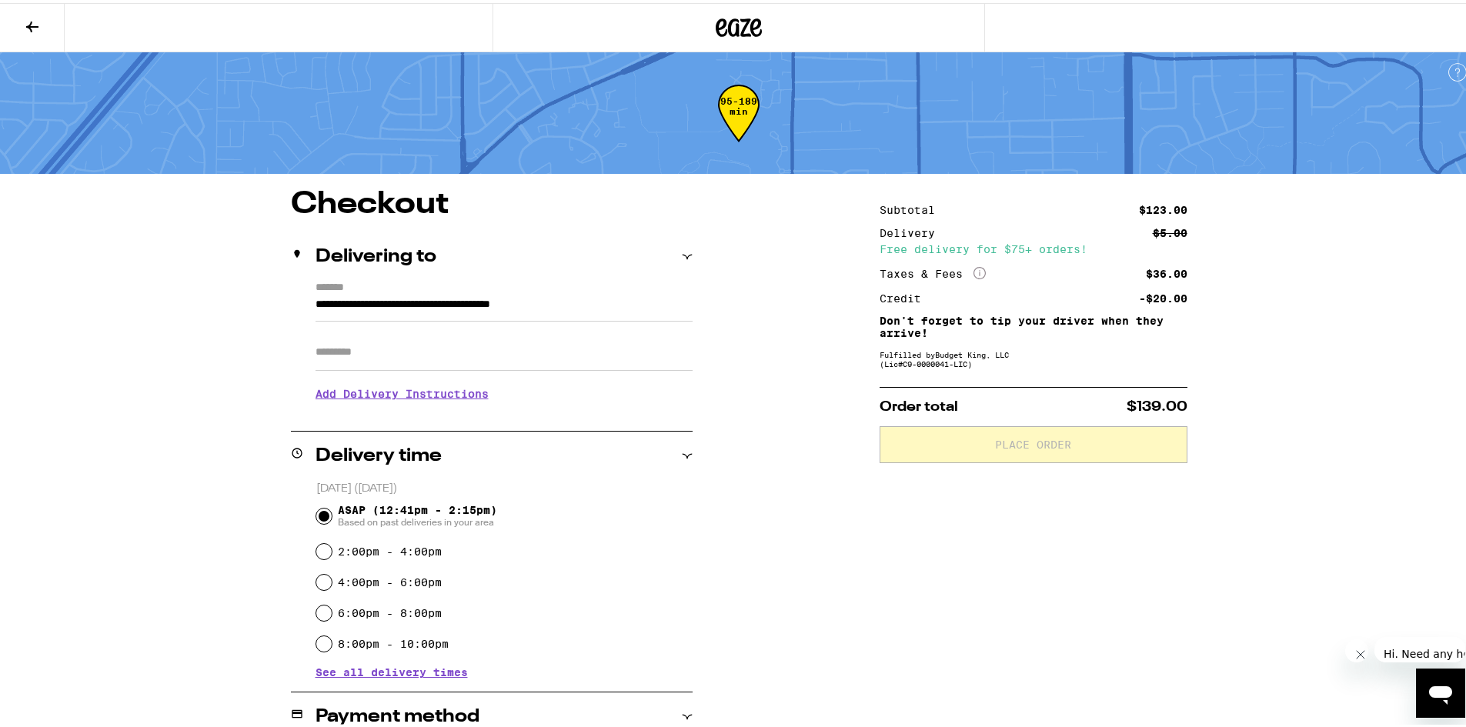
click at [396, 359] on input "Apt/Suite" at bounding box center [504, 349] width 377 height 37
type input "***"
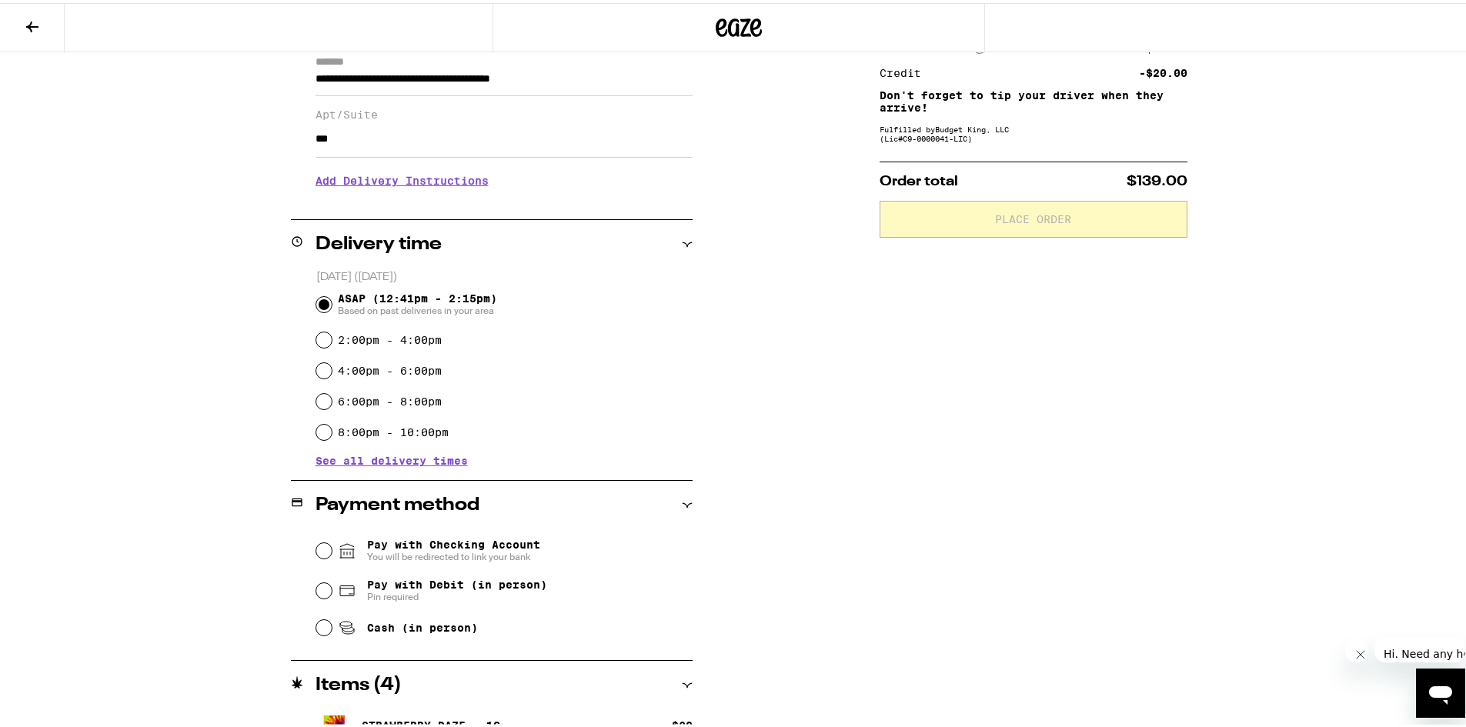
scroll to position [231, 0]
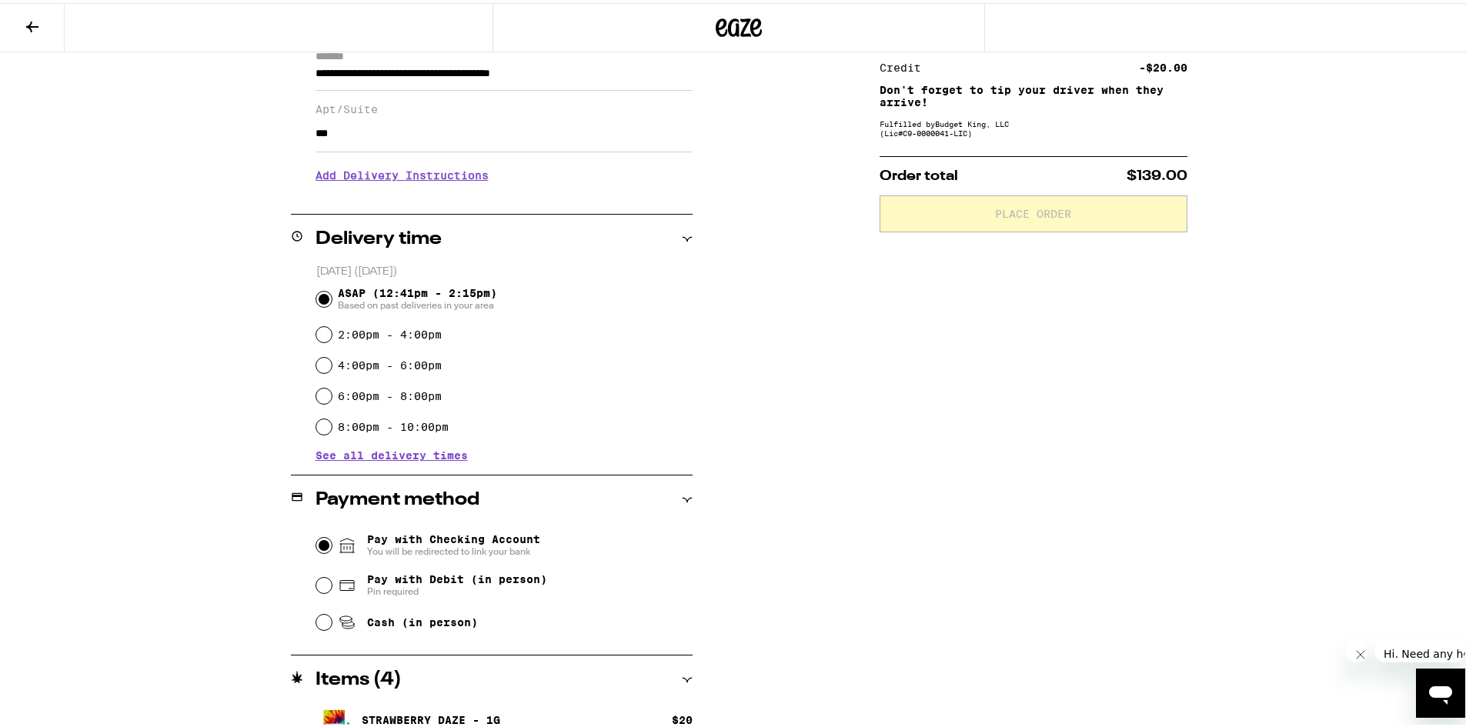
click at [317, 543] on input "Pay with Checking Account You will be redirected to link your bank" at bounding box center [323, 542] width 15 height 15
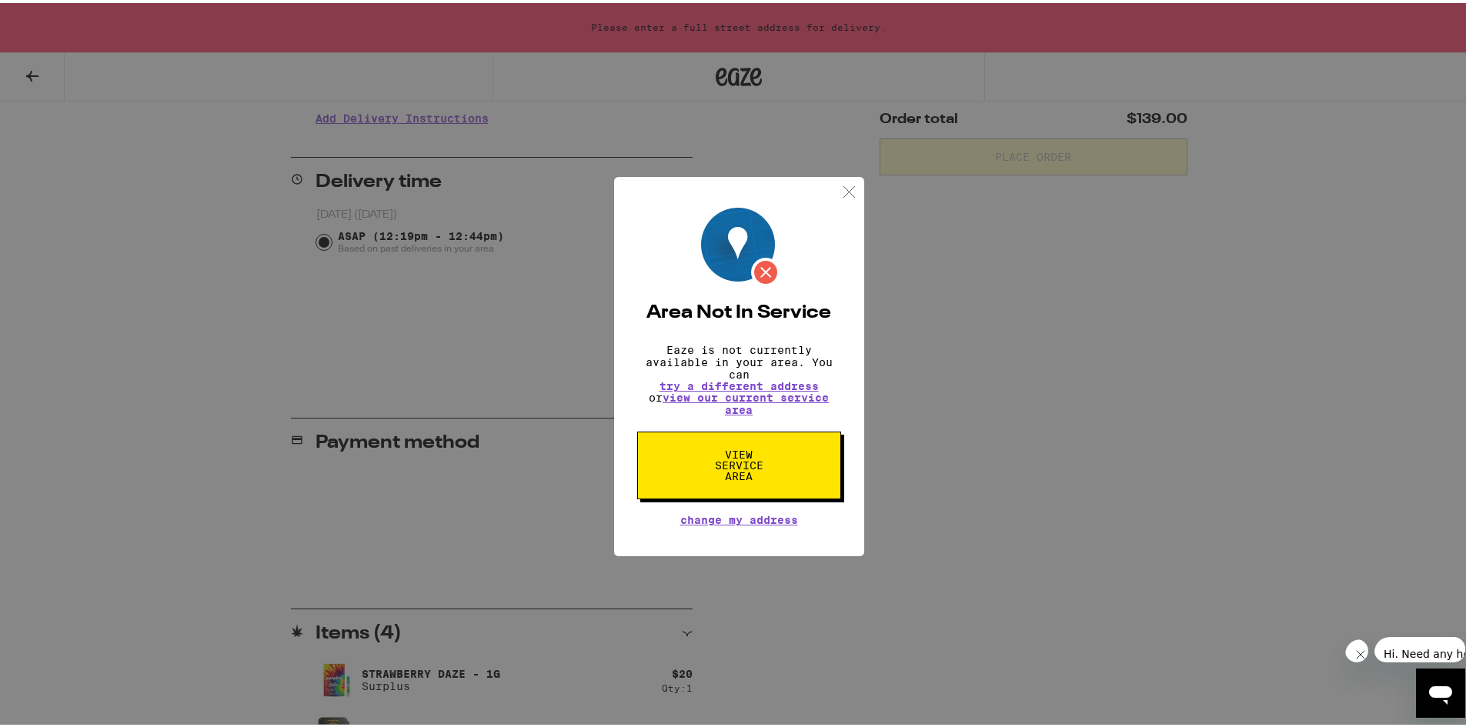
scroll to position [97, 0]
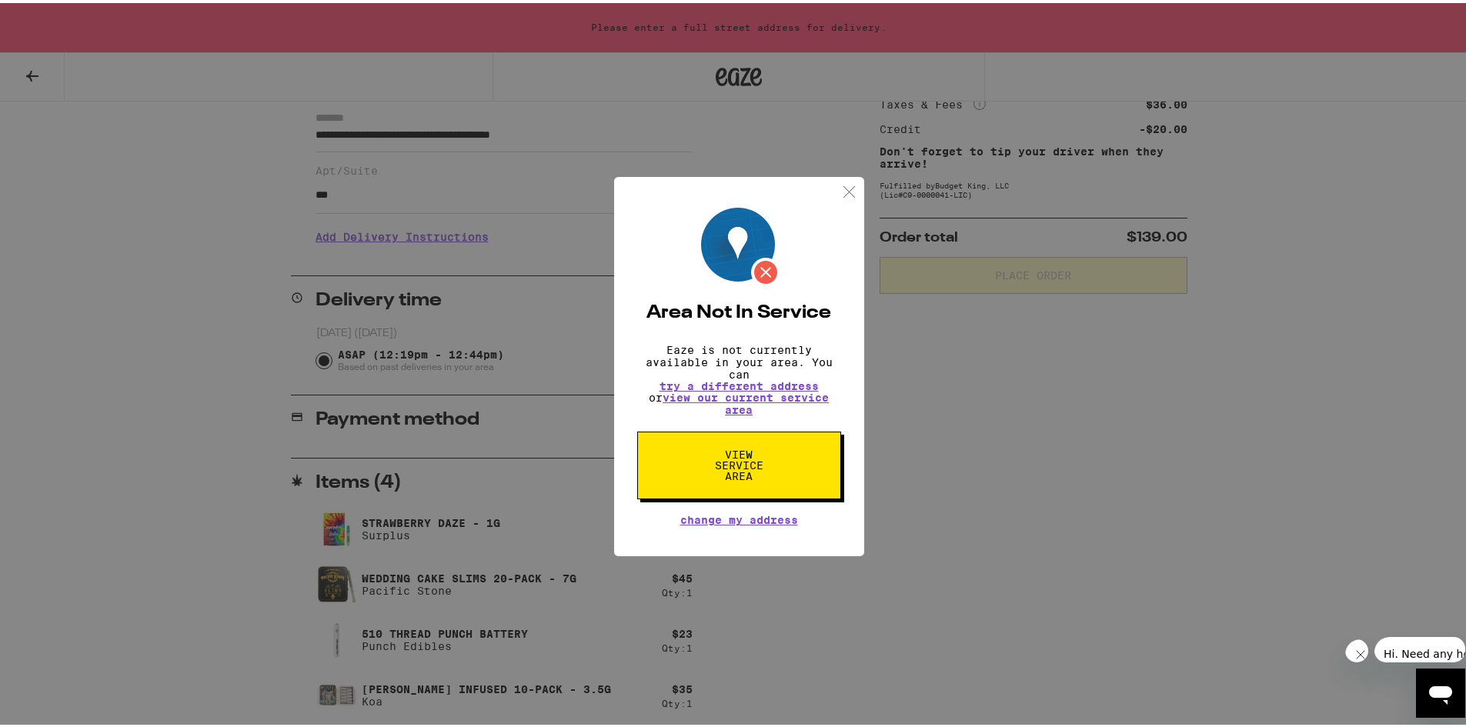
click at [762, 477] on span "View Service Area" at bounding box center [739, 462] width 79 height 32
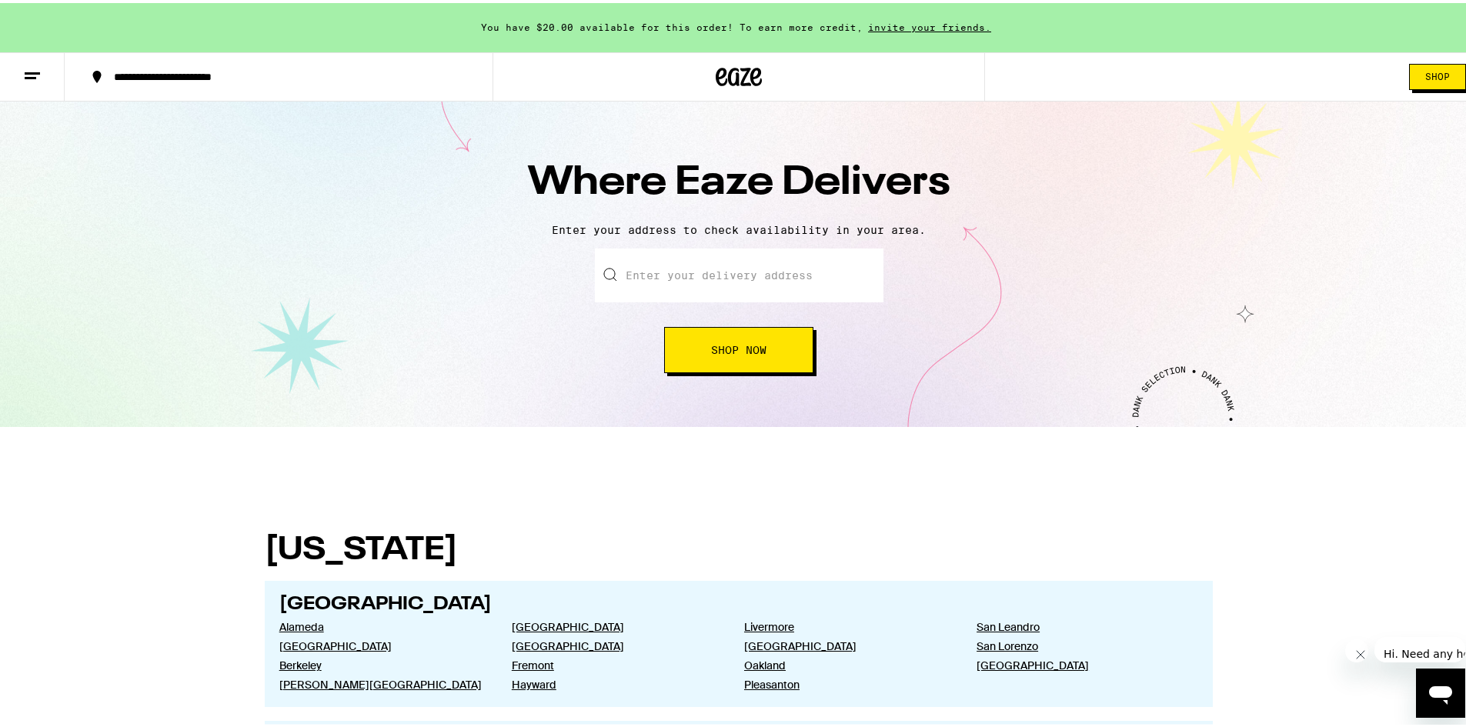
click at [199, 79] on div "**********" at bounding box center [286, 73] width 360 height 11
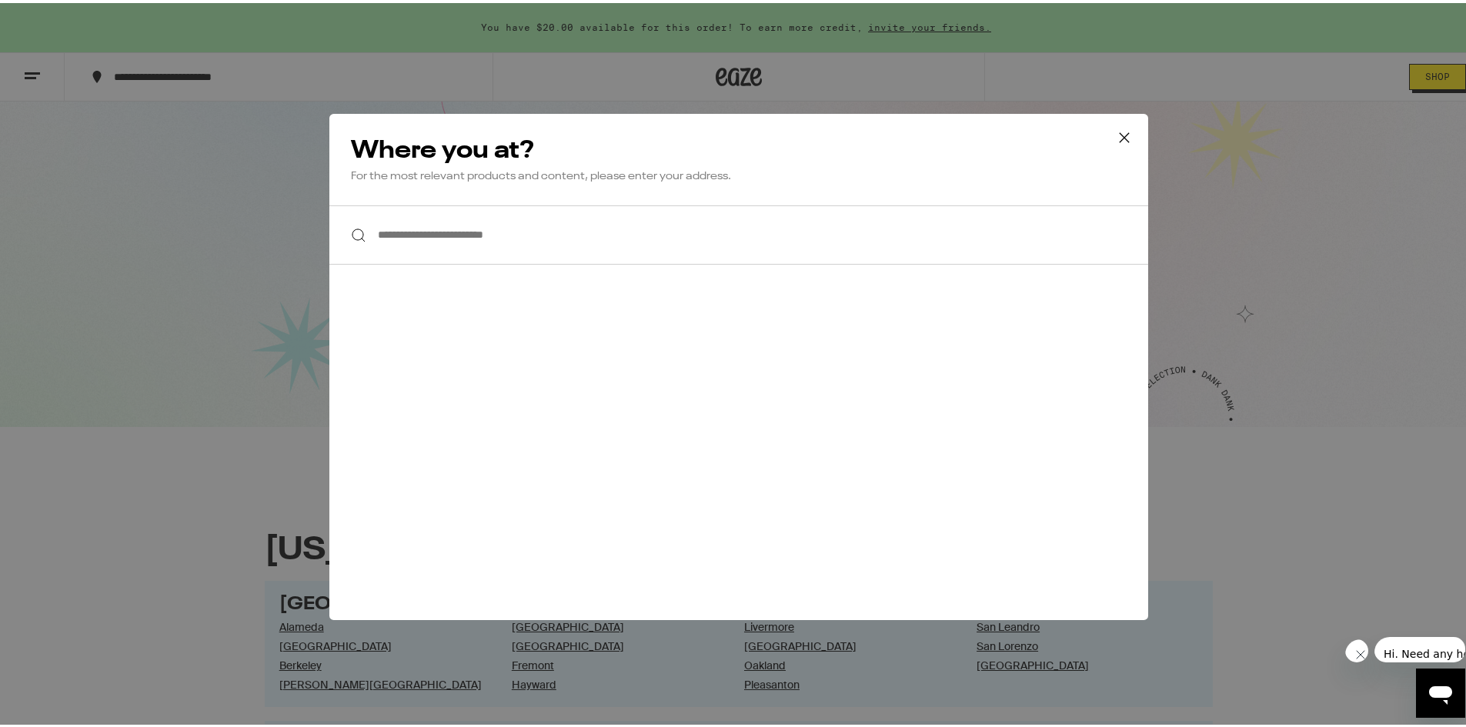
click at [396, 226] on input "**********" at bounding box center [738, 231] width 819 height 59
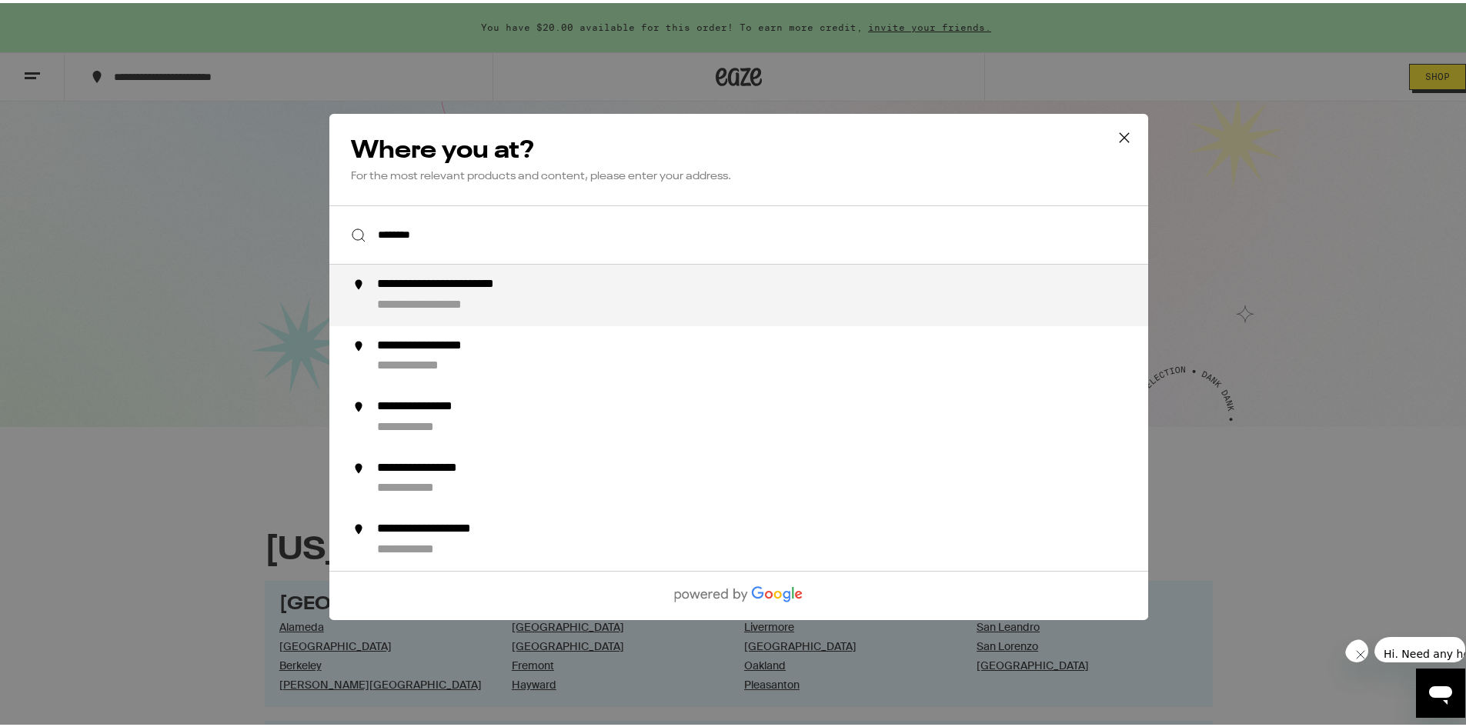
click at [458, 299] on div "**********" at bounding box center [448, 302] width 143 height 16
type input "**********"
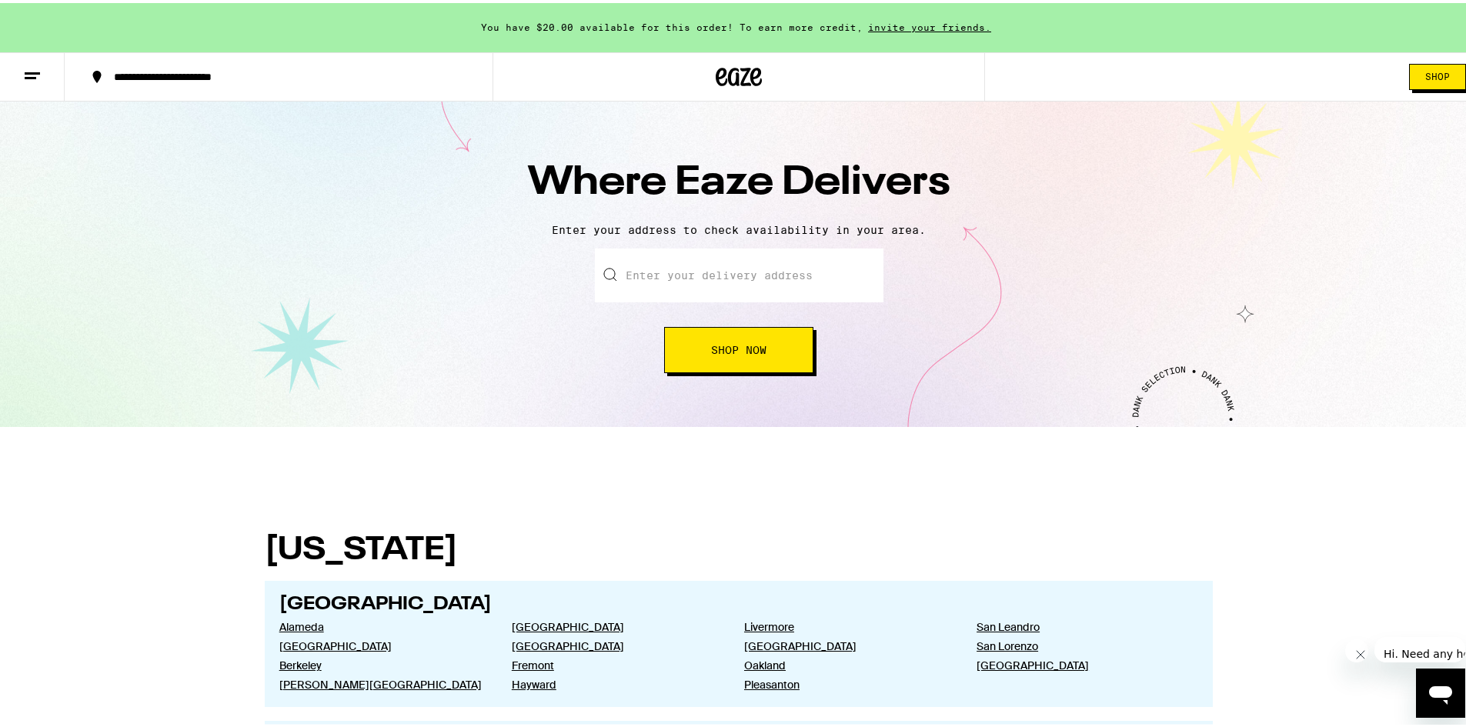
click at [757, 266] on input "text" at bounding box center [739, 273] width 289 height 54
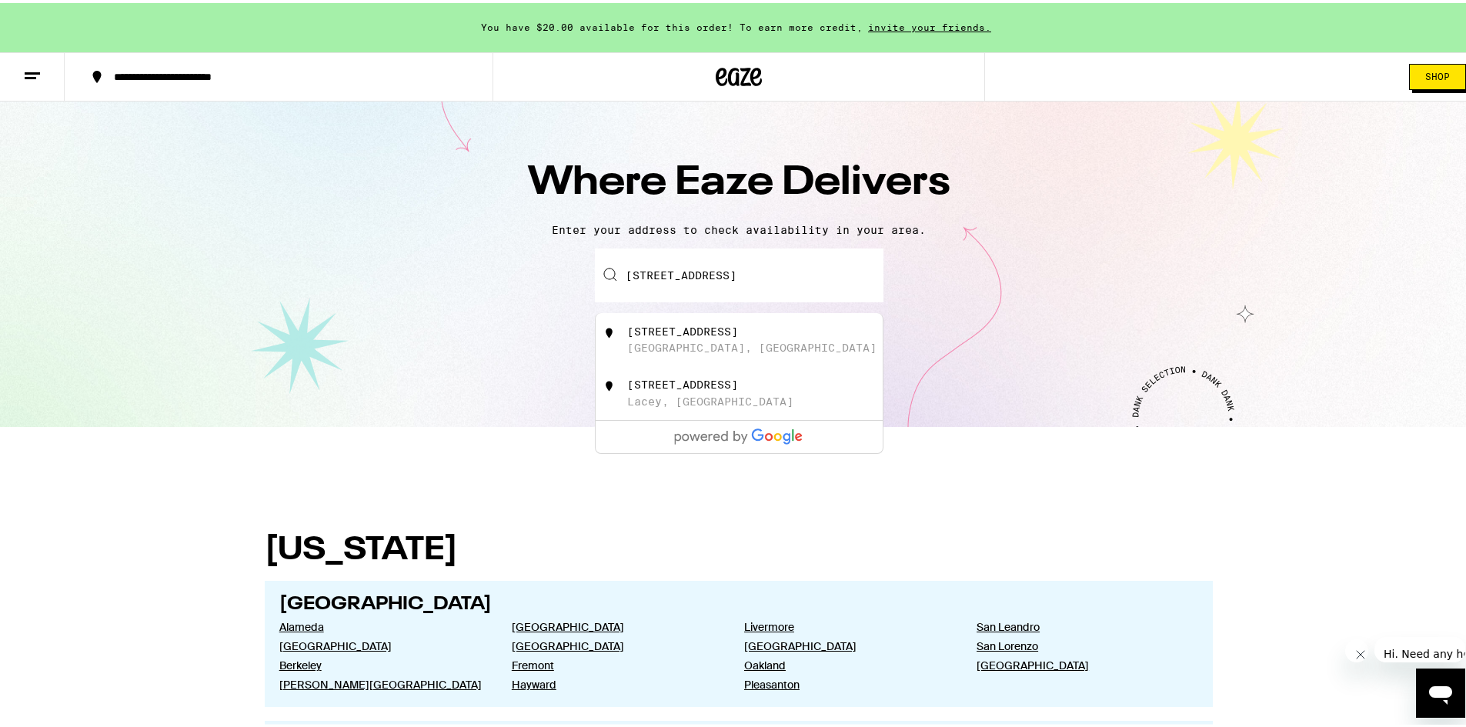
click at [757, 352] on div "[STREET_ADDRESS]" at bounding box center [764, 336] width 275 height 29
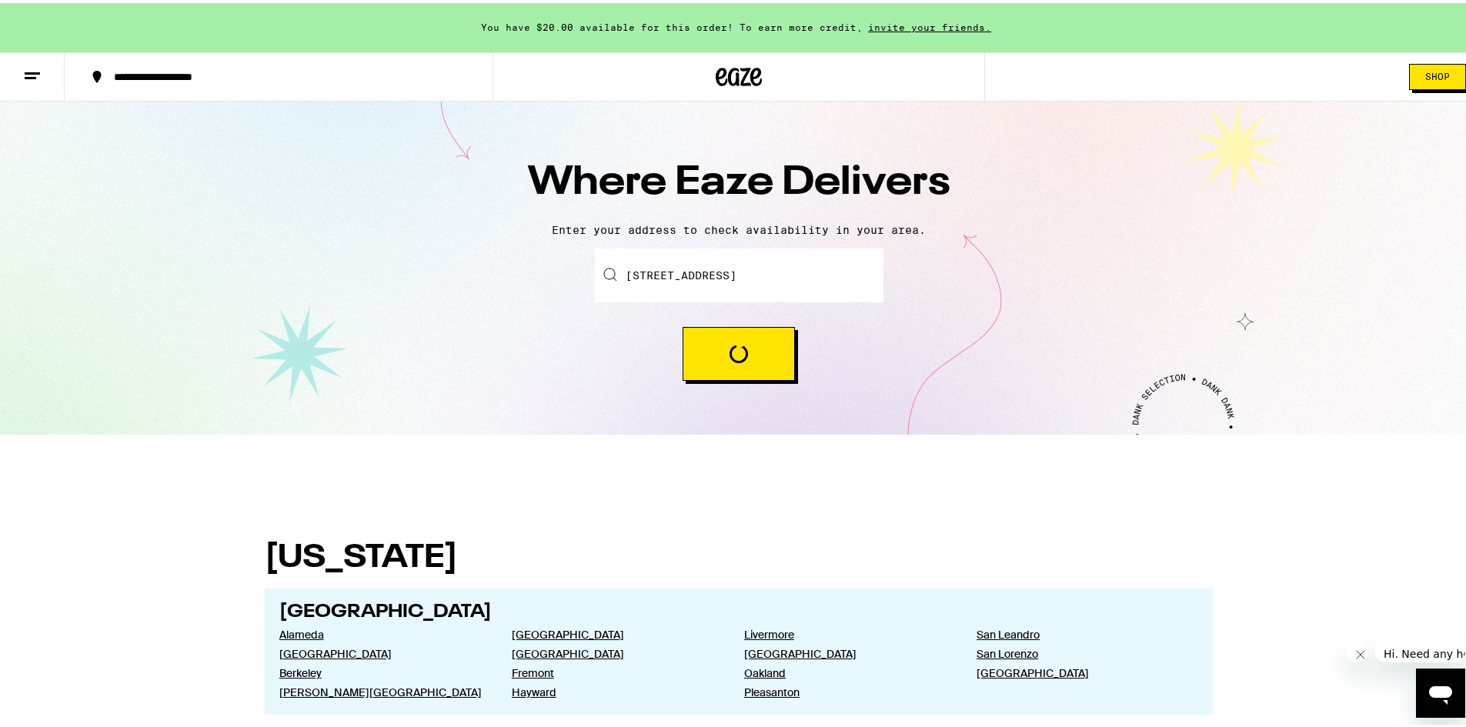
type input "[STREET_ADDRESS]"
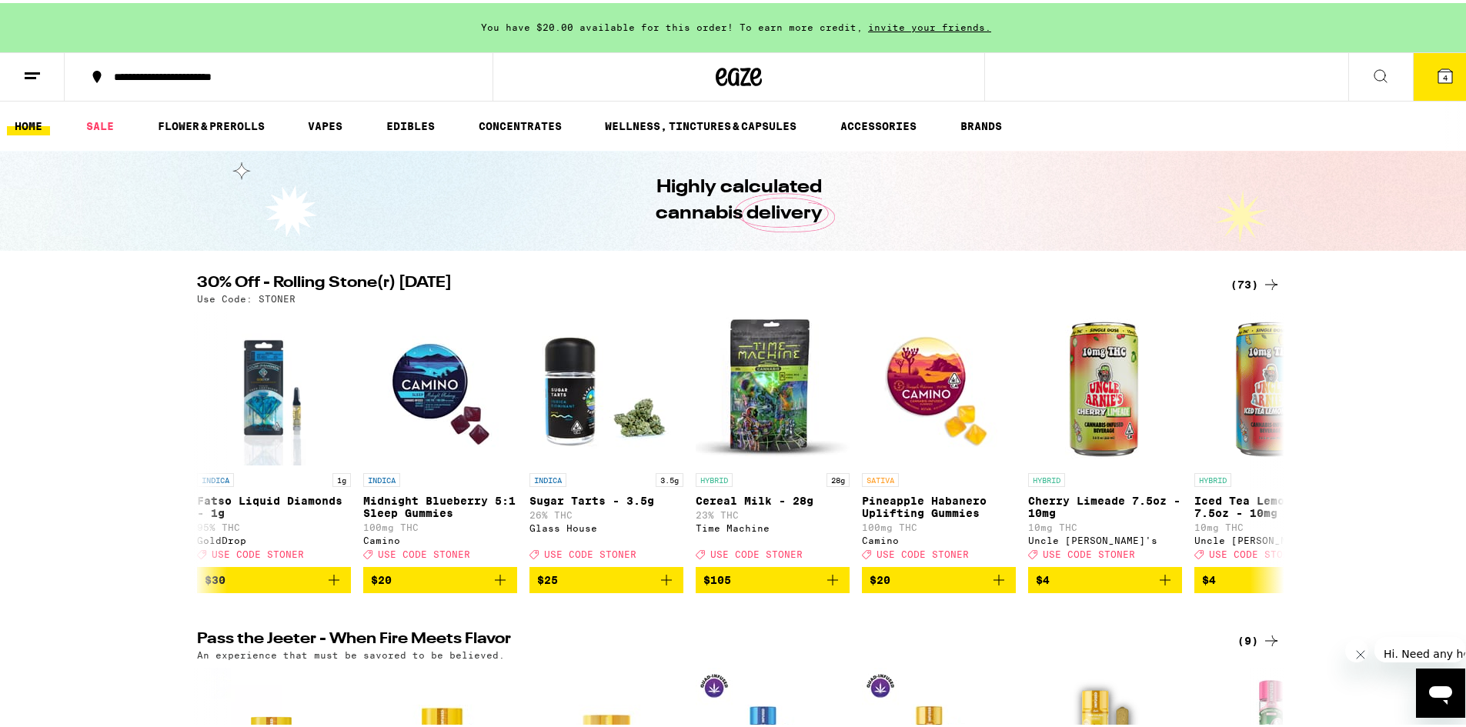
click at [1428, 82] on button "4" at bounding box center [1445, 74] width 65 height 48
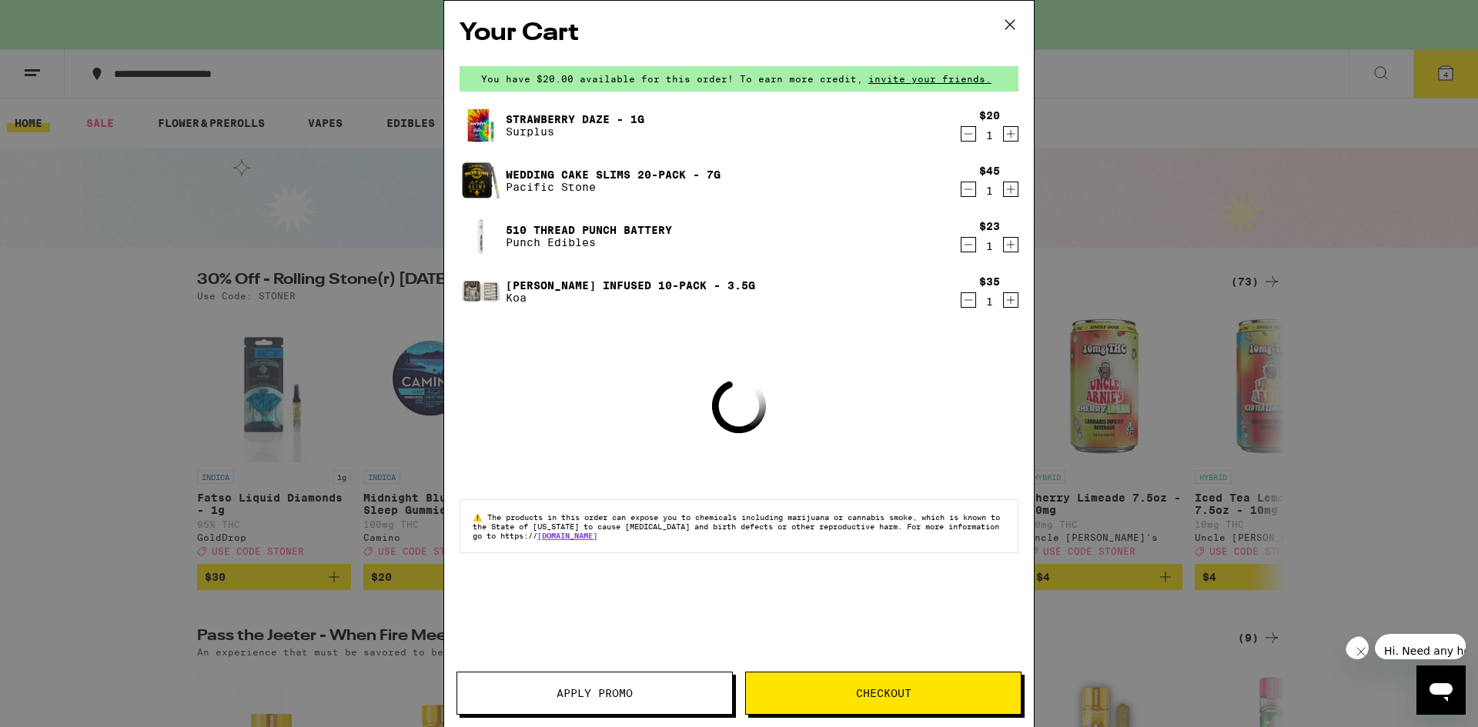
click at [889, 689] on span "Checkout" at bounding box center [883, 693] width 55 height 11
click at [890, 689] on span "Checkout" at bounding box center [883, 693] width 55 height 11
click at [890, 685] on button "Checkout" at bounding box center [883, 693] width 276 height 43
click at [889, 680] on button "Checkout" at bounding box center [883, 693] width 276 height 43
click at [887, 678] on button "Checkout" at bounding box center [883, 693] width 276 height 43
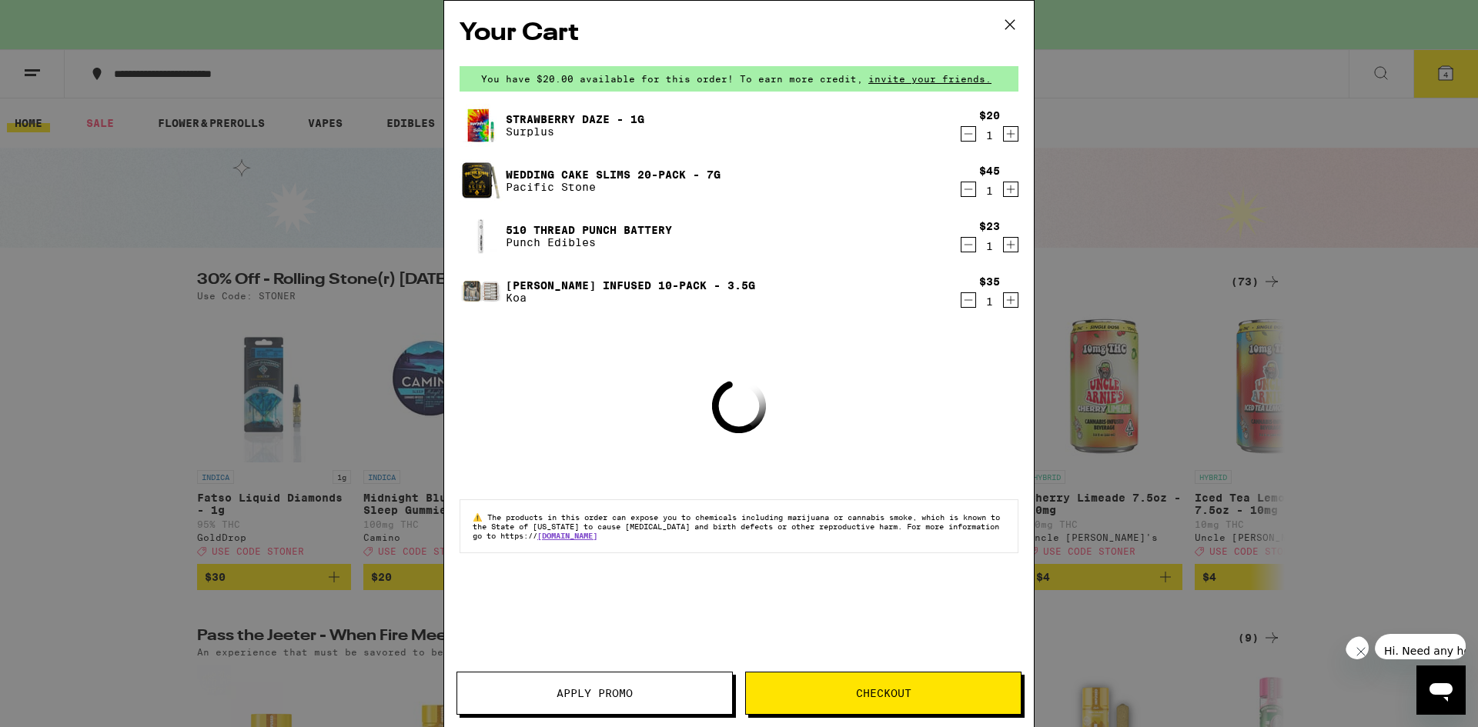
click at [886, 676] on button "Checkout" at bounding box center [883, 693] width 276 height 43
click at [884, 674] on button "Checkout" at bounding box center [883, 693] width 276 height 43
click at [884, 673] on button "Checkout" at bounding box center [883, 693] width 276 height 43
click at [884, 694] on span "Checkout" at bounding box center [883, 693] width 55 height 11
click at [881, 694] on span "Checkout" at bounding box center [883, 693] width 55 height 11
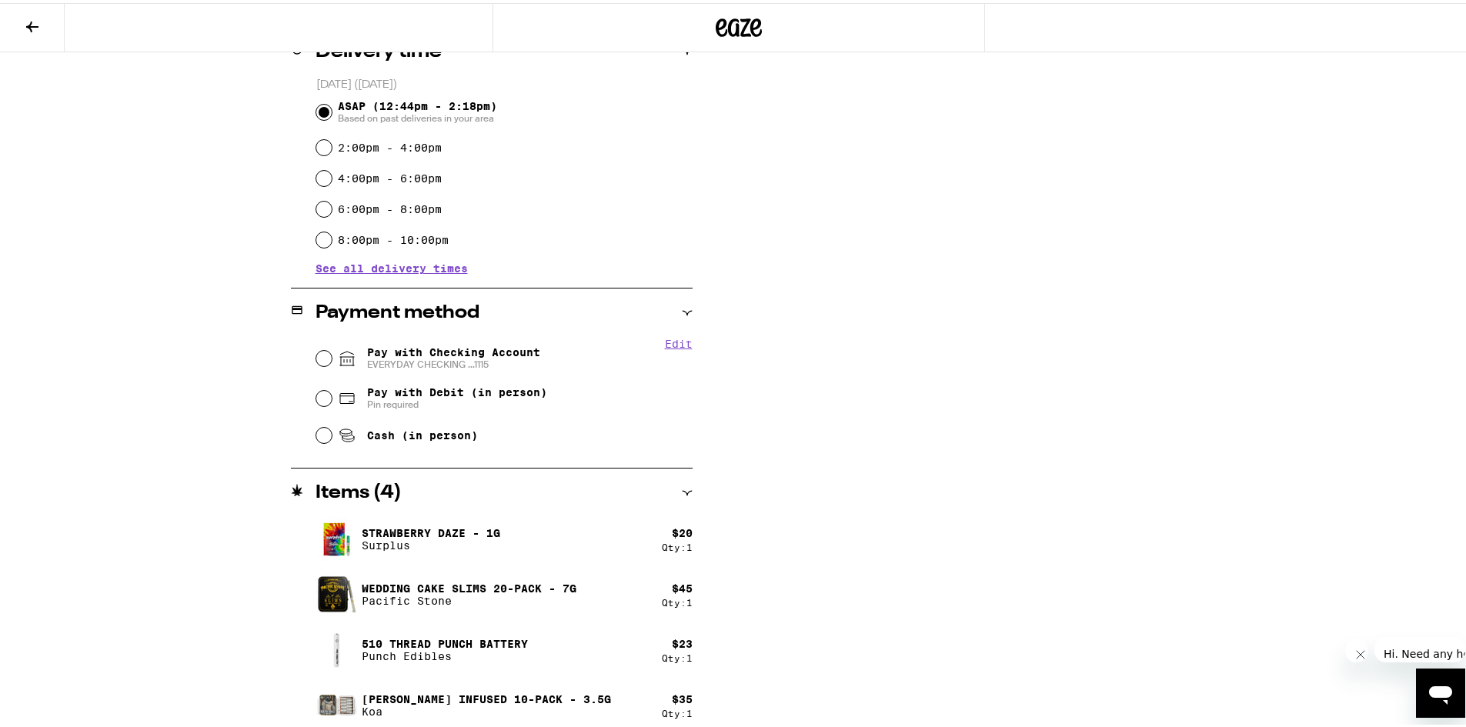
scroll to position [428, 0]
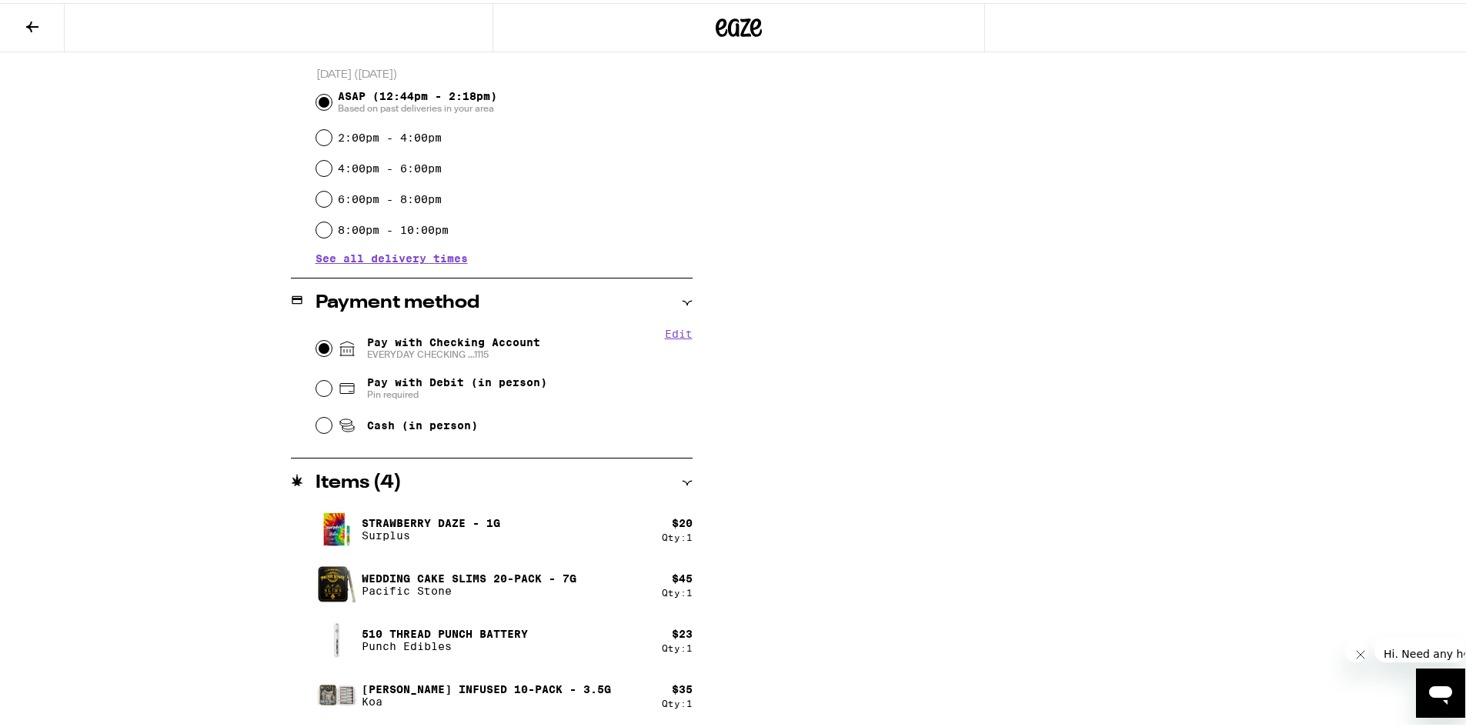
click at [320, 347] on input "Pay with Checking Account EVERYDAY CHECKING ...1115" at bounding box center [323, 345] width 15 height 15
radio input "true"
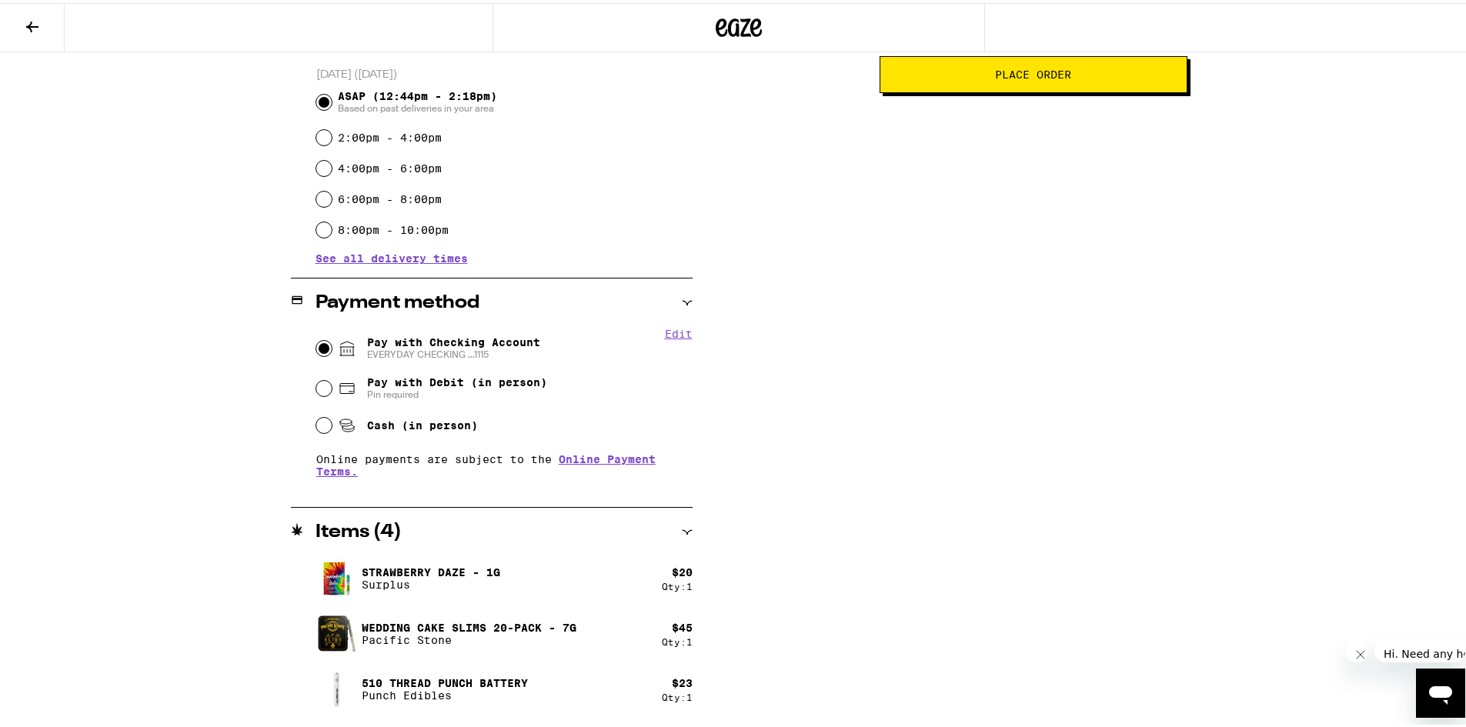
click at [1066, 90] on button "Place Order" at bounding box center [1034, 71] width 308 height 37
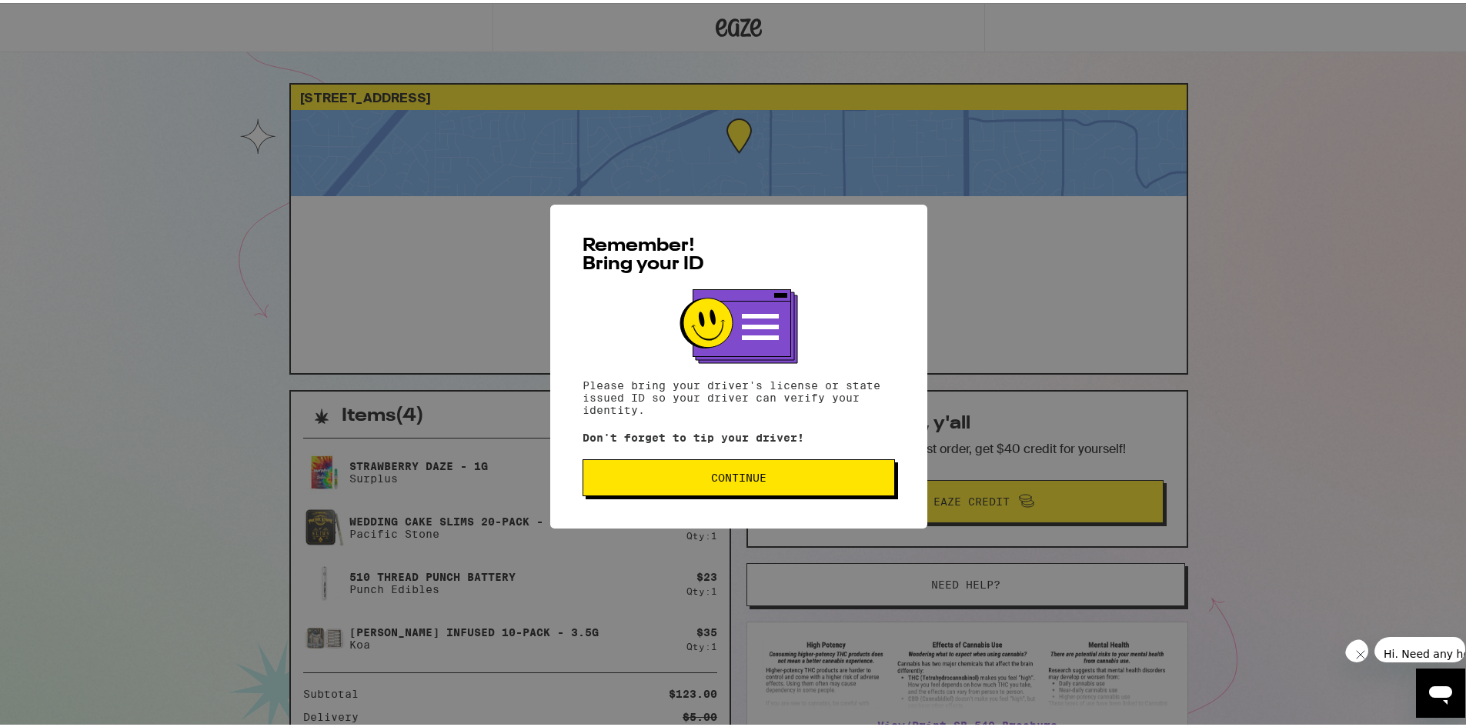
click at [743, 472] on span "Continue" at bounding box center [738, 474] width 55 height 11
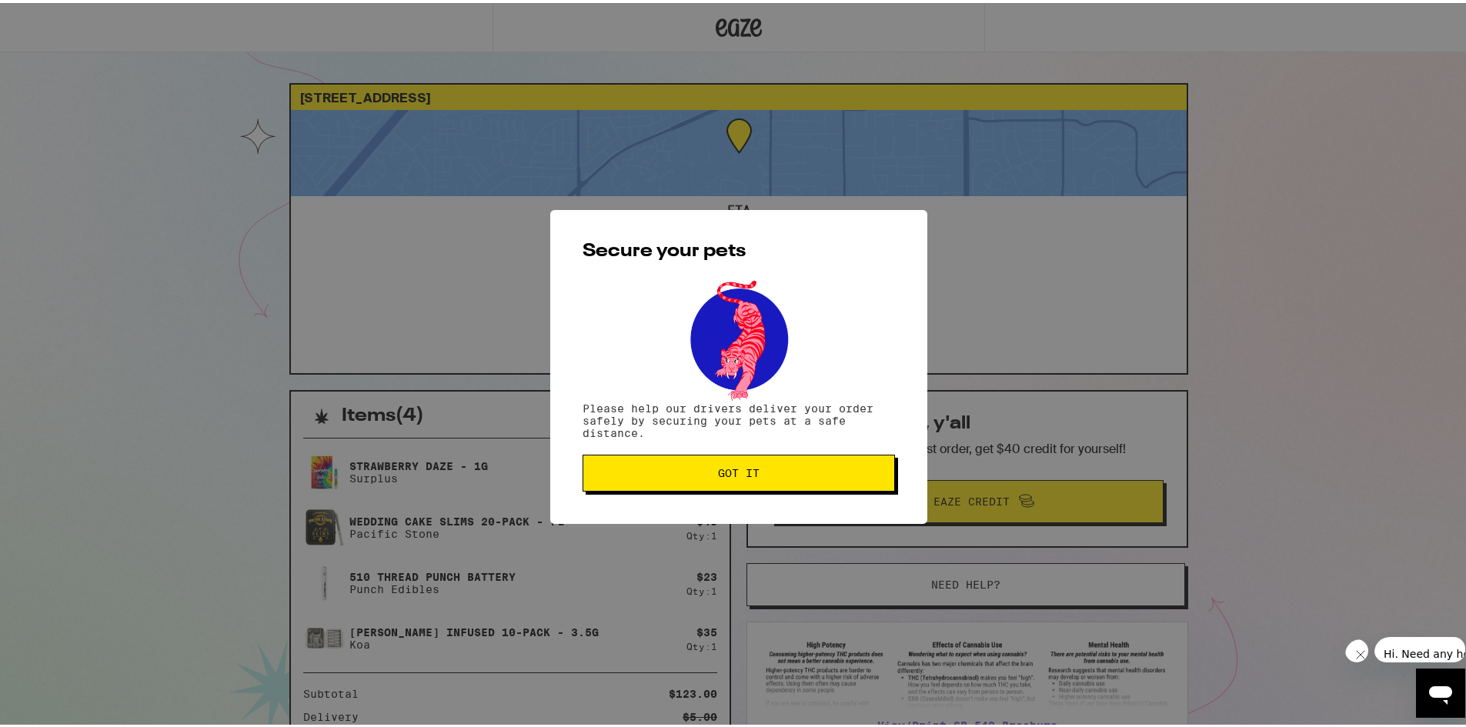
click at [743, 472] on span "Got it" at bounding box center [739, 470] width 42 height 11
